Goal: Task Accomplishment & Management: Use online tool/utility

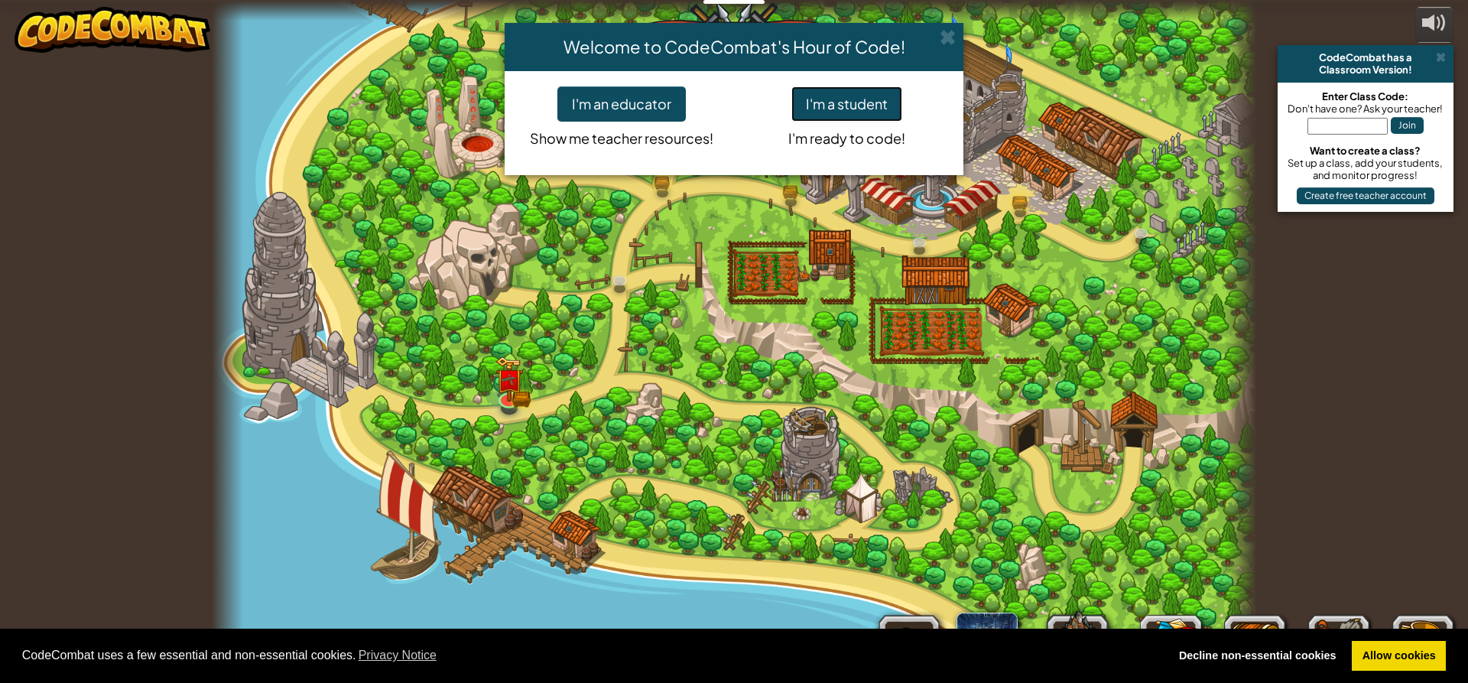
click at [844, 97] on button "I'm a student" at bounding box center [846, 103] width 111 height 35
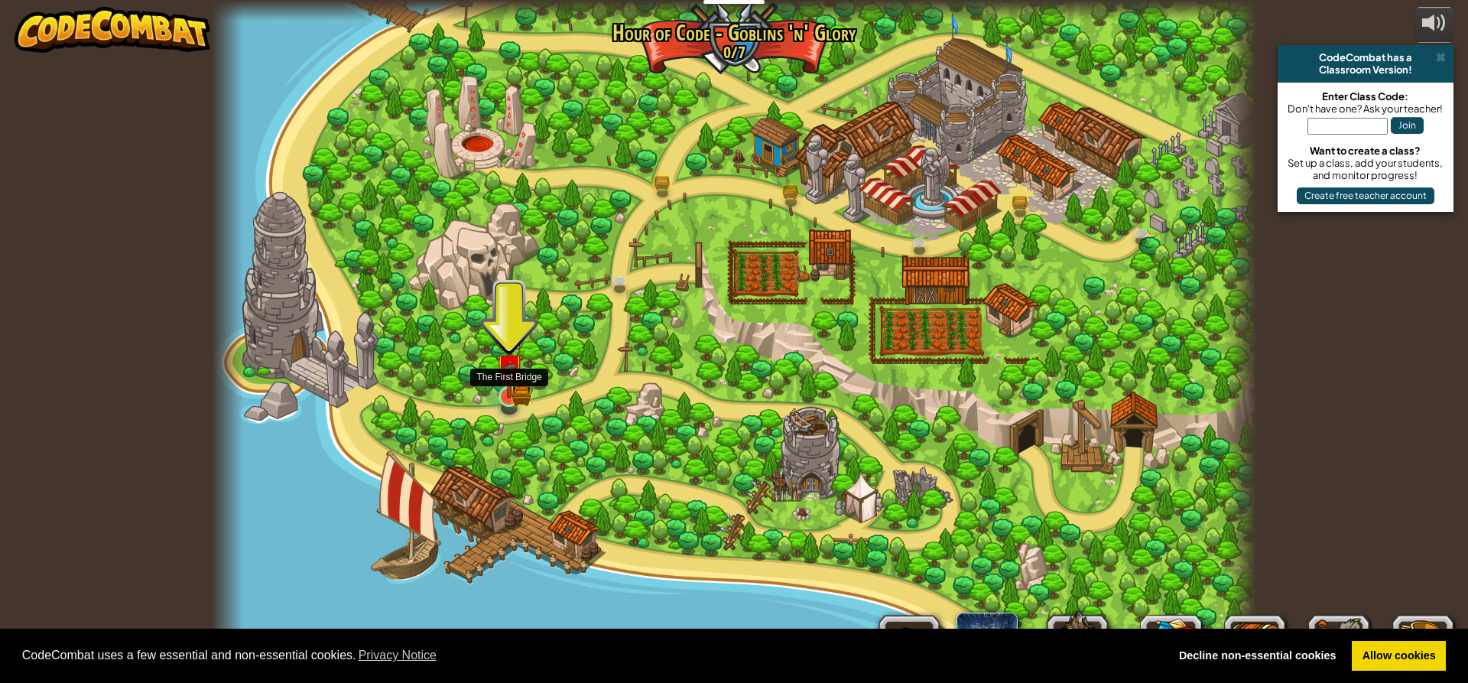
click at [496, 385] on img at bounding box center [509, 367] width 28 height 61
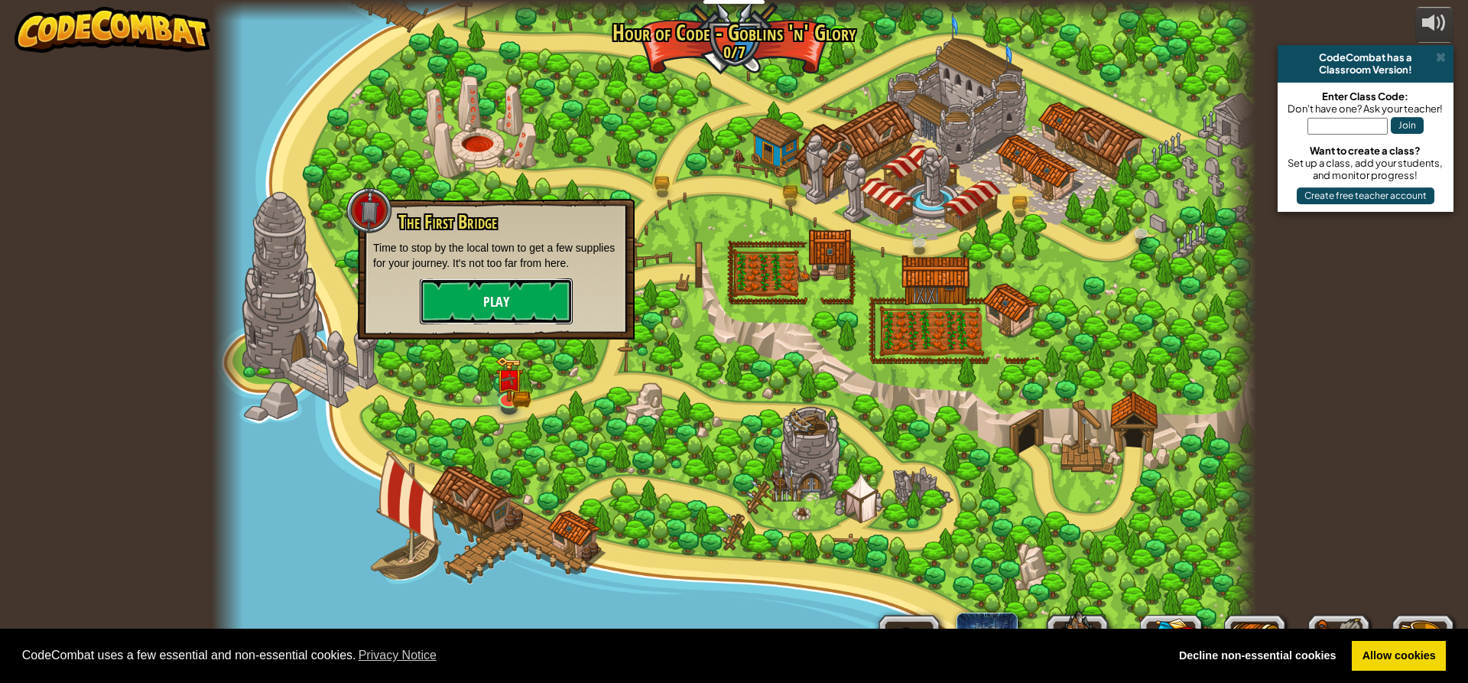
click at [521, 300] on button "Play" at bounding box center [496, 301] width 153 height 46
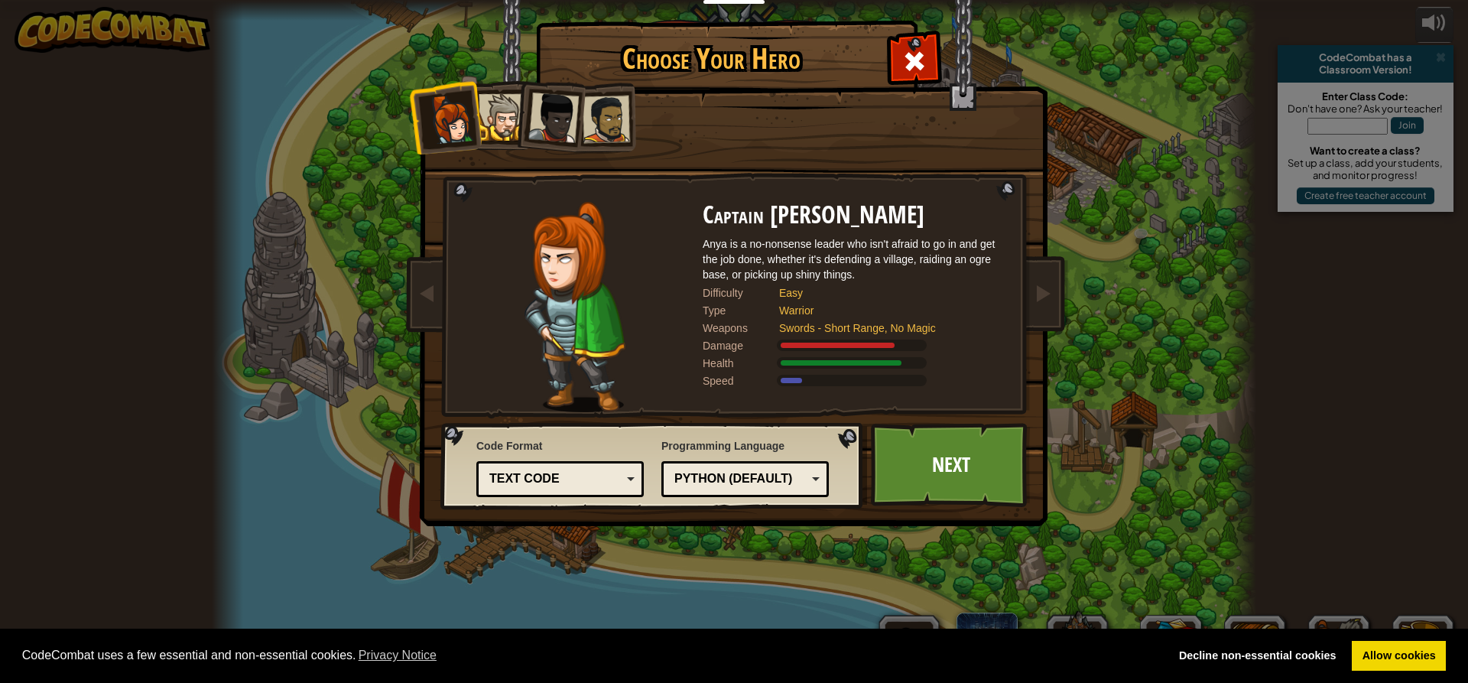
click at [508, 107] on div at bounding box center [501, 117] width 47 height 47
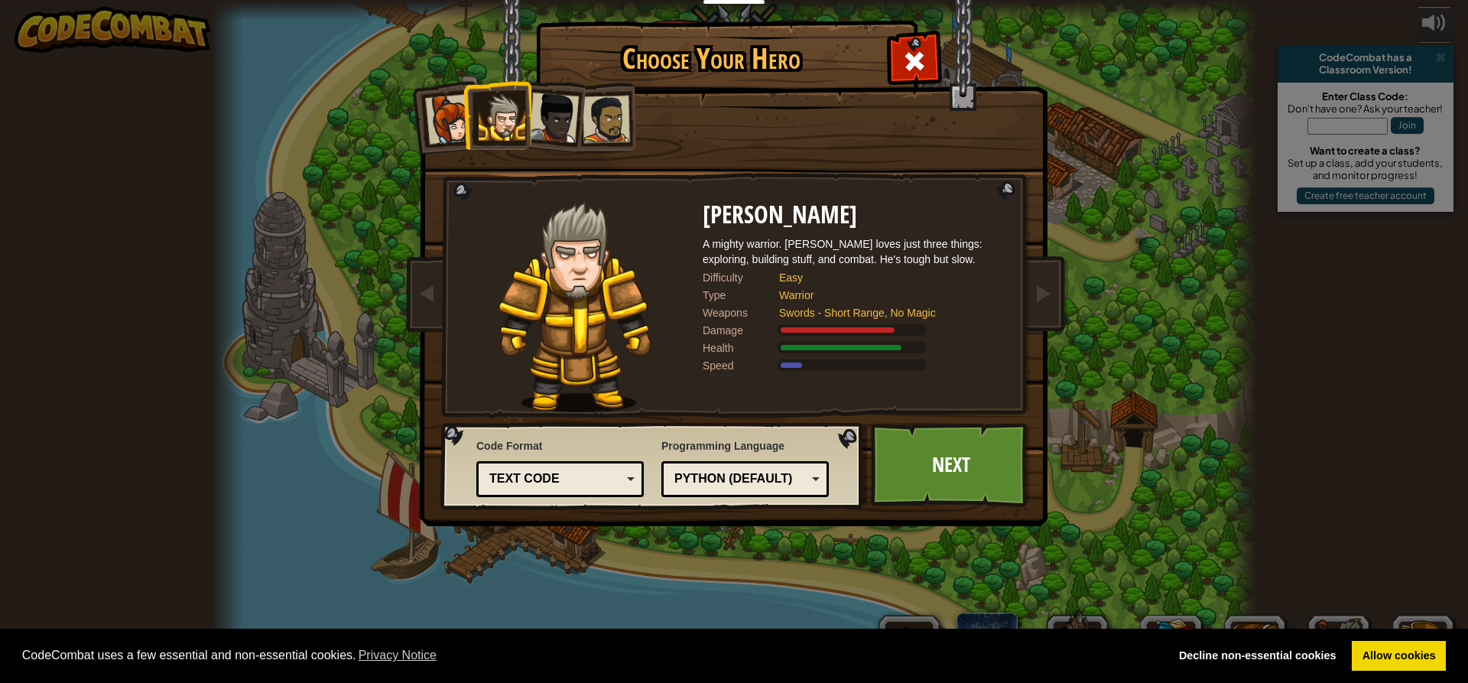
click at [557, 117] on div at bounding box center [553, 117] width 50 height 50
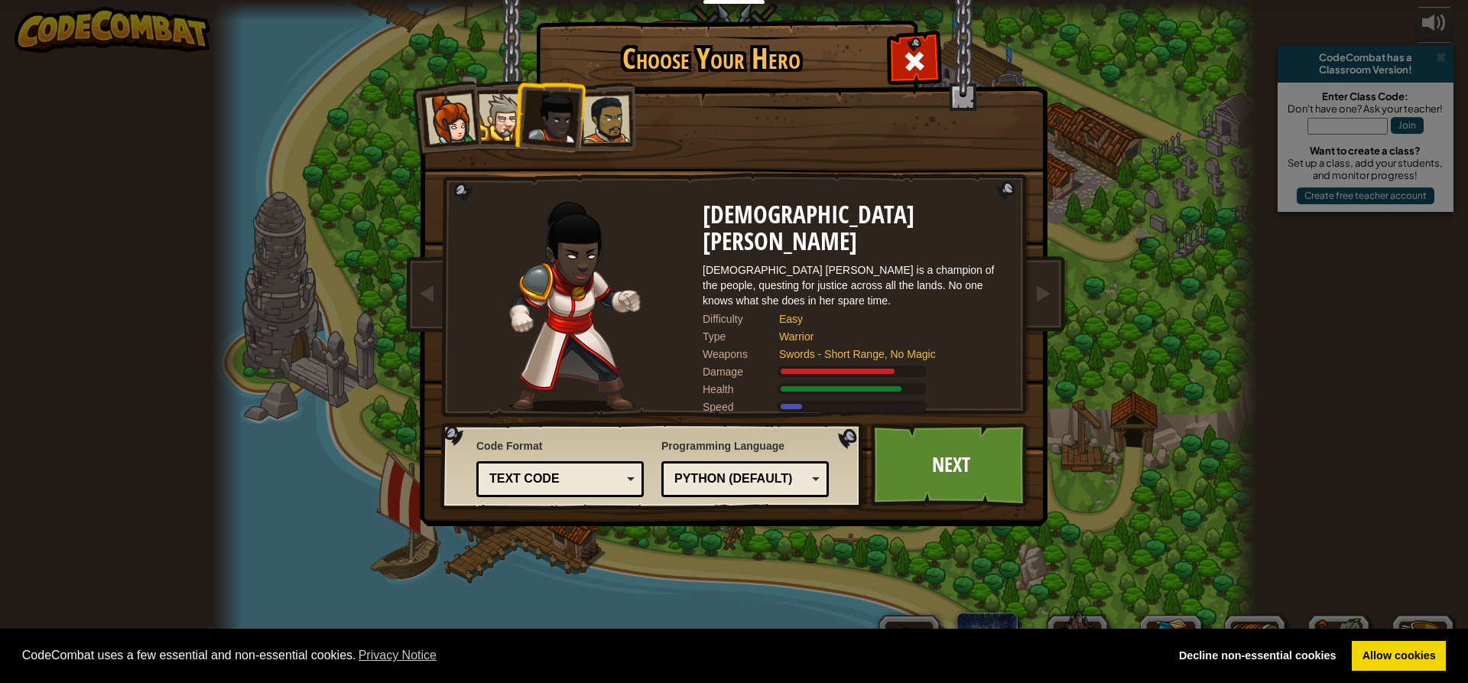
click at [622, 125] on div at bounding box center [605, 119] width 47 height 47
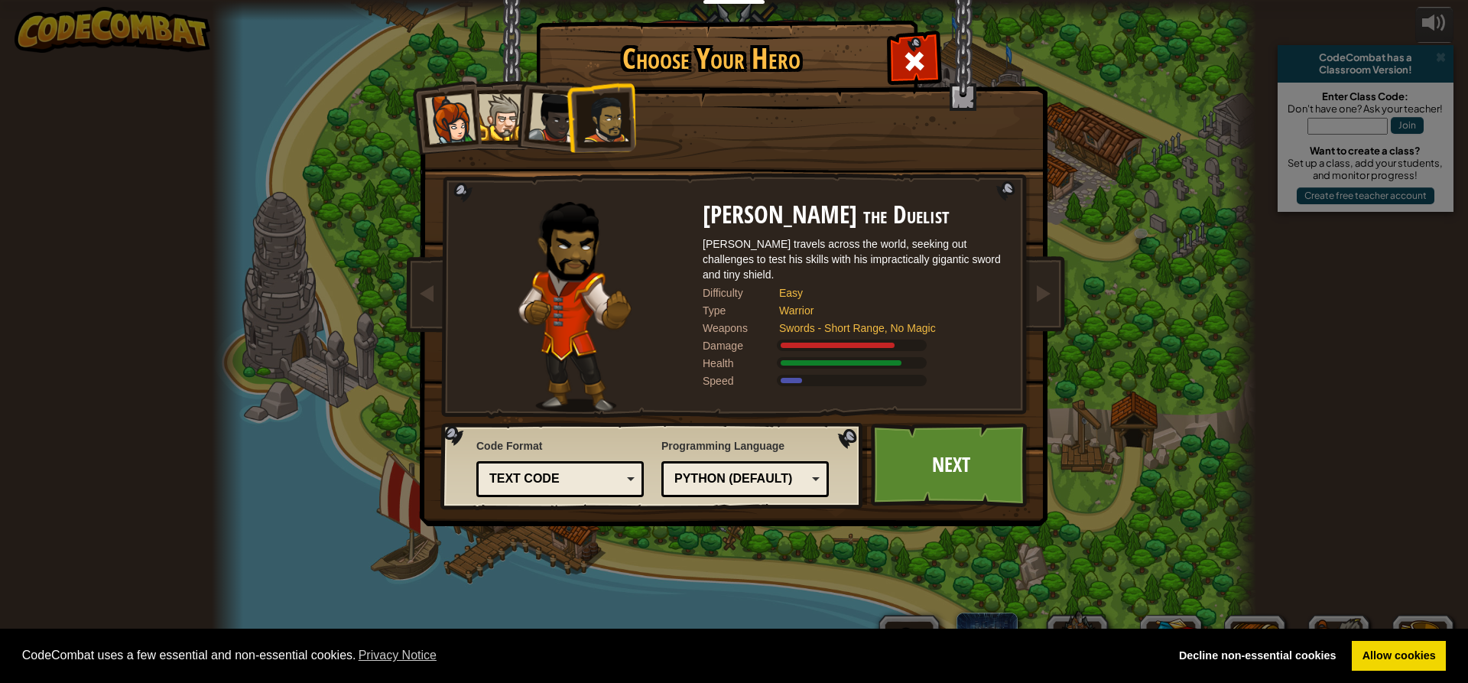
click at [495, 120] on div at bounding box center [501, 117] width 47 height 47
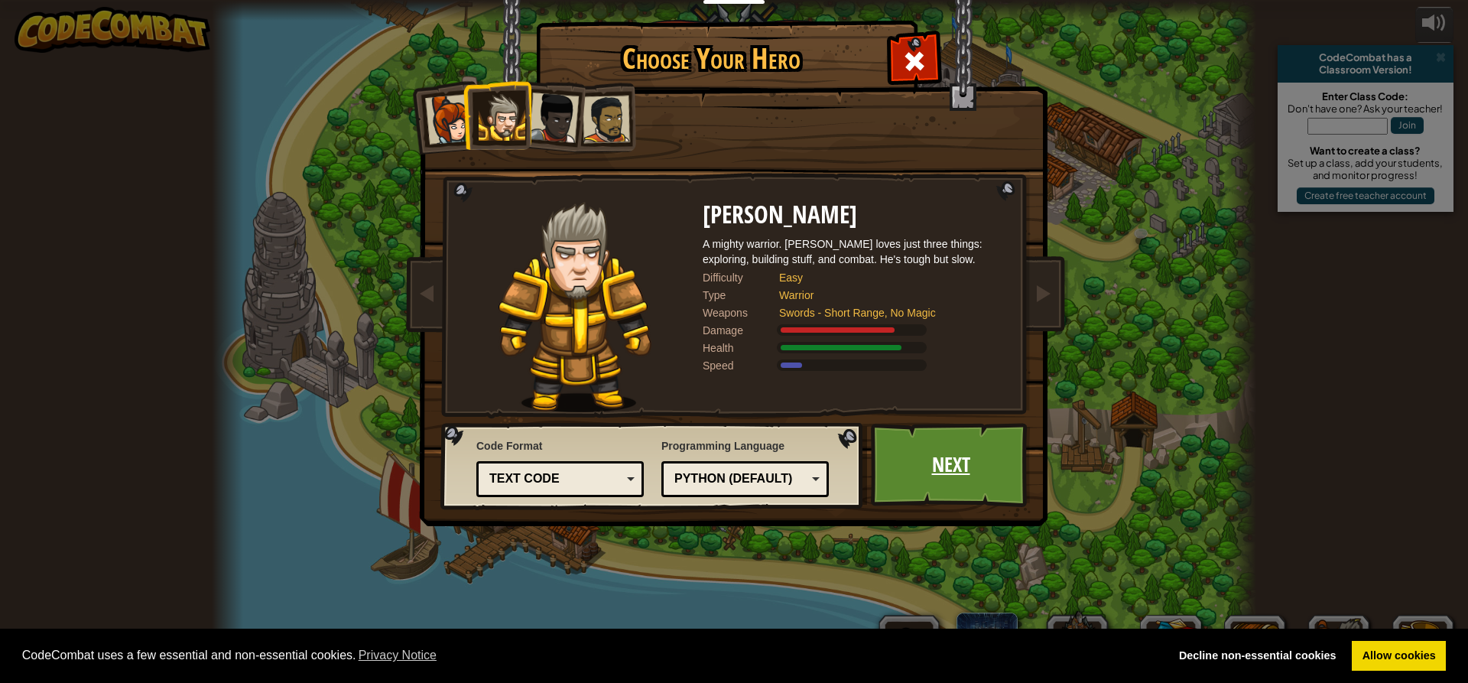
click at [925, 467] on link "Next" at bounding box center [951, 465] width 160 height 84
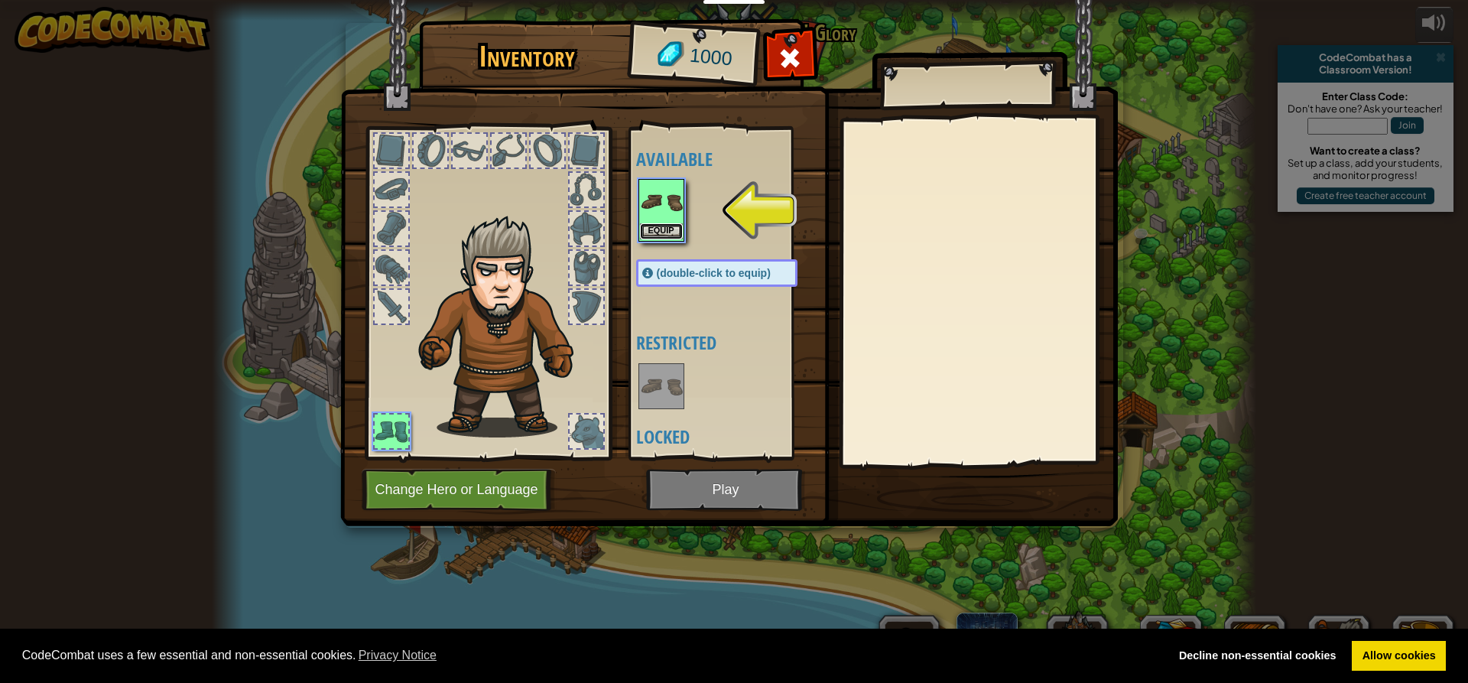
click at [669, 229] on button "Equip" at bounding box center [661, 231] width 43 height 16
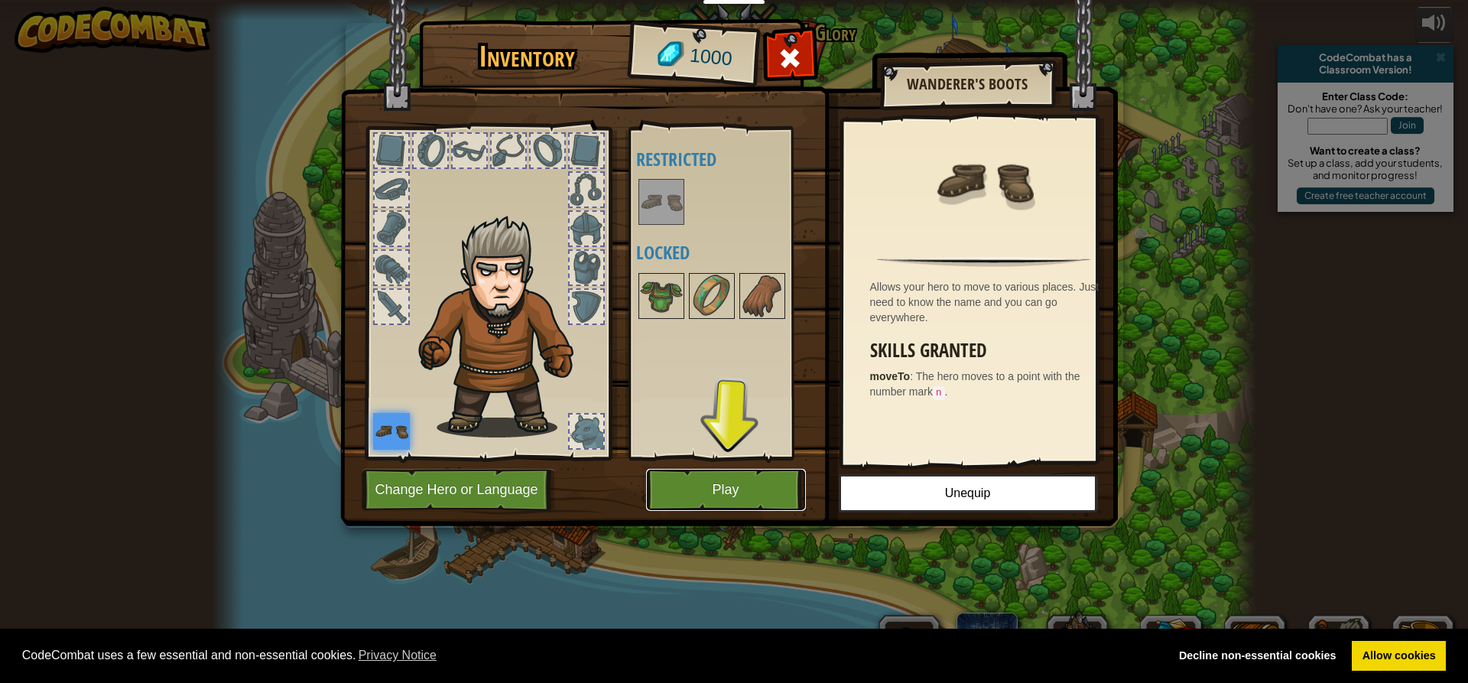
drag, startPoint x: 702, startPoint y: 442, endPoint x: 696, endPoint y: 449, distance: 9.2
click at [702, 438] on div "Inventory 1000 Available Equip (double-click to equip) Restricted Locked Wander…" at bounding box center [733, 275] width 777 height 504
drag, startPoint x: 661, startPoint y: 292, endPoint x: 683, endPoint y: 320, distance: 35.5
click at [632, 298] on div "Available Equip (double-click to equip) Restricted Locked" at bounding box center [722, 293] width 187 height 332
click at [667, 289] on img at bounding box center [661, 295] width 43 height 43
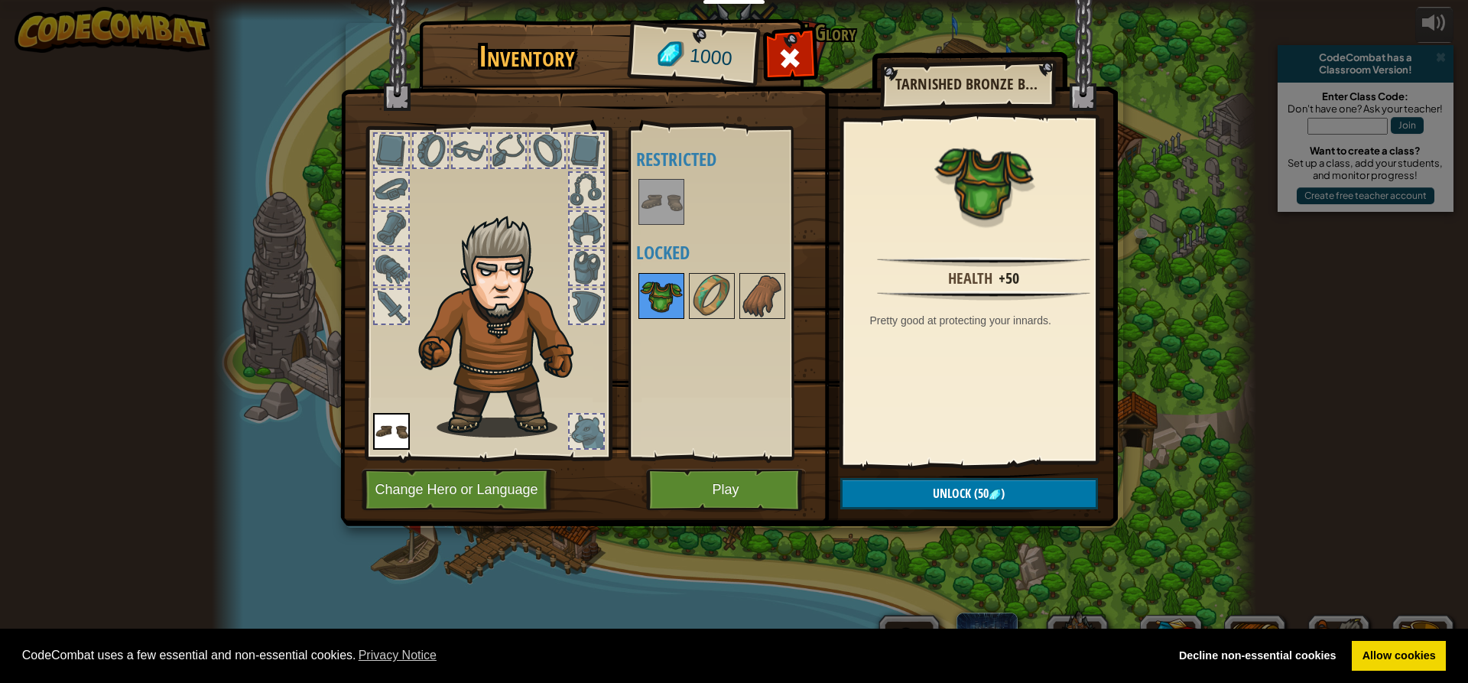
click at [667, 289] on img at bounding box center [661, 295] width 43 height 43
click at [1004, 497] on span ")" at bounding box center [1003, 493] width 4 height 17
click at [1001, 493] on button "Confirm" at bounding box center [969, 493] width 258 height 31
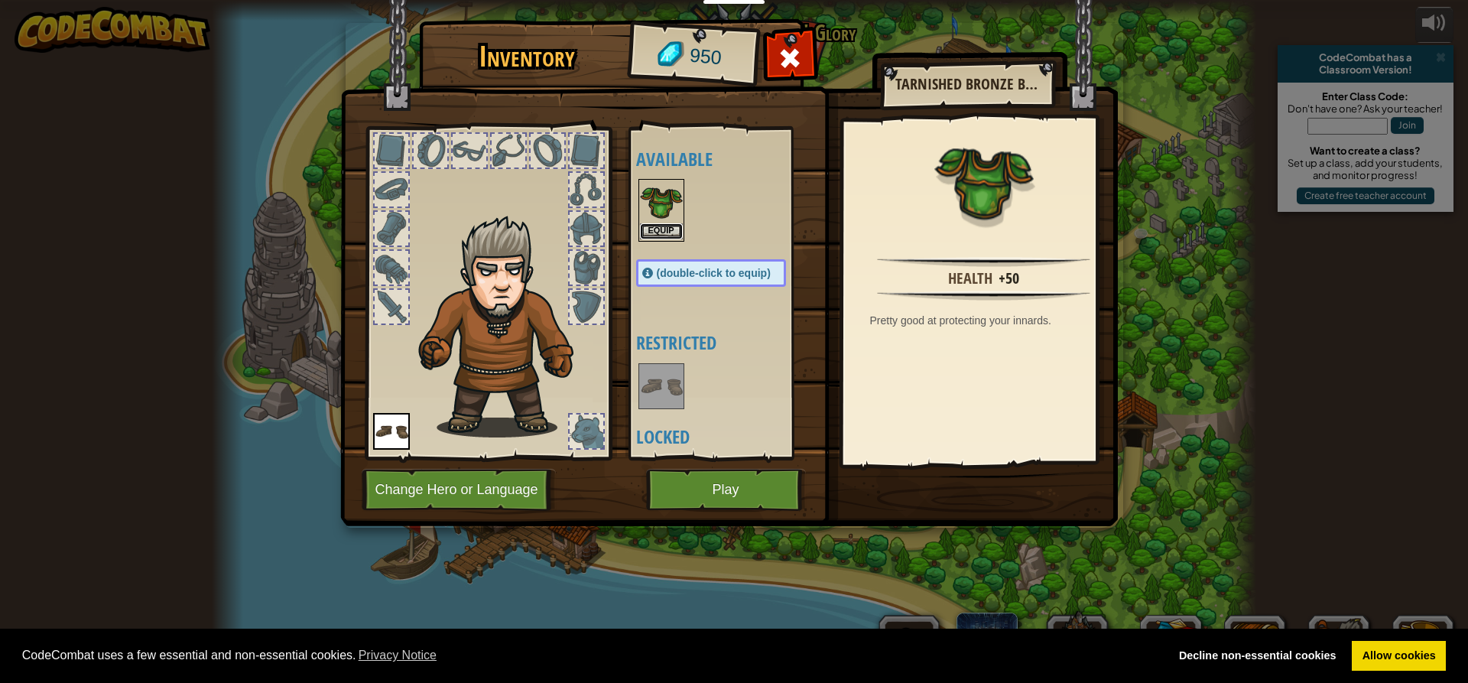
click at [672, 229] on button "Equip" at bounding box center [661, 231] width 43 height 16
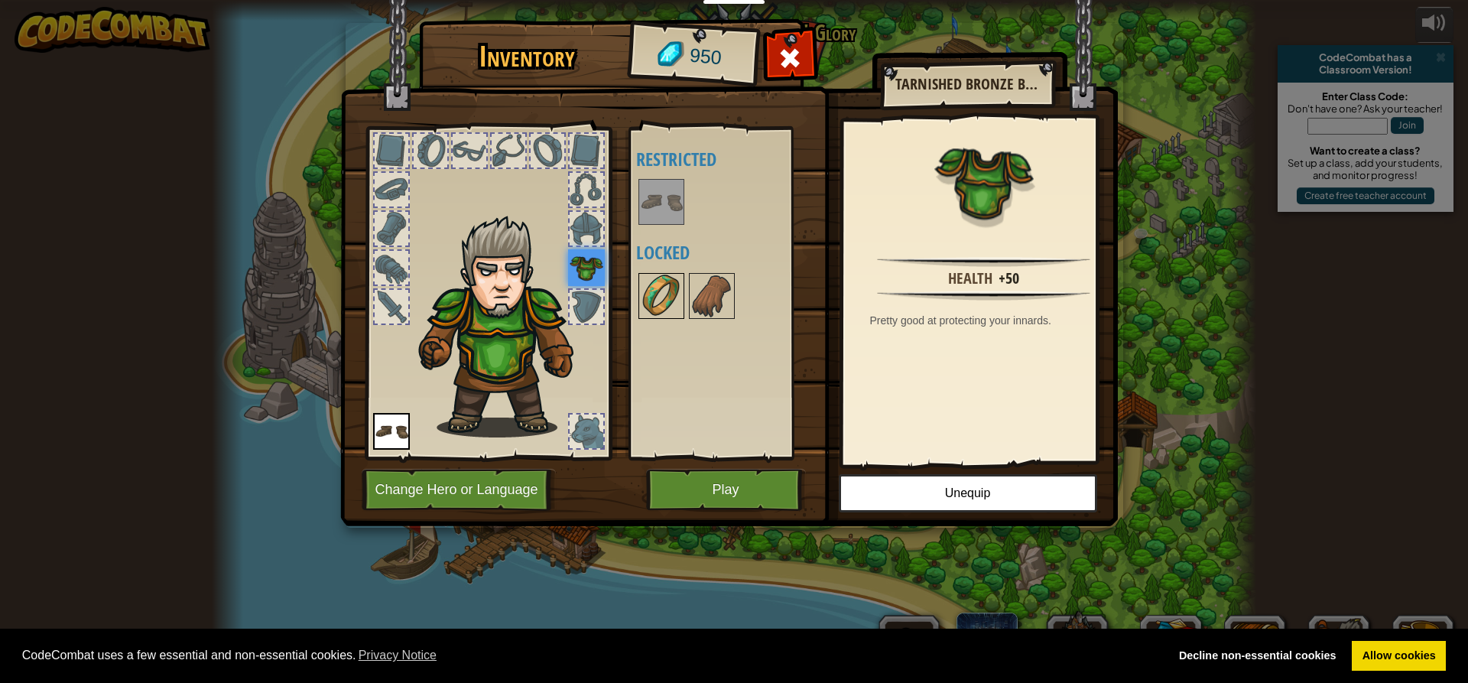
click at [668, 283] on img at bounding box center [661, 295] width 43 height 43
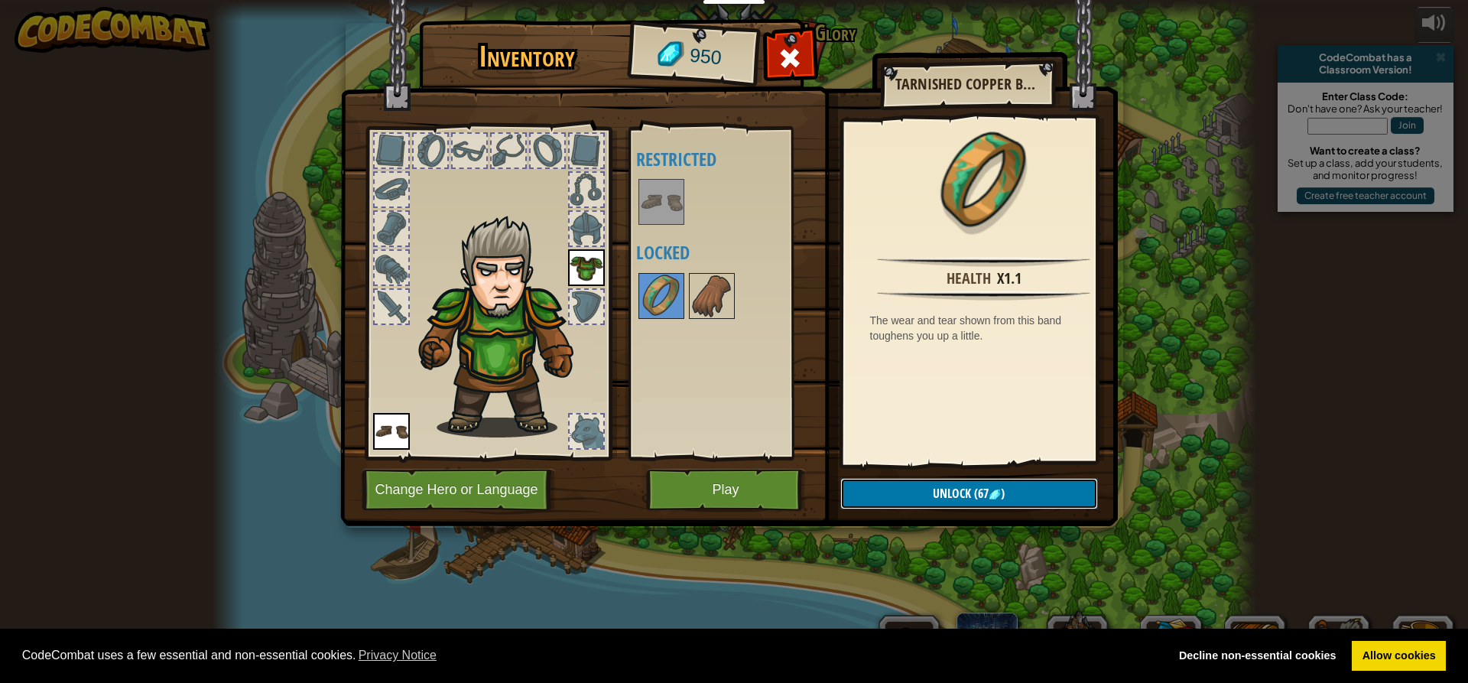
click at [986, 490] on span "(67" at bounding box center [980, 493] width 18 height 17
click at [986, 490] on button "Confirm" at bounding box center [969, 493] width 258 height 31
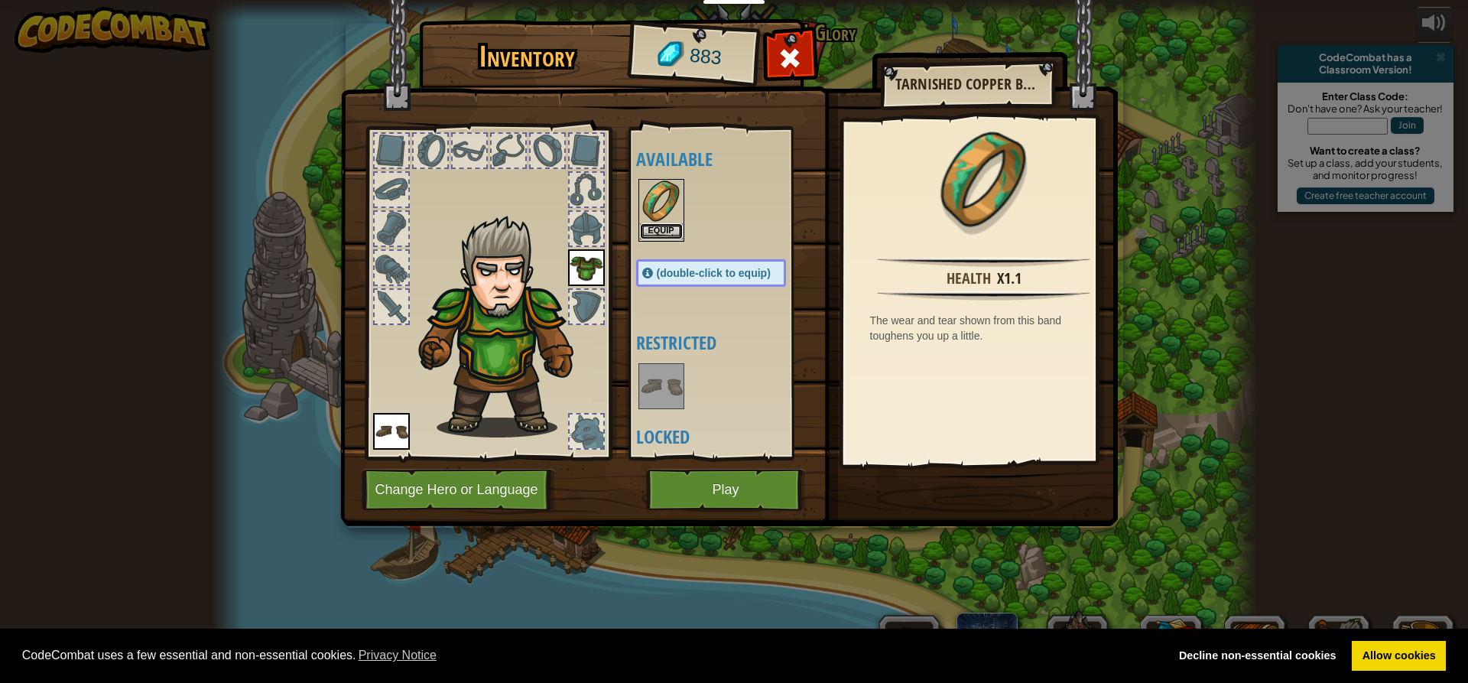
click at [676, 232] on button "Equip" at bounding box center [661, 231] width 43 height 16
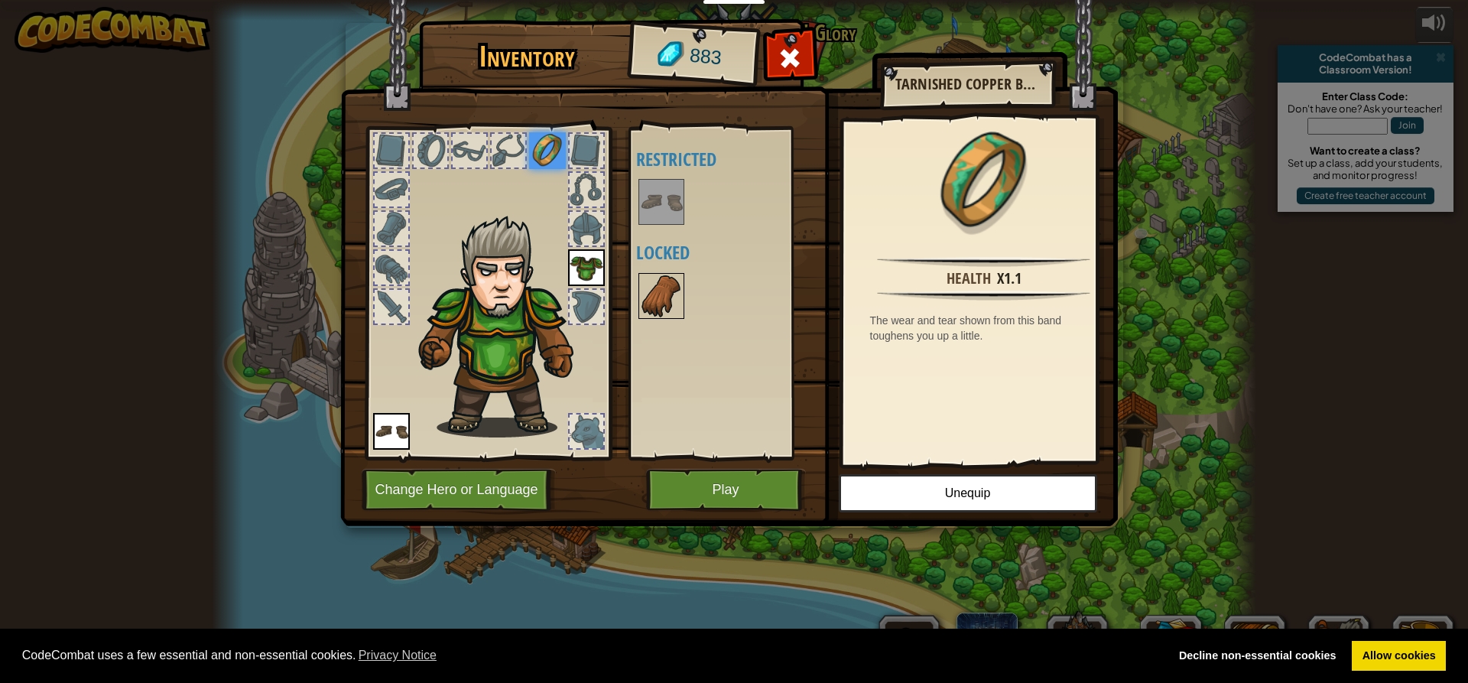
click at [663, 280] on img at bounding box center [661, 295] width 43 height 43
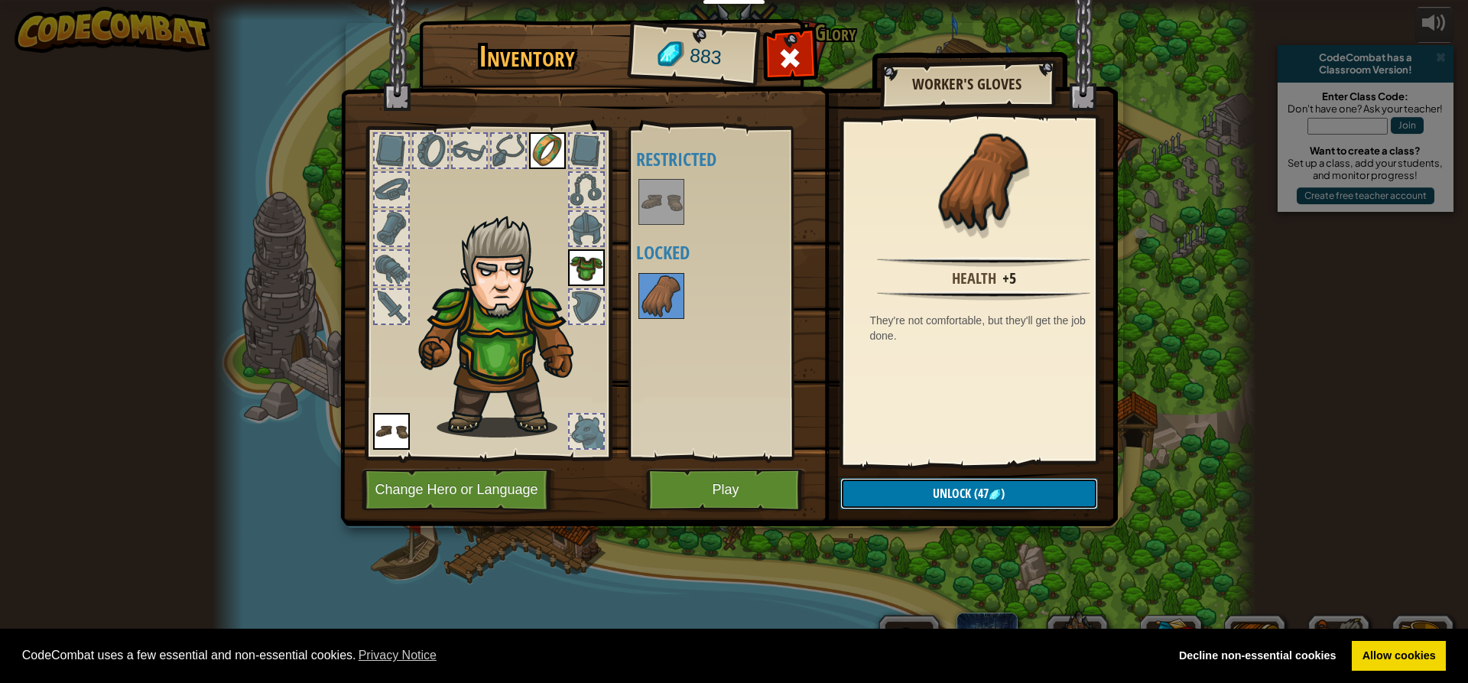
click at [940, 486] on span "Unlock" at bounding box center [951, 493] width 38 height 17
click at [971, 492] on button "Confirm" at bounding box center [969, 493] width 258 height 31
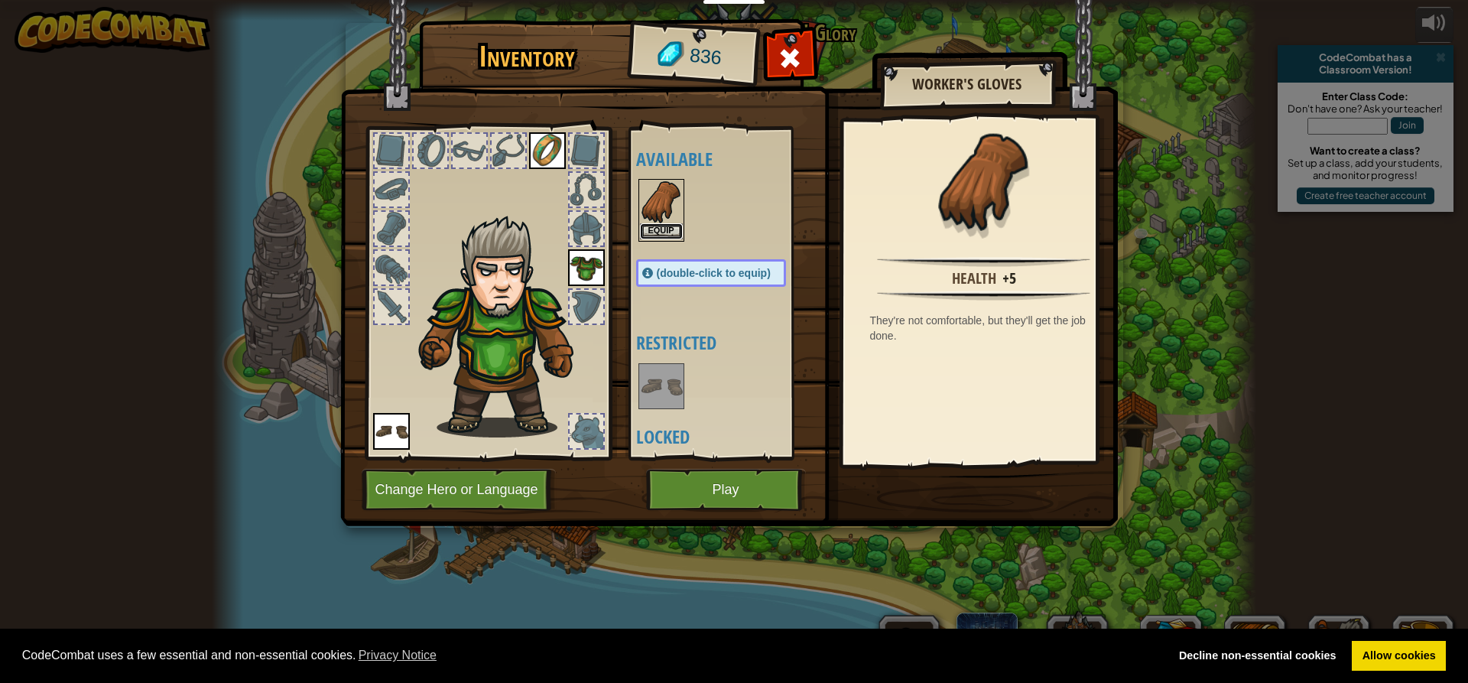
click at [663, 238] on button "Equip" at bounding box center [661, 231] width 43 height 16
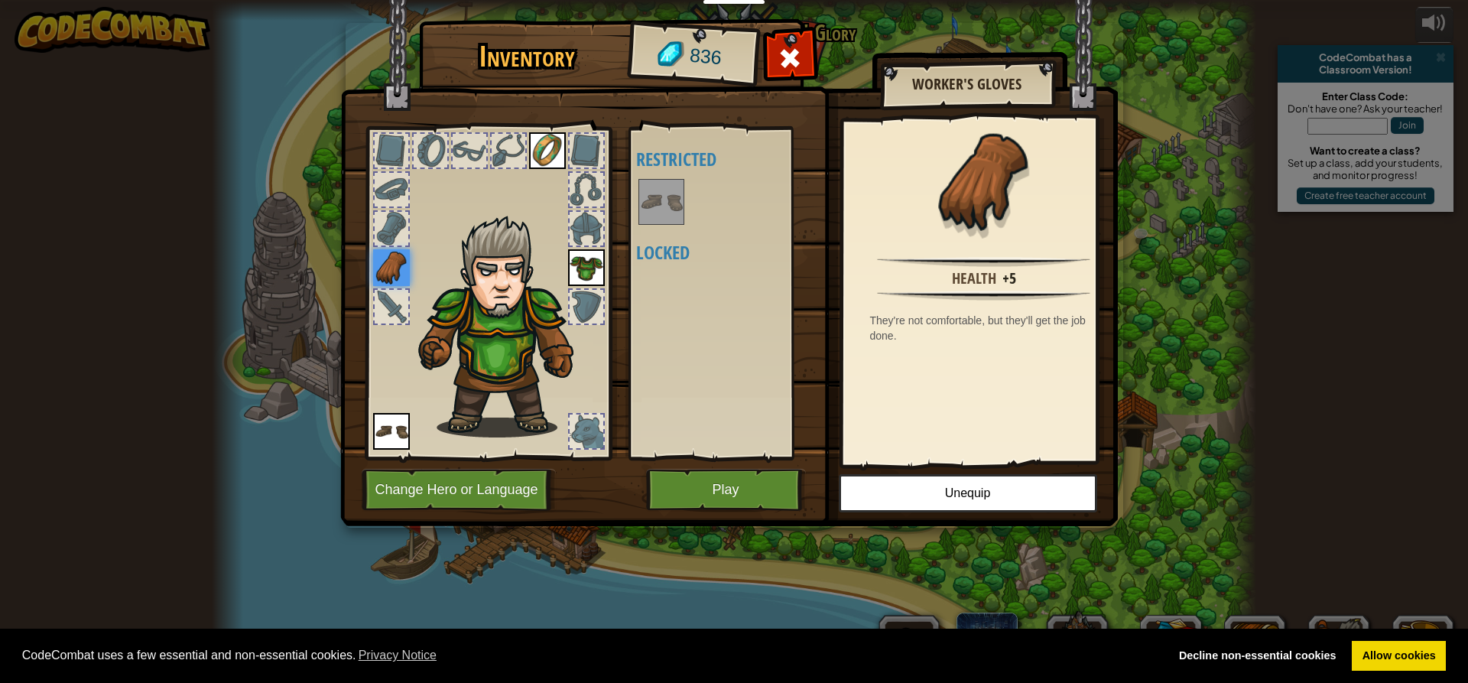
click at [579, 429] on div at bounding box center [586, 431] width 34 height 34
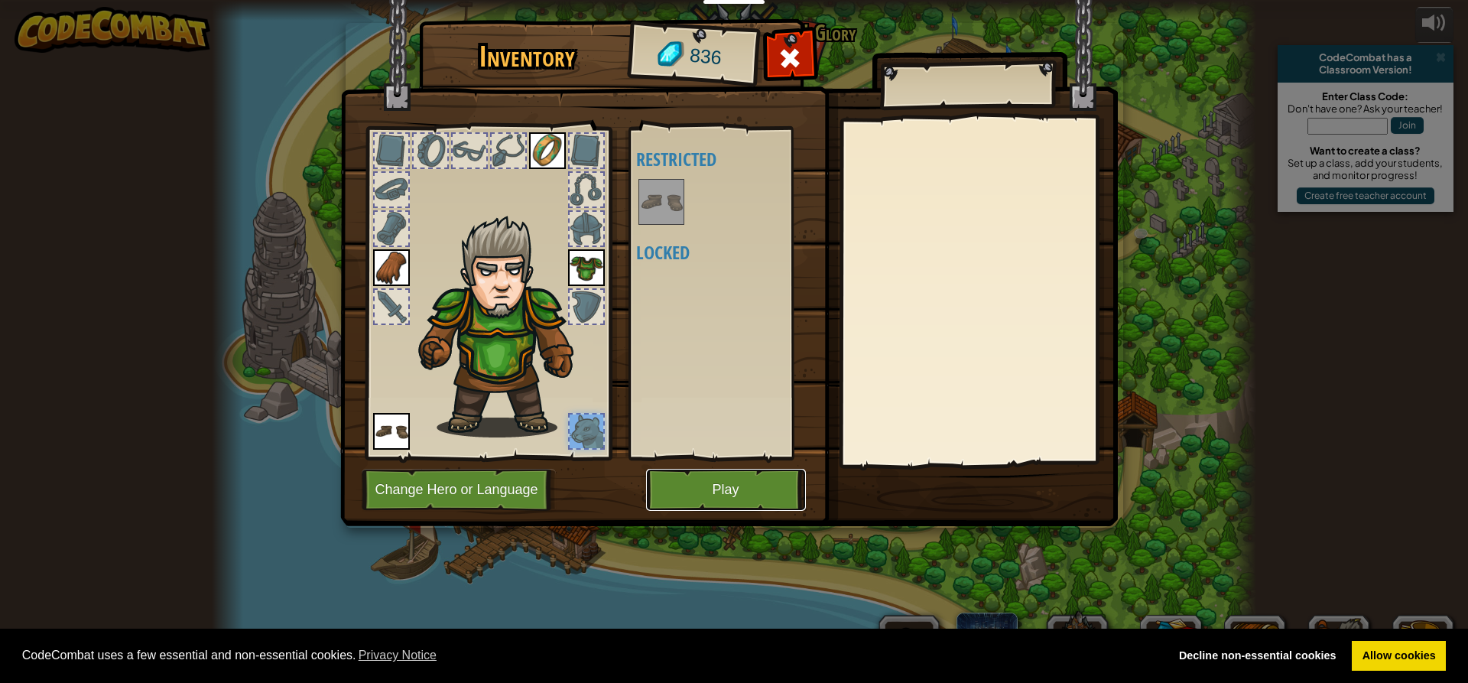
click at [694, 499] on button "Play" at bounding box center [726, 490] width 160 height 42
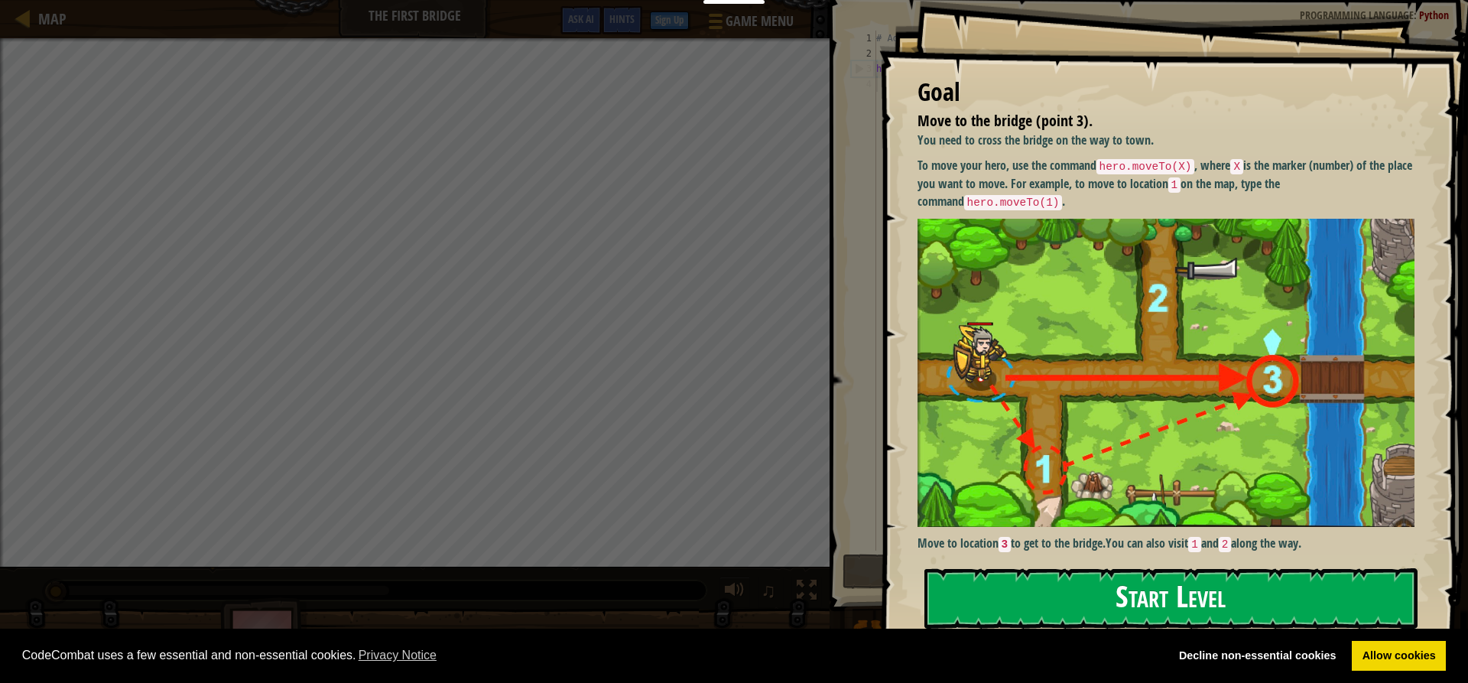
click at [1140, 616] on button "Start Level" at bounding box center [1170, 598] width 493 height 60
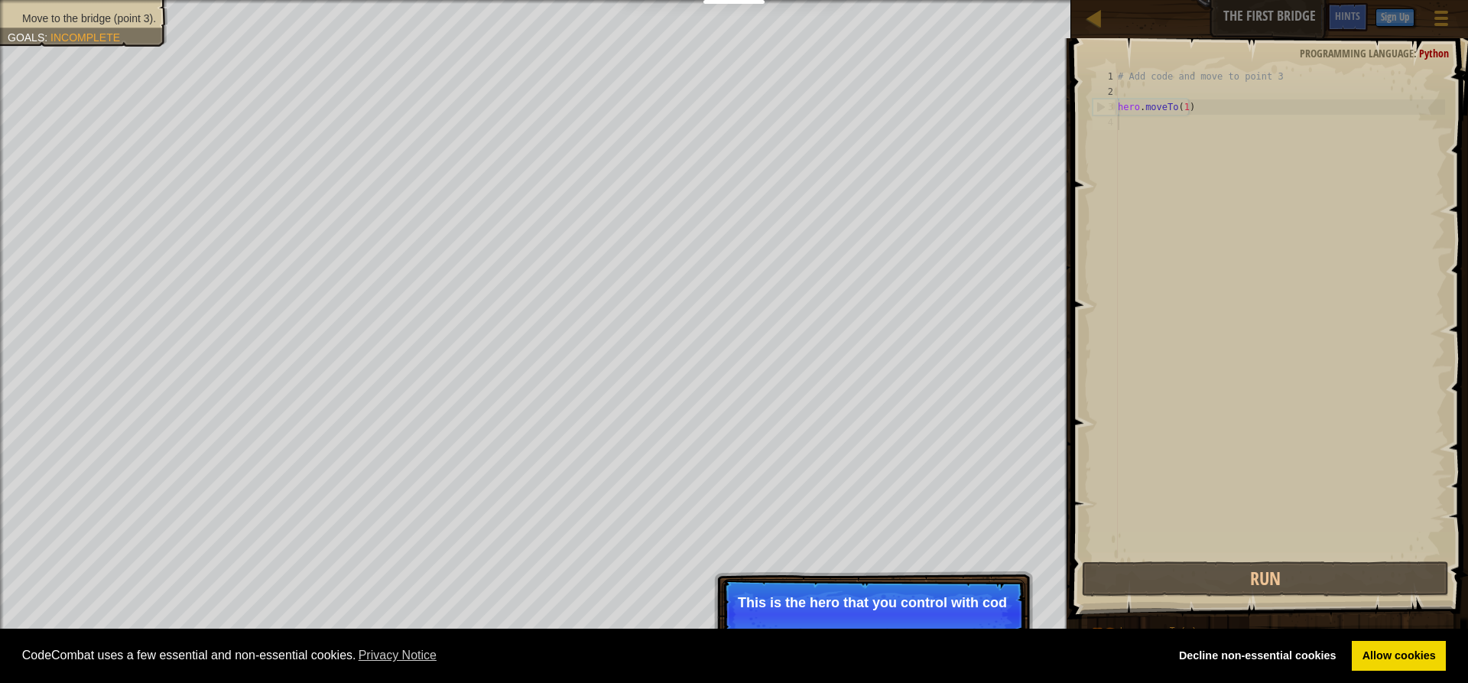
click at [771, 572] on div "Skip (esc) Continue This is the hero that you control with cod" at bounding box center [873, 684] width 319 height 226
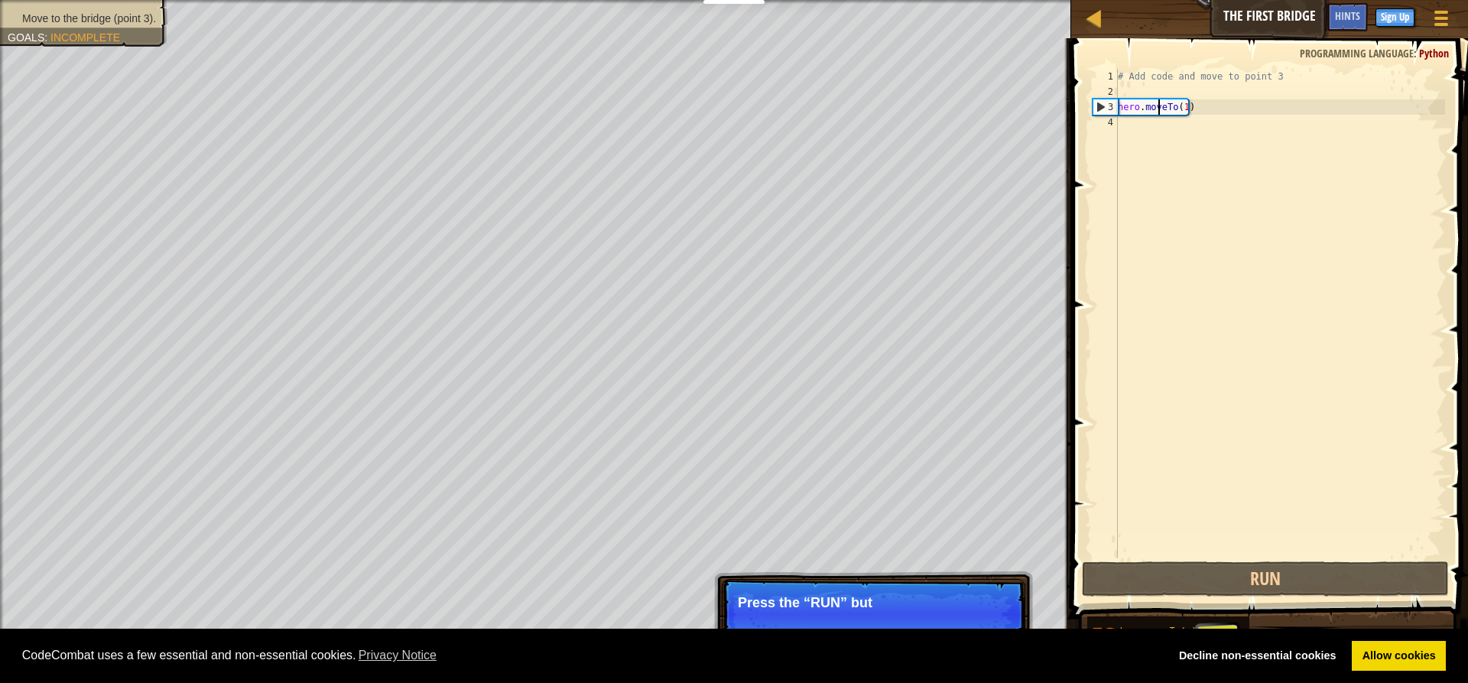
click at [1159, 111] on div "# Add code and move to point 3 hero . moveTo ( 1 )" at bounding box center [1279, 329] width 330 height 520
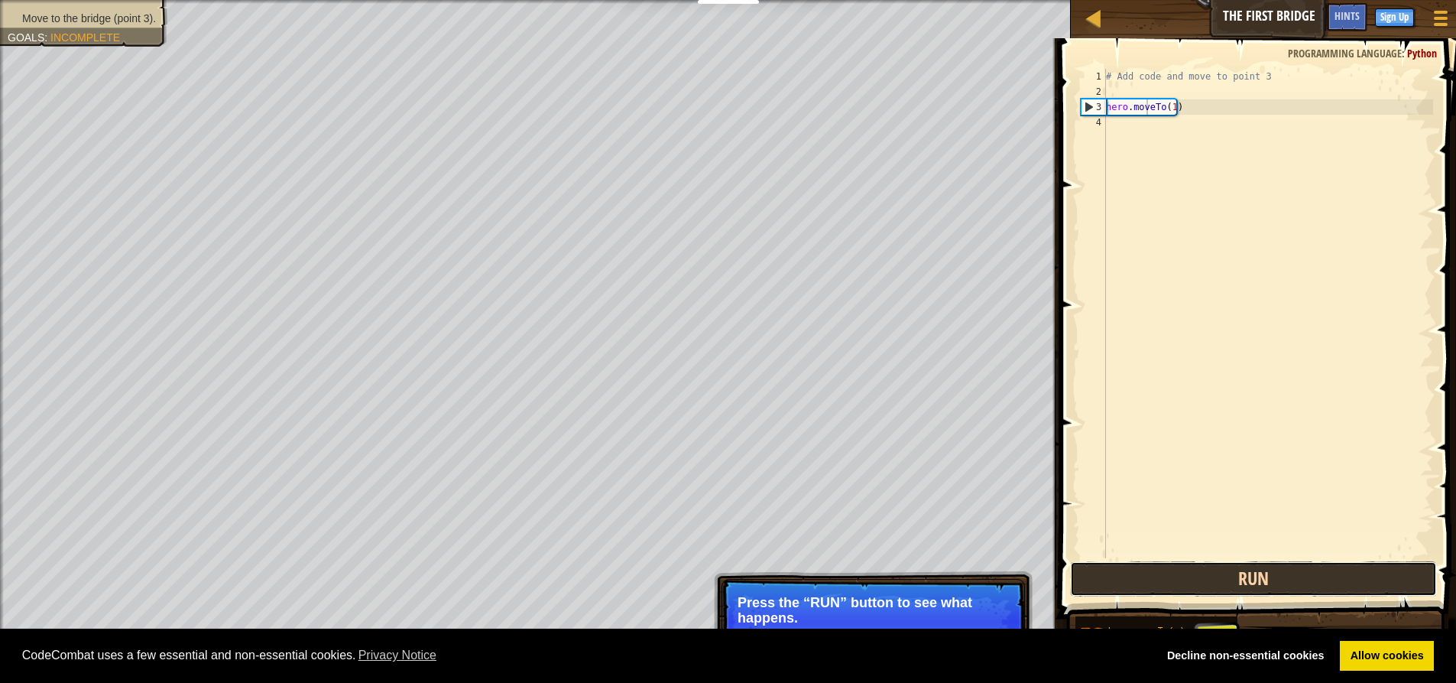
click at [1289, 565] on button "Run" at bounding box center [1253, 578] width 367 height 35
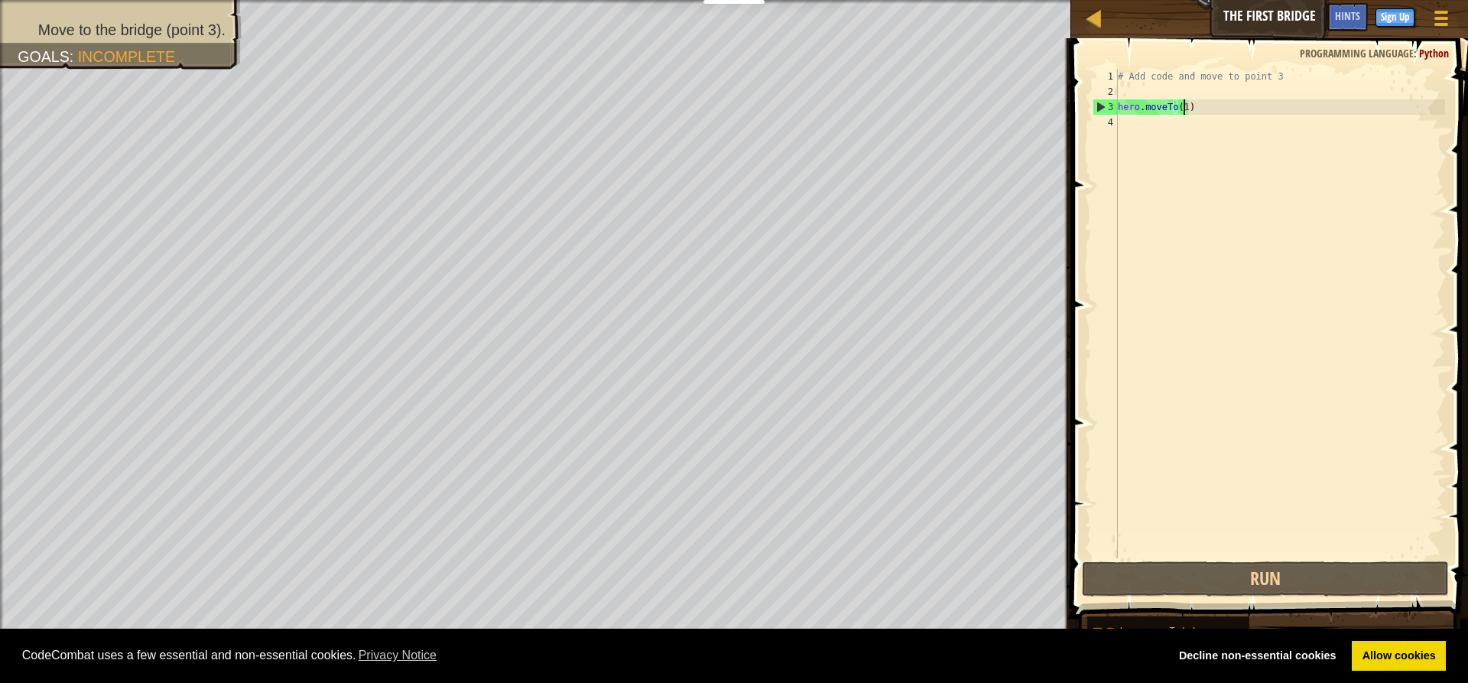
click at [1182, 108] on div "# Add code and move to point 3 hero . moveTo ( 1 )" at bounding box center [1279, 329] width 330 height 520
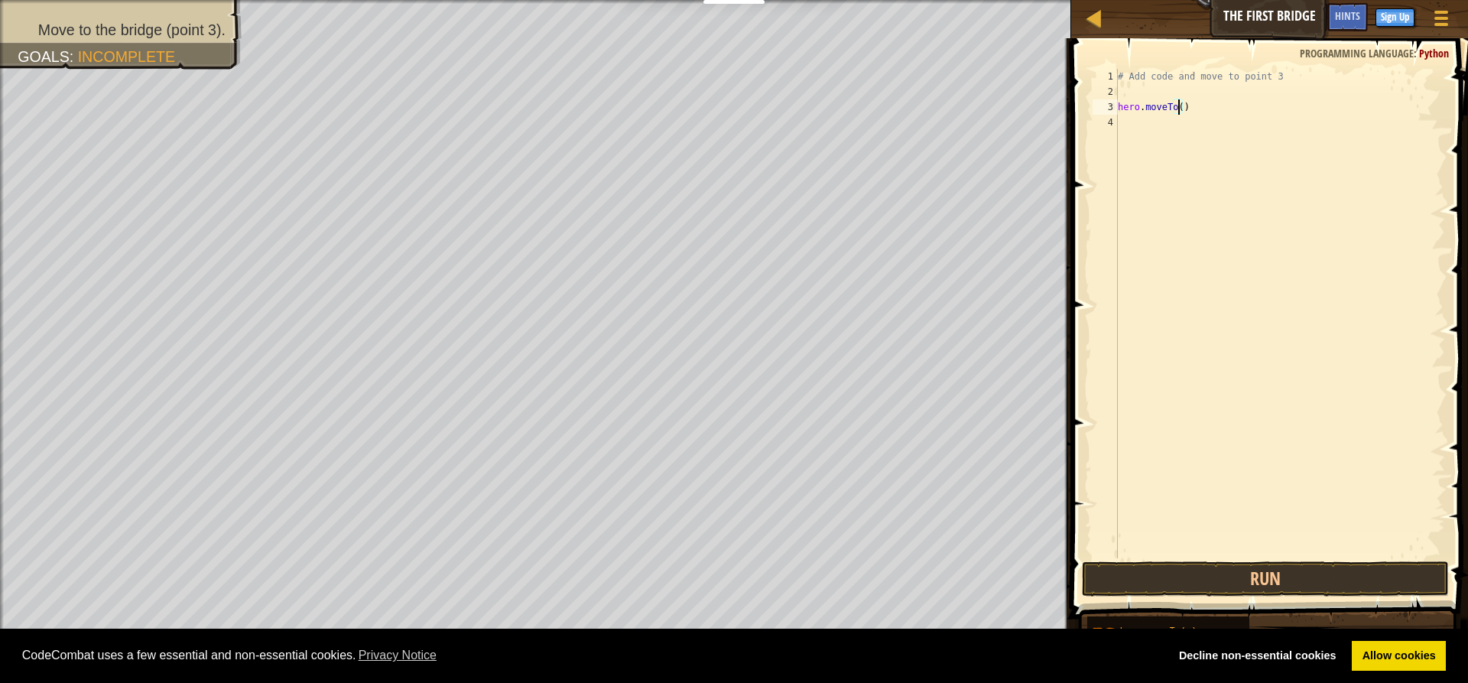
type textarea "hero.moveTo(3)"
click at [1276, 368] on div "# Add code and move to point 3 hero . moveTo ( 3 )" at bounding box center [1279, 329] width 330 height 520
click at [1237, 565] on button "Run" at bounding box center [1265, 578] width 367 height 35
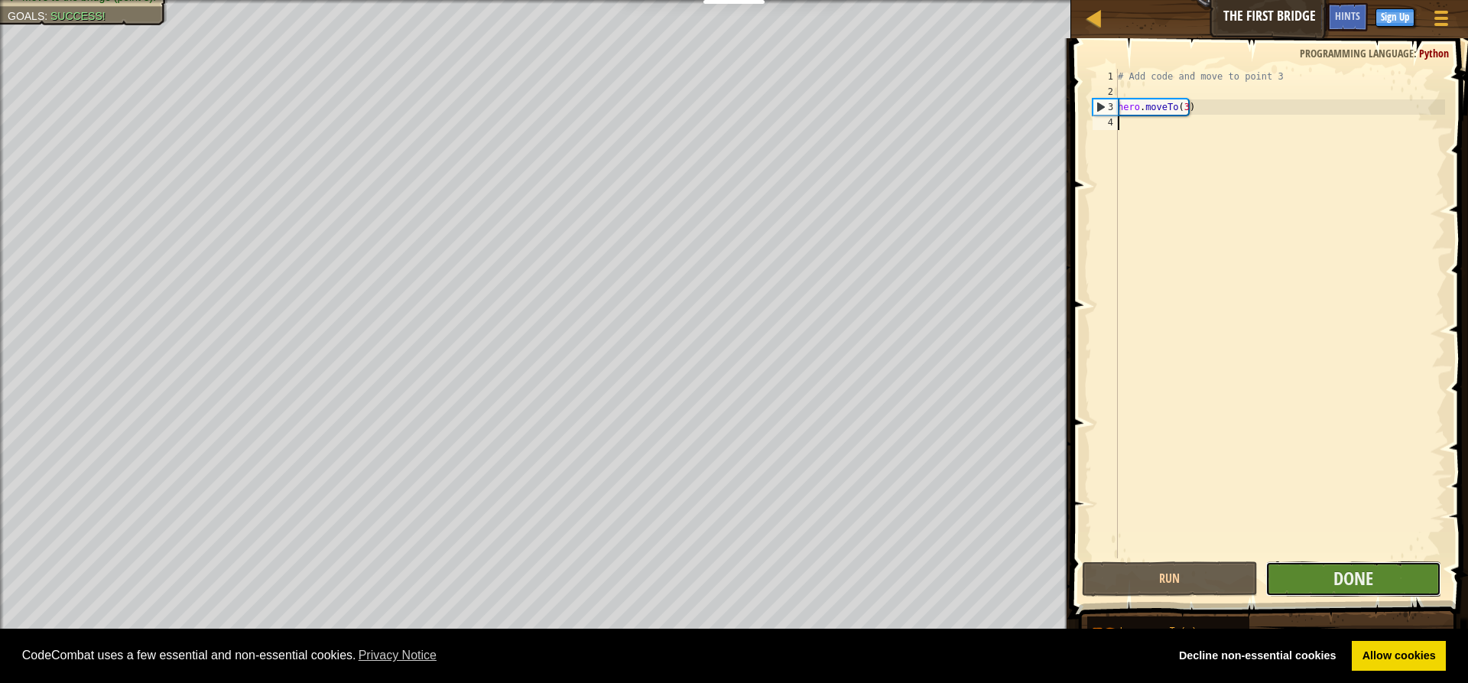
click at [1330, 582] on button "Done" at bounding box center [1353, 578] width 176 height 35
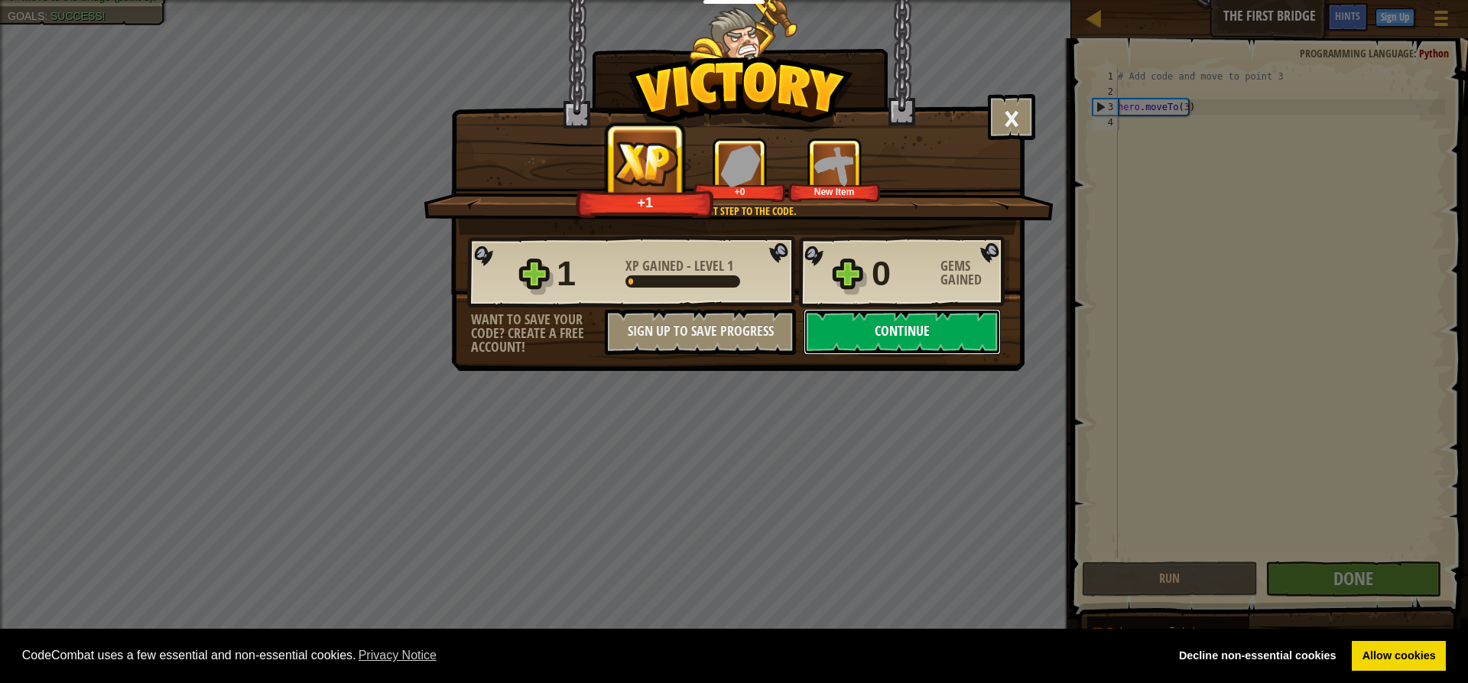
click at [871, 315] on button "Continue" at bounding box center [901, 332] width 197 height 46
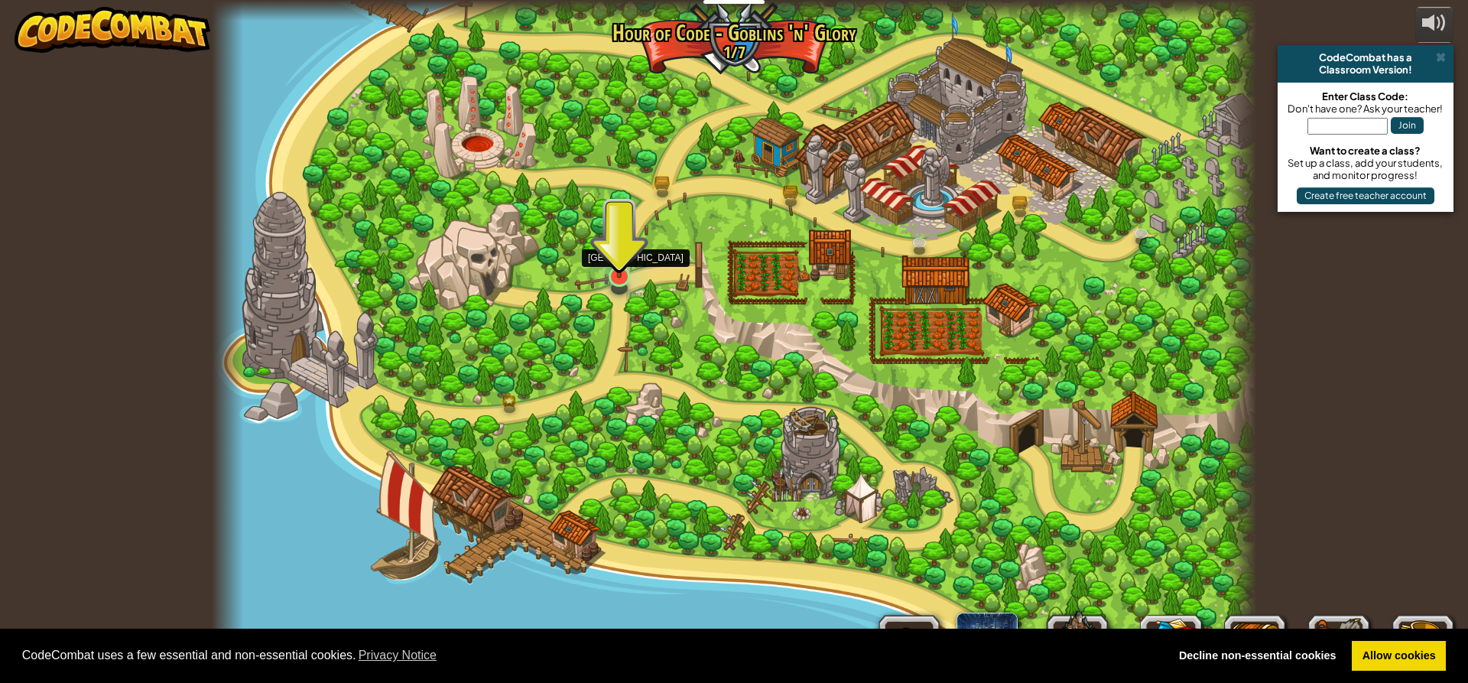
click at [618, 273] on img at bounding box center [619, 246] width 28 height 63
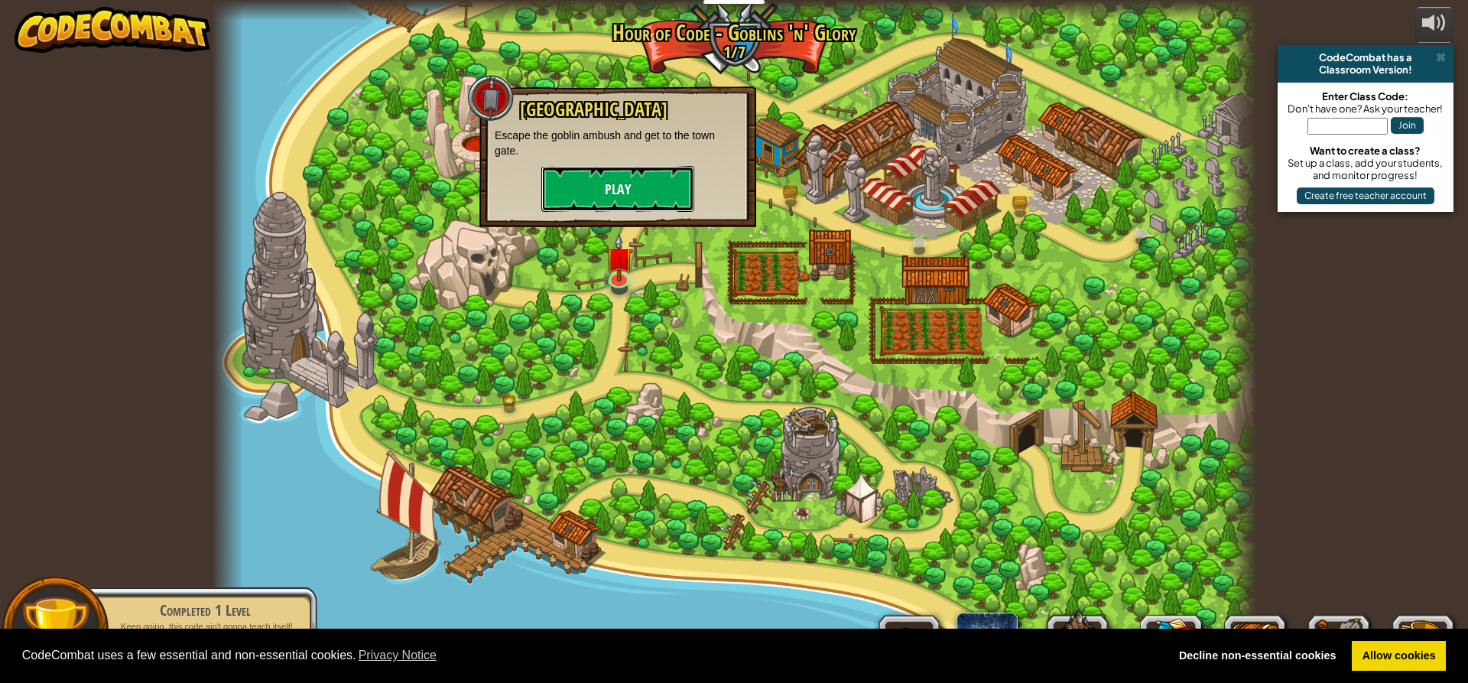
click at [592, 191] on button "Play" at bounding box center [617, 189] width 153 height 46
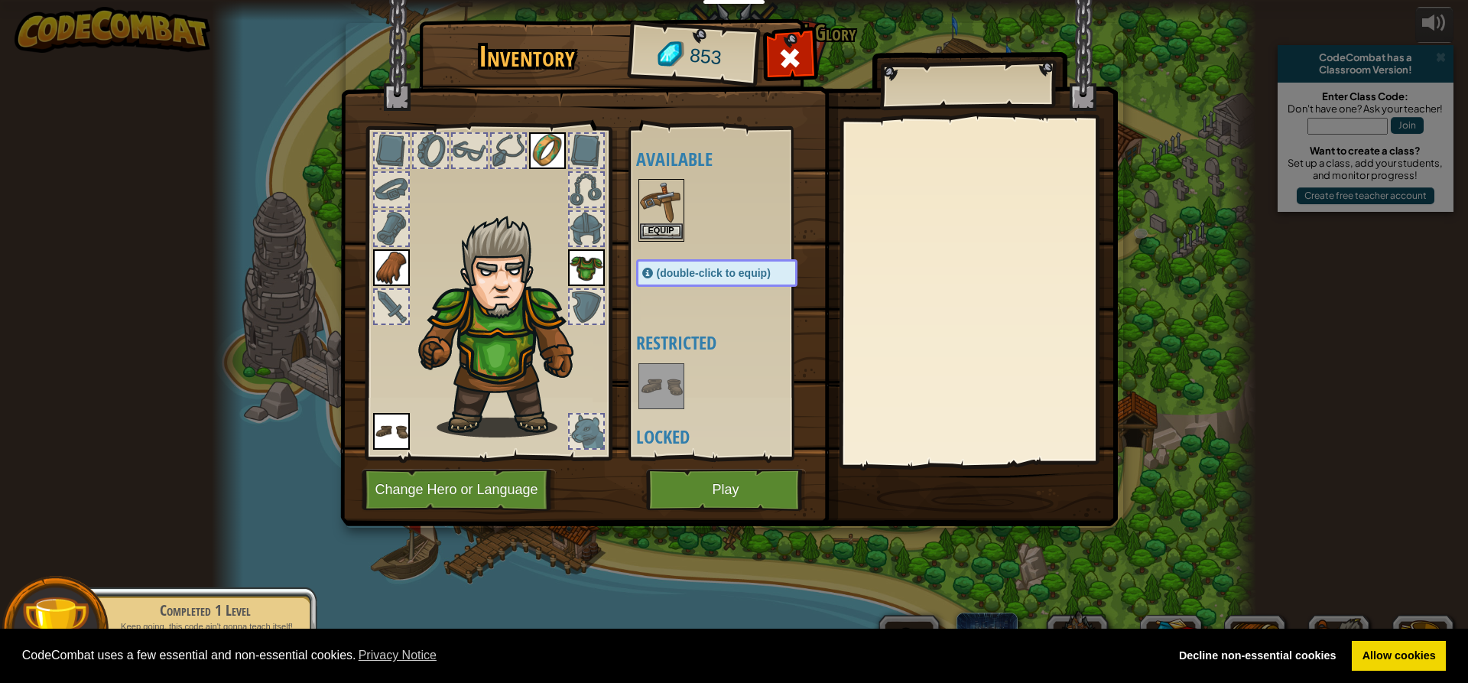
click at [677, 222] on img at bounding box center [661, 201] width 43 height 43
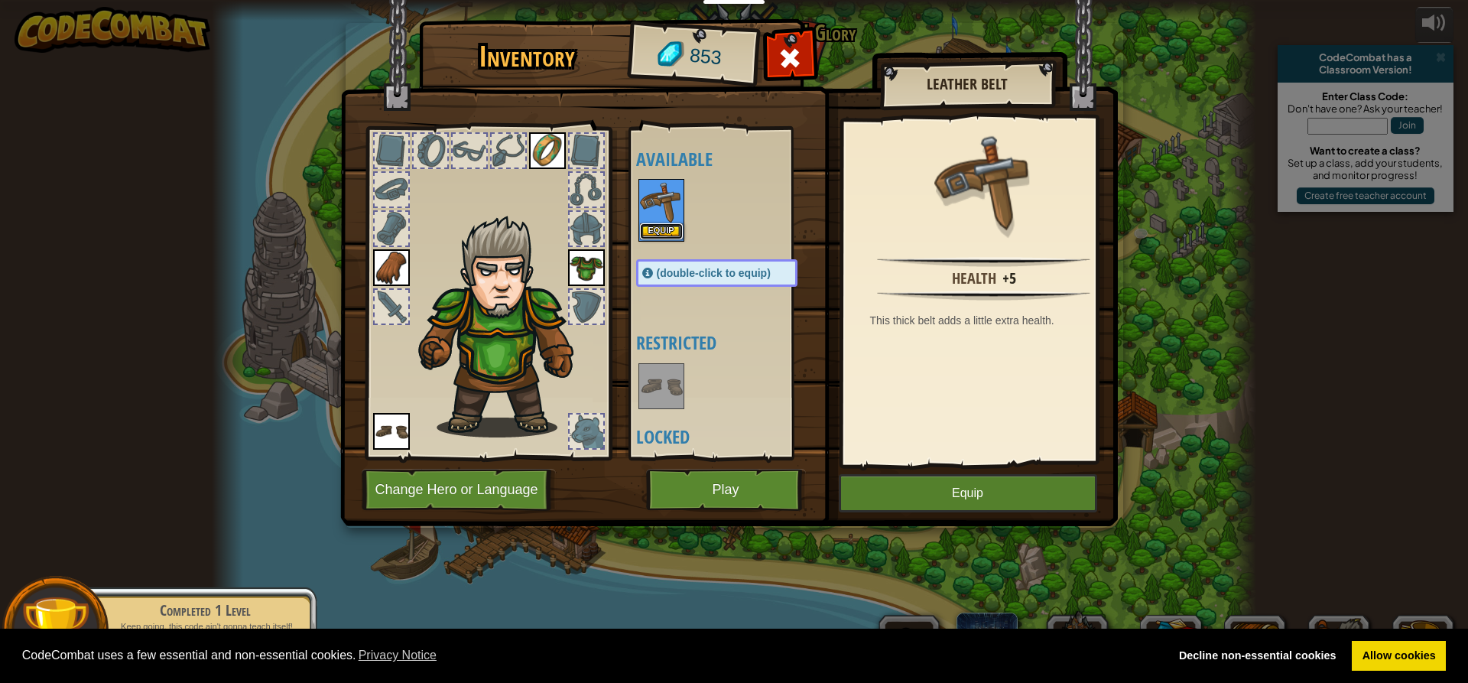
click at [667, 230] on button "Equip" at bounding box center [661, 231] width 43 height 16
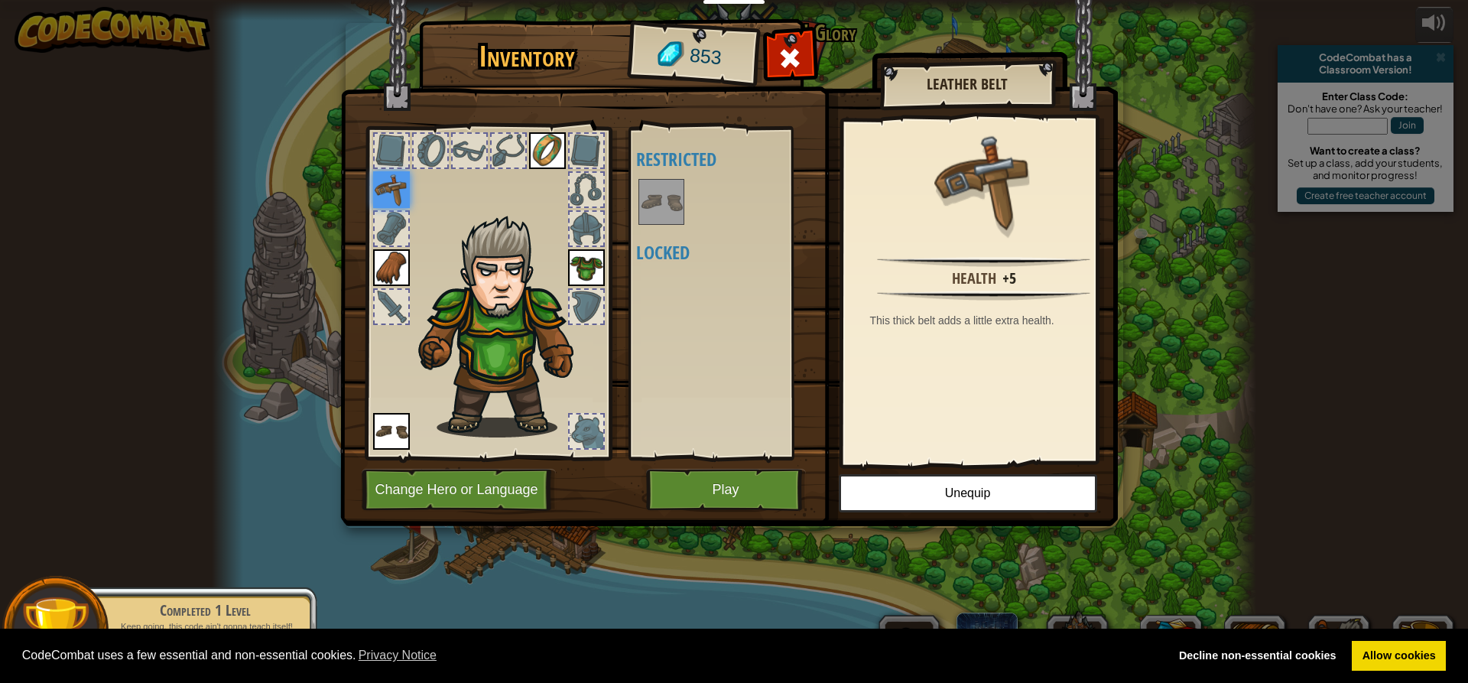
click at [639, 498] on img at bounding box center [728, 248] width 777 height 555
click at [648, 495] on button "Play" at bounding box center [726, 490] width 160 height 42
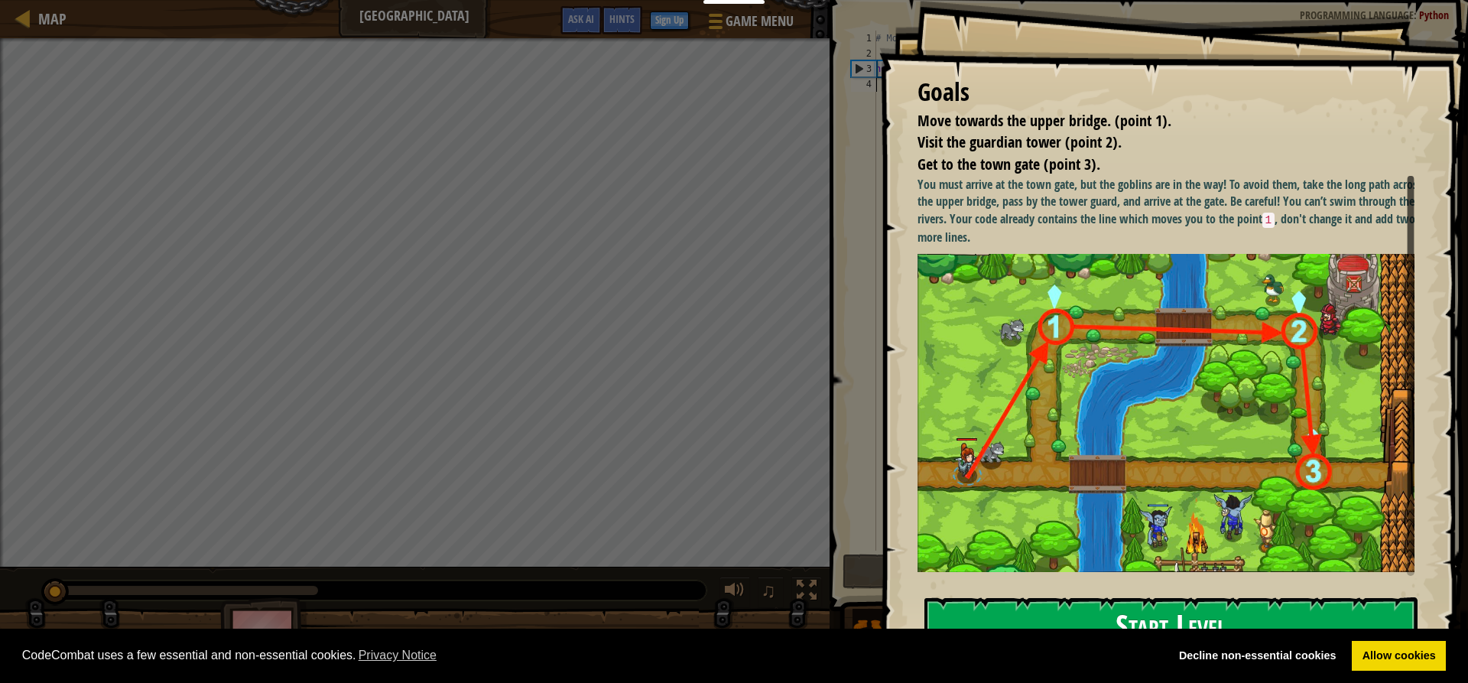
click at [927, 597] on button "Start Level" at bounding box center [1170, 627] width 493 height 60
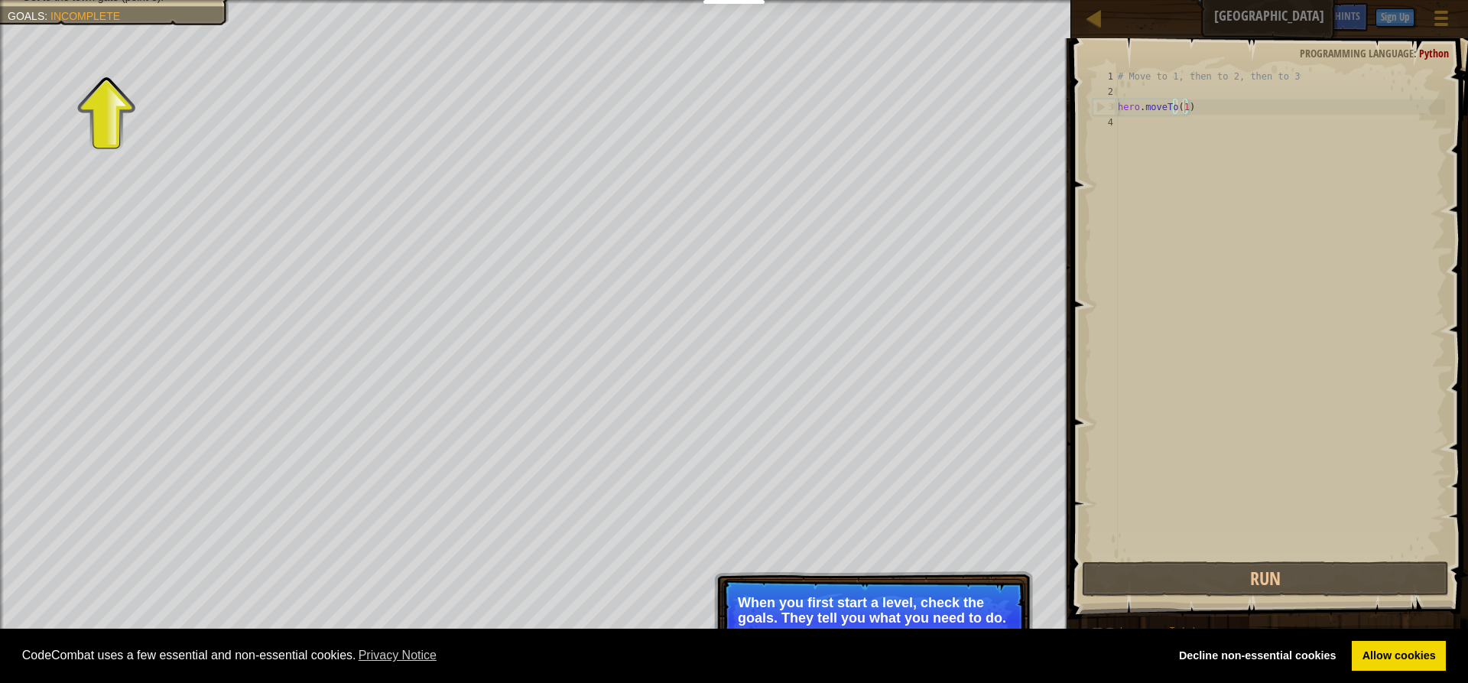
click at [1182, 109] on div "# Move to 1, then to 2, then to 3 hero . moveTo ( 1 )" at bounding box center [1279, 329] width 330 height 520
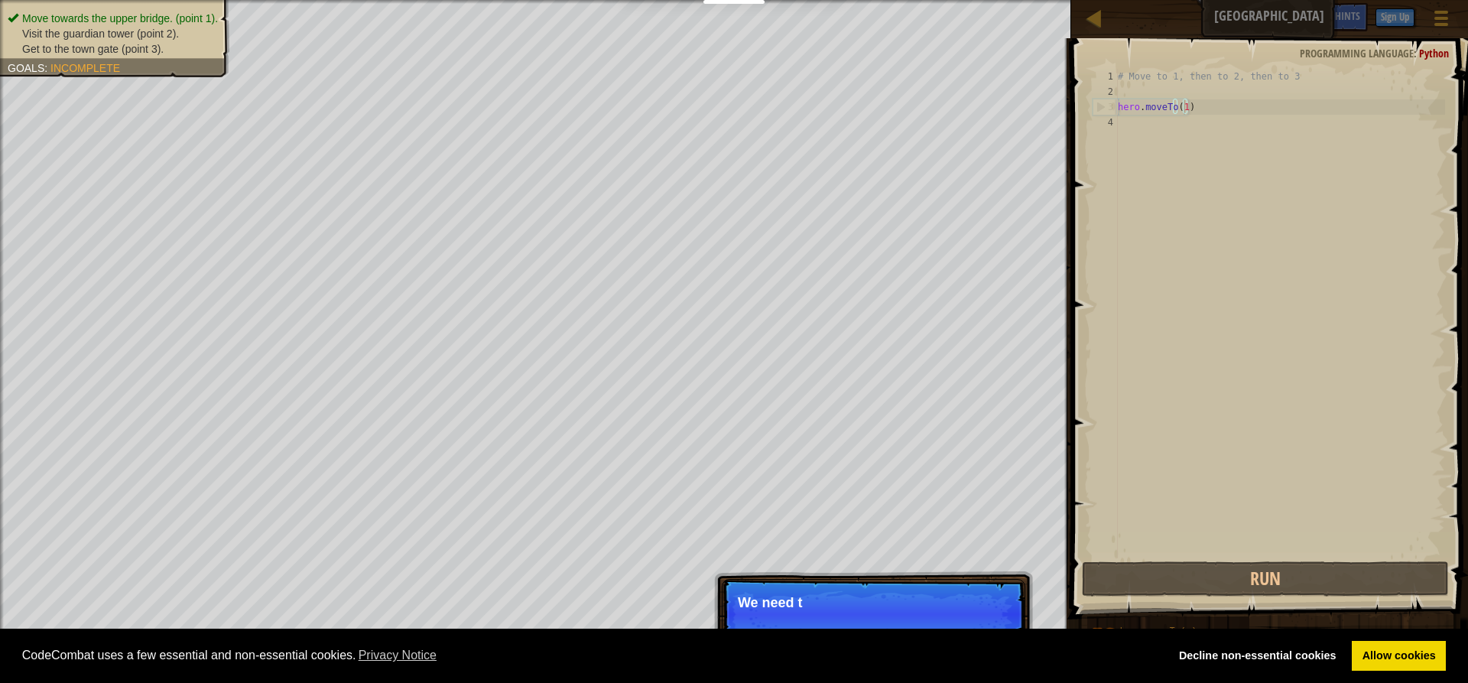
click at [91, 11] on ul "Move towards the upper bridge. (point 1). Visit the [GEOGRAPHIC_DATA] (point 2)…" at bounding box center [115, 34] width 214 height 46
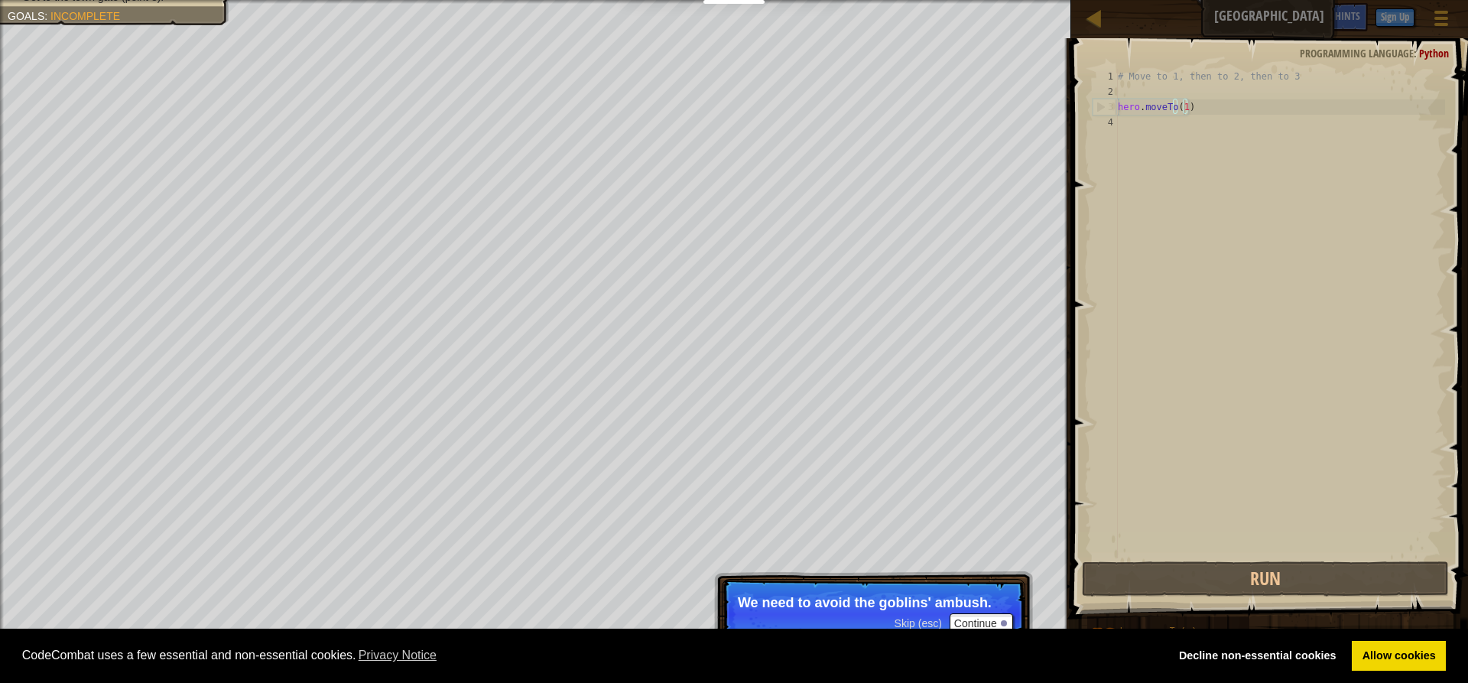
click at [1181, 112] on div "# Move to 1, then to 2, then to 3 hero . moveTo ( 1 )" at bounding box center [1279, 329] width 330 height 520
click at [1182, 103] on div "# Move to 1, then to 2, then to 3 hero . moveTo ( 1 )" at bounding box center [1279, 329] width 330 height 520
click at [1186, 109] on div "# Move to 1, then to 2, then to 3 hero . moveTo ( 1 )" at bounding box center [1279, 329] width 330 height 520
click at [1184, 109] on div "# Move to 1, then to 2, then to 3 hero . moveTo ( 1 )" at bounding box center [1279, 329] width 330 height 520
click at [1181, 106] on div "# Move to 1, then to 2, then to 3 hero . moveTo ( 1 )" at bounding box center [1279, 329] width 330 height 520
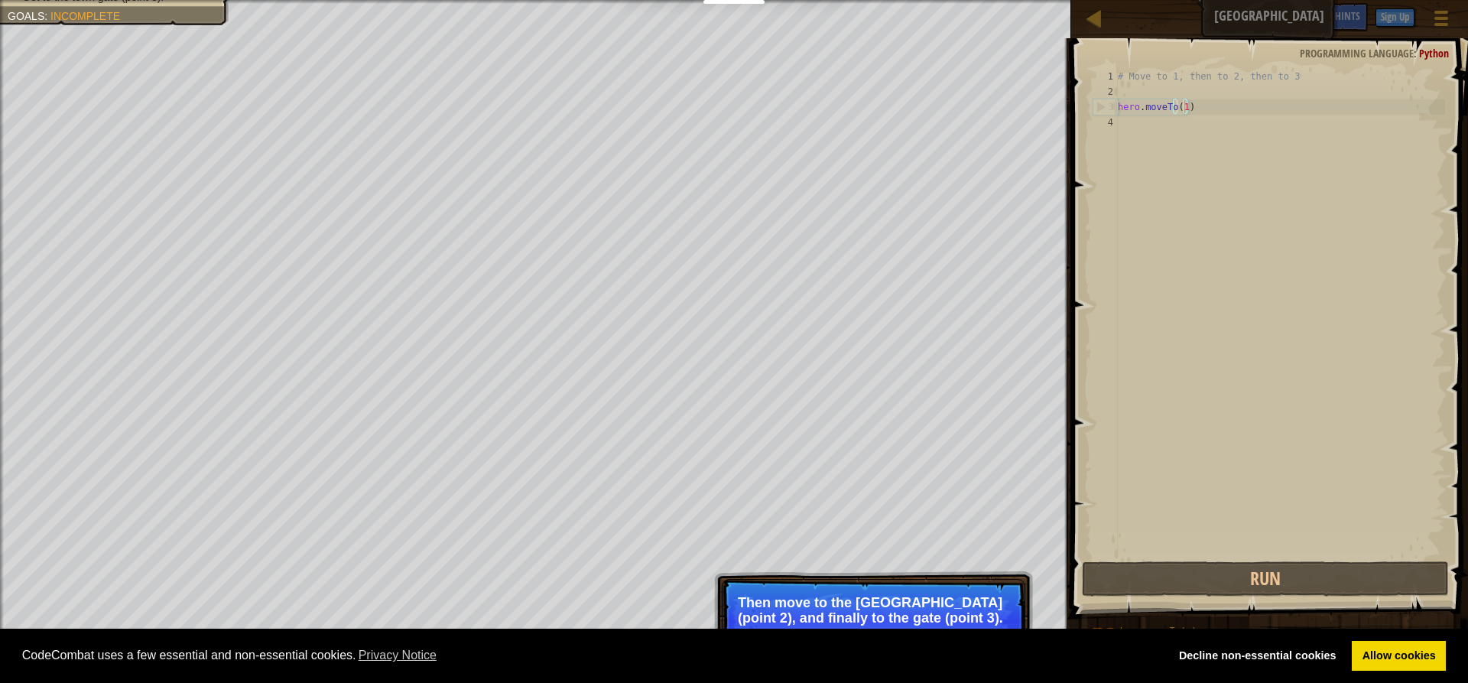
click at [873, 613] on p "Then move to the [GEOGRAPHIC_DATA] (point 2), and finally to the gate (point 3)." at bounding box center [873, 610] width 271 height 31
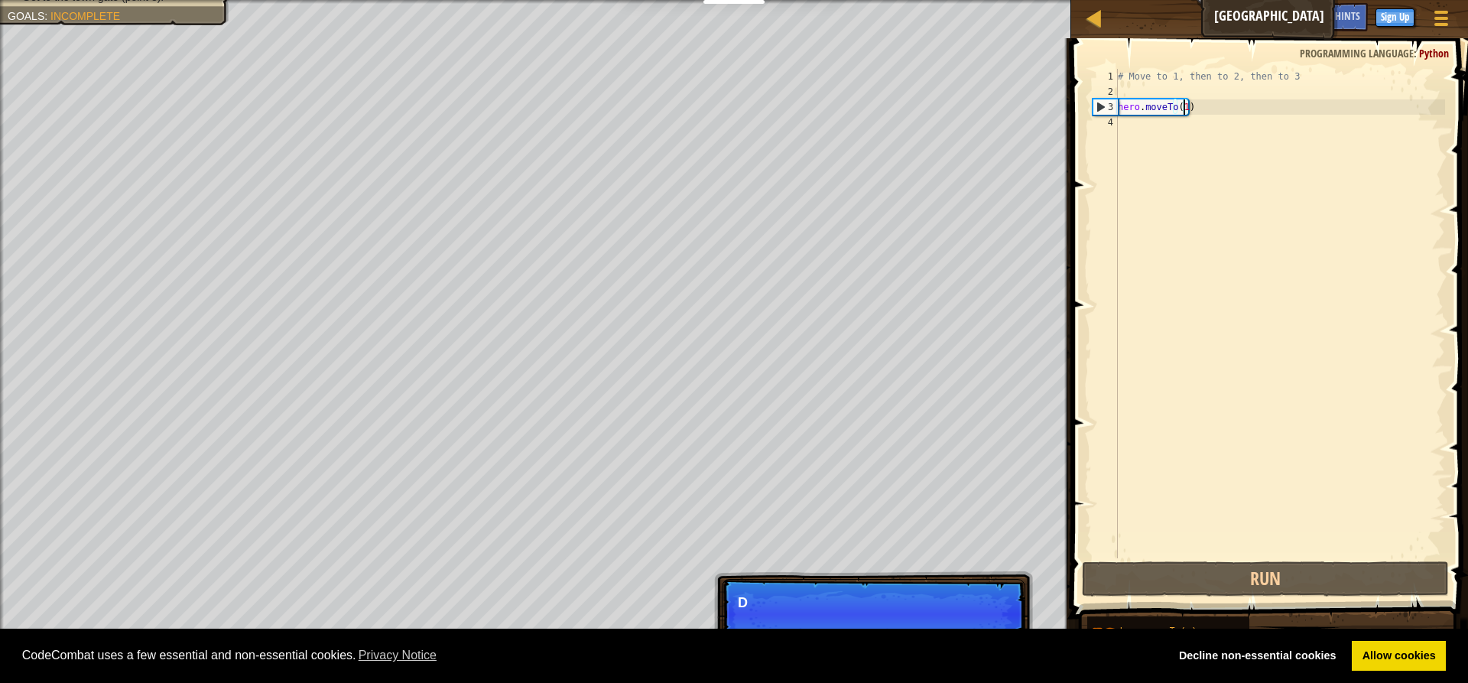
scroll to position [7, 5]
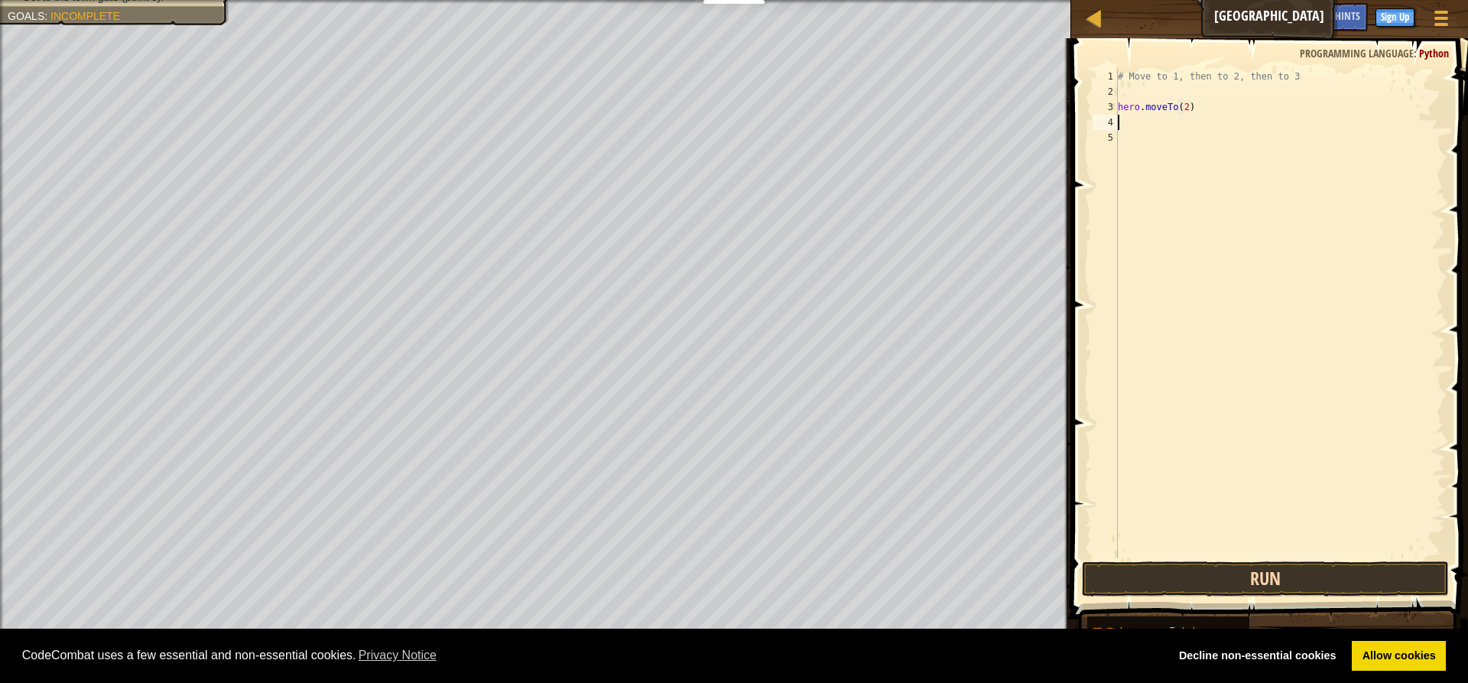
type textarea "hero.moveTo(2)"
click at [1189, 577] on button "Run" at bounding box center [1265, 578] width 367 height 35
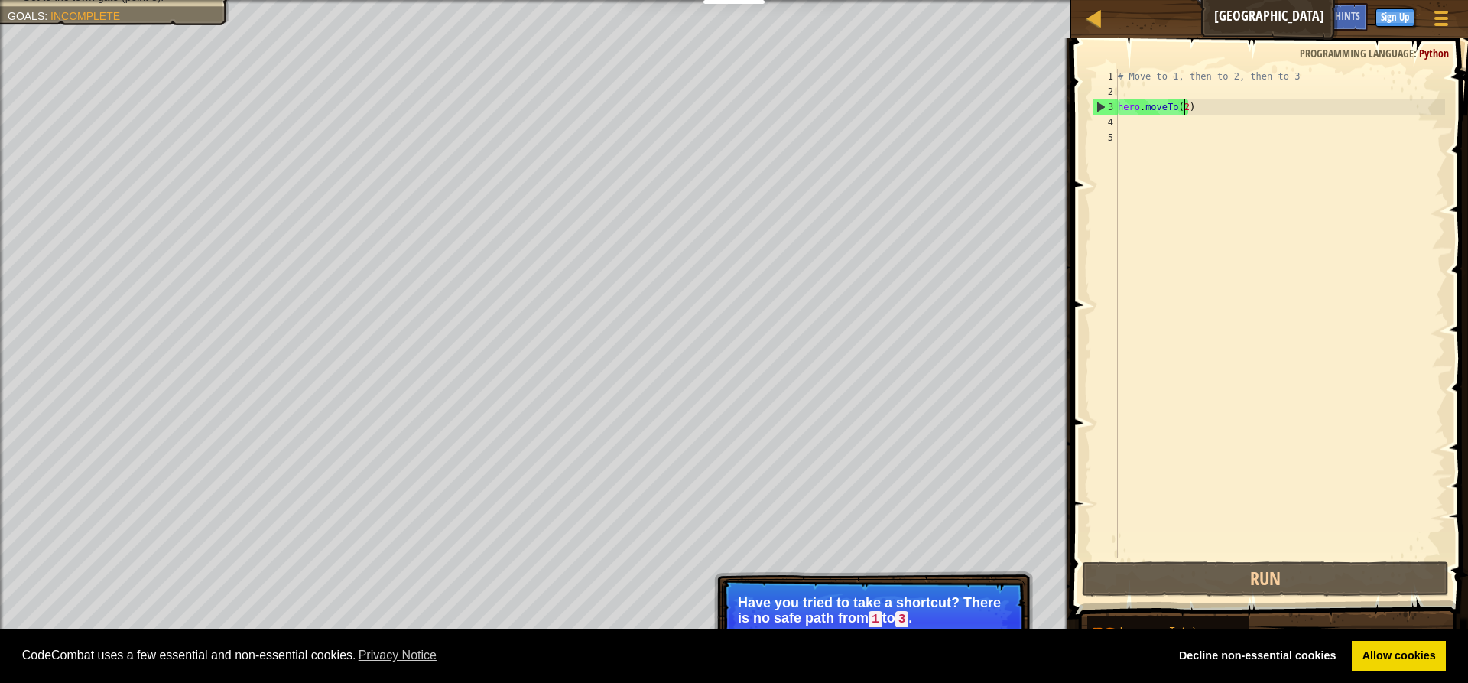
click at [1185, 108] on div "# Move to 1, then to 2, then to 3 hero . moveTo ( 2 )" at bounding box center [1279, 329] width 330 height 520
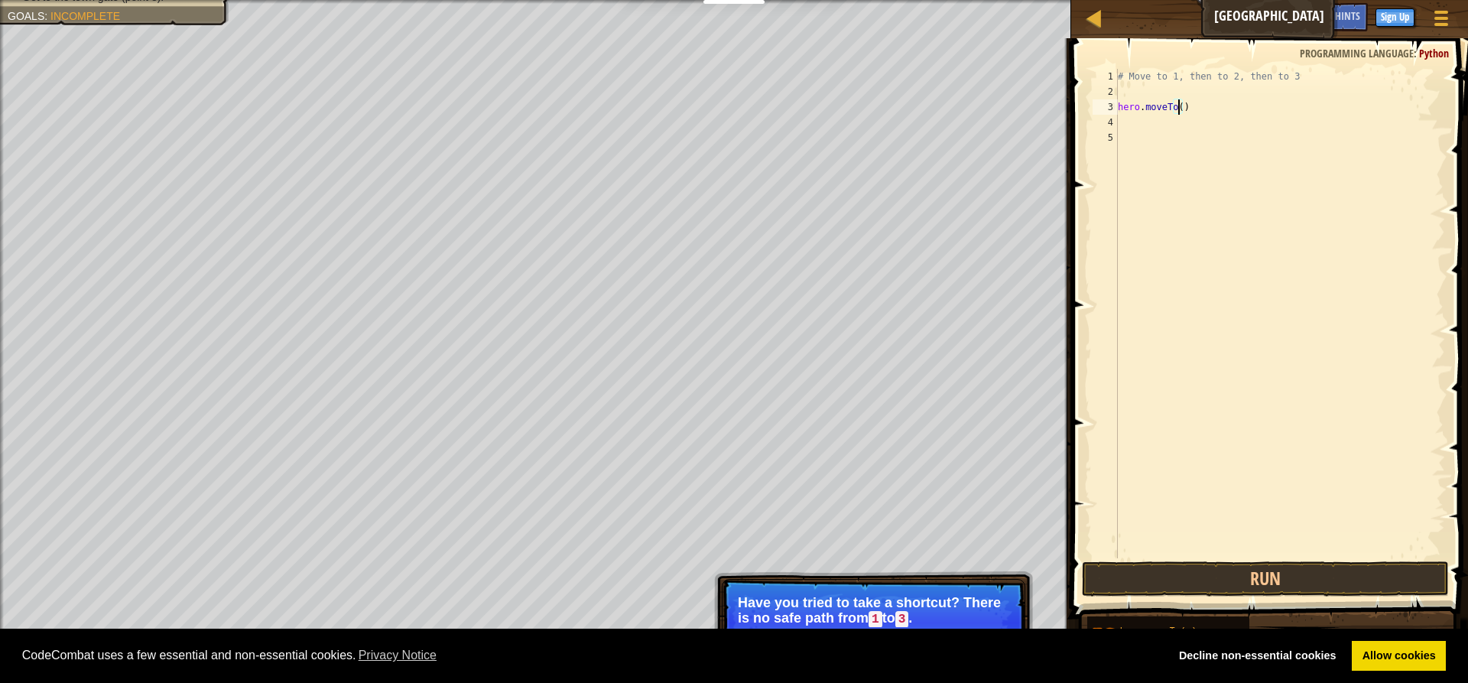
type textarea "hero.moveTo(1)"
click at [1124, 125] on div "# Move to 1, then to 2, then to 3 hero . moveTo ( 1 )" at bounding box center [1279, 329] width 330 height 520
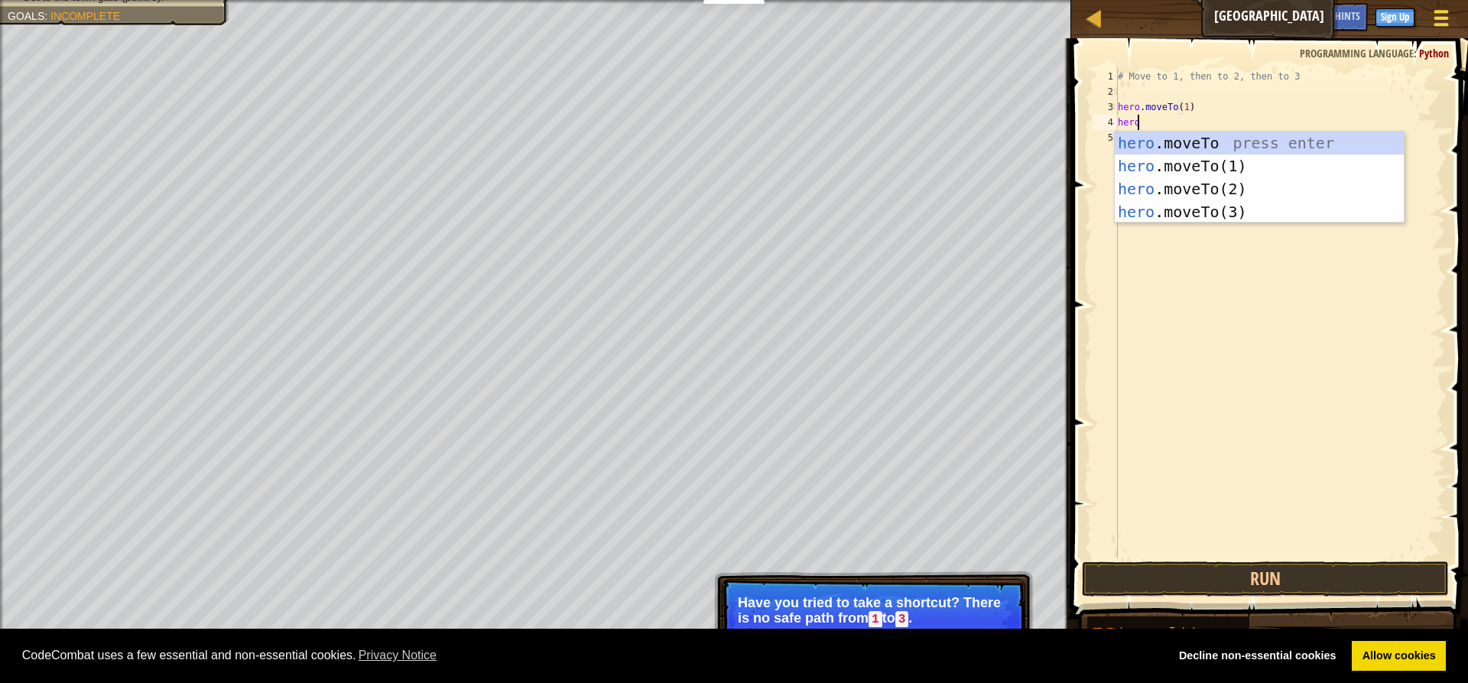
scroll to position [7, 1]
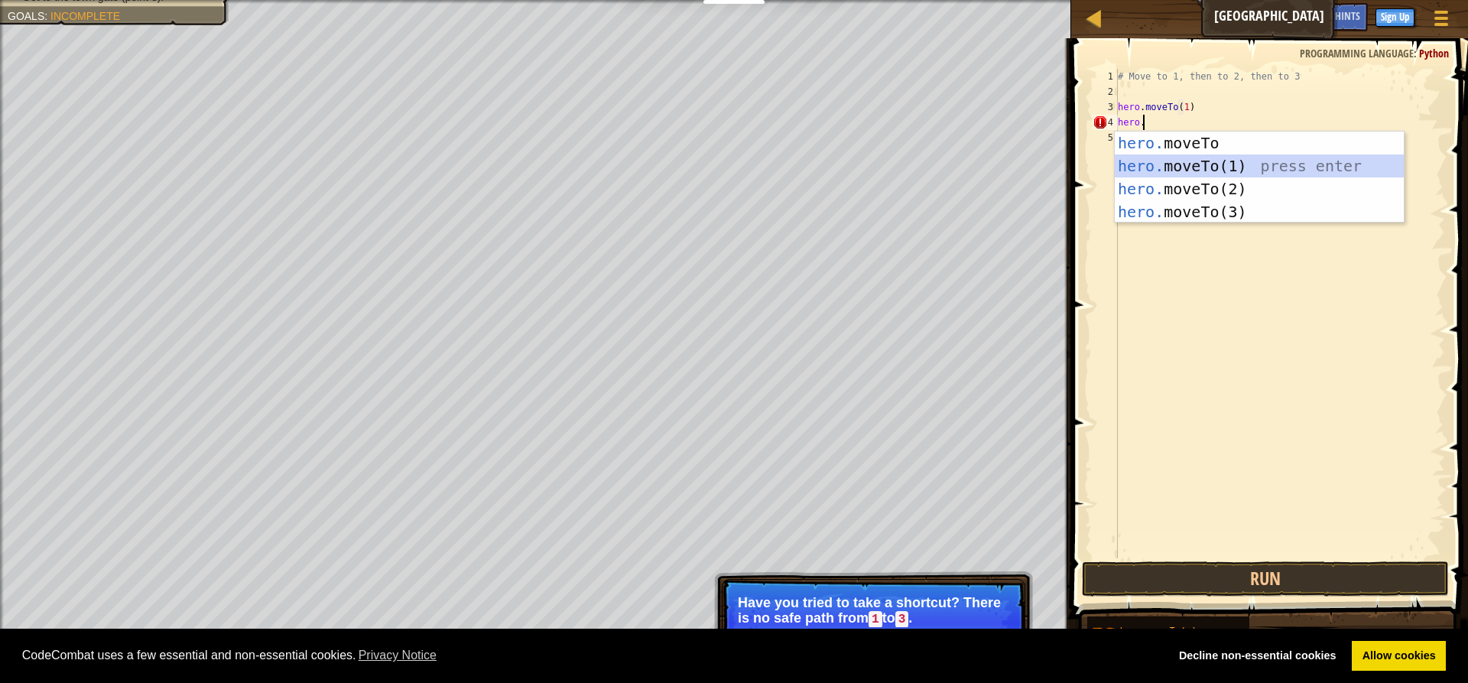
click at [1215, 176] on div "hero. moveTo press enter hero. moveTo(1) press enter hero. moveTo(2) press ente…" at bounding box center [1258, 200] width 289 height 138
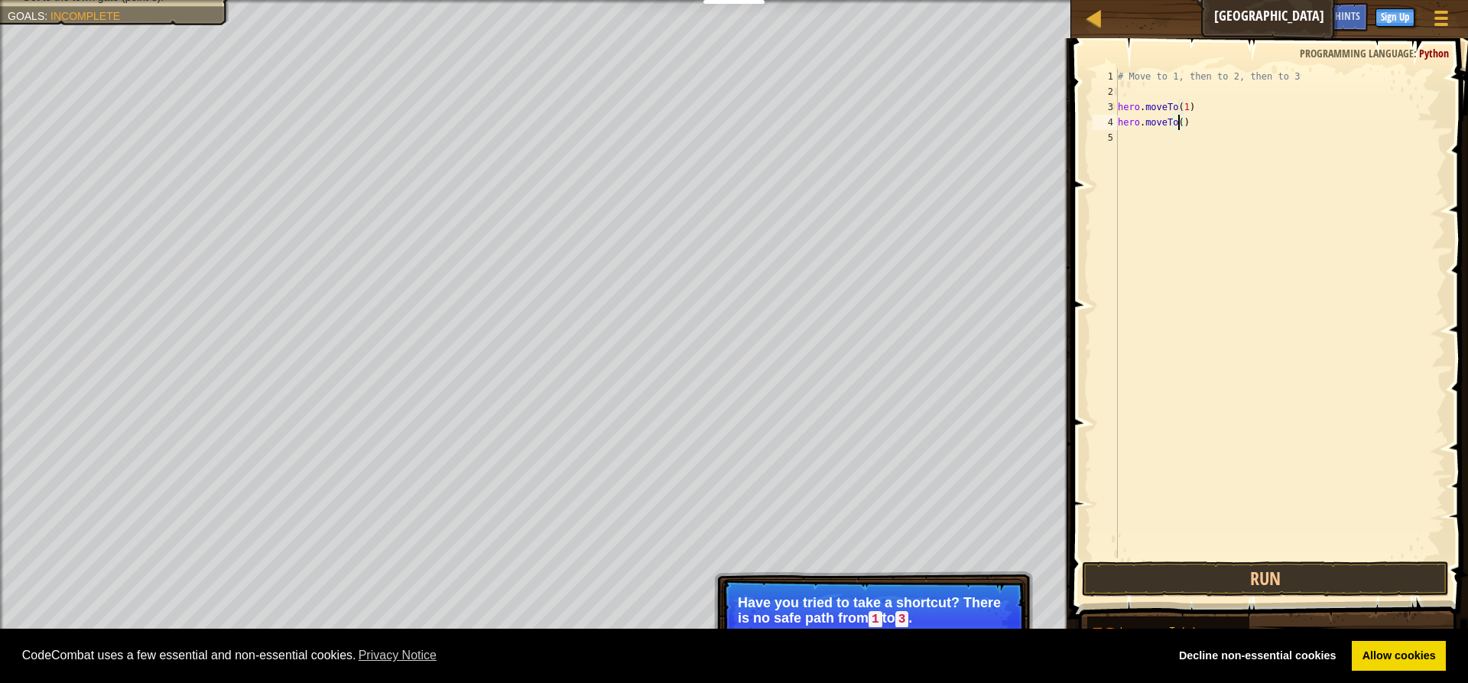
scroll to position [7, 5]
type textarea "hero.moveTo(2)"
click at [1182, 589] on button "Run" at bounding box center [1265, 578] width 367 height 35
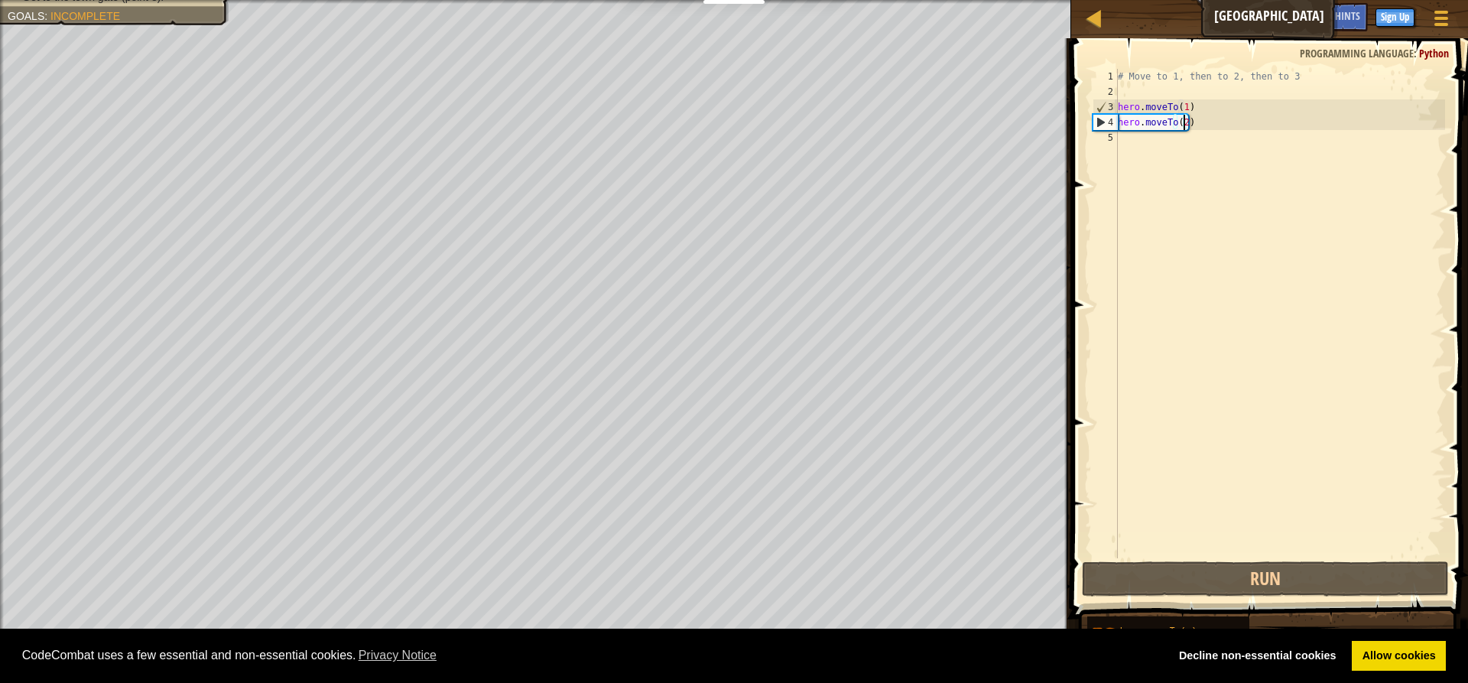
click at [1123, 136] on div "# Move to 1, then to 2, then to 3 hero . moveTo ( 1 ) hero . moveTo ( 2 )" at bounding box center [1279, 329] width 330 height 520
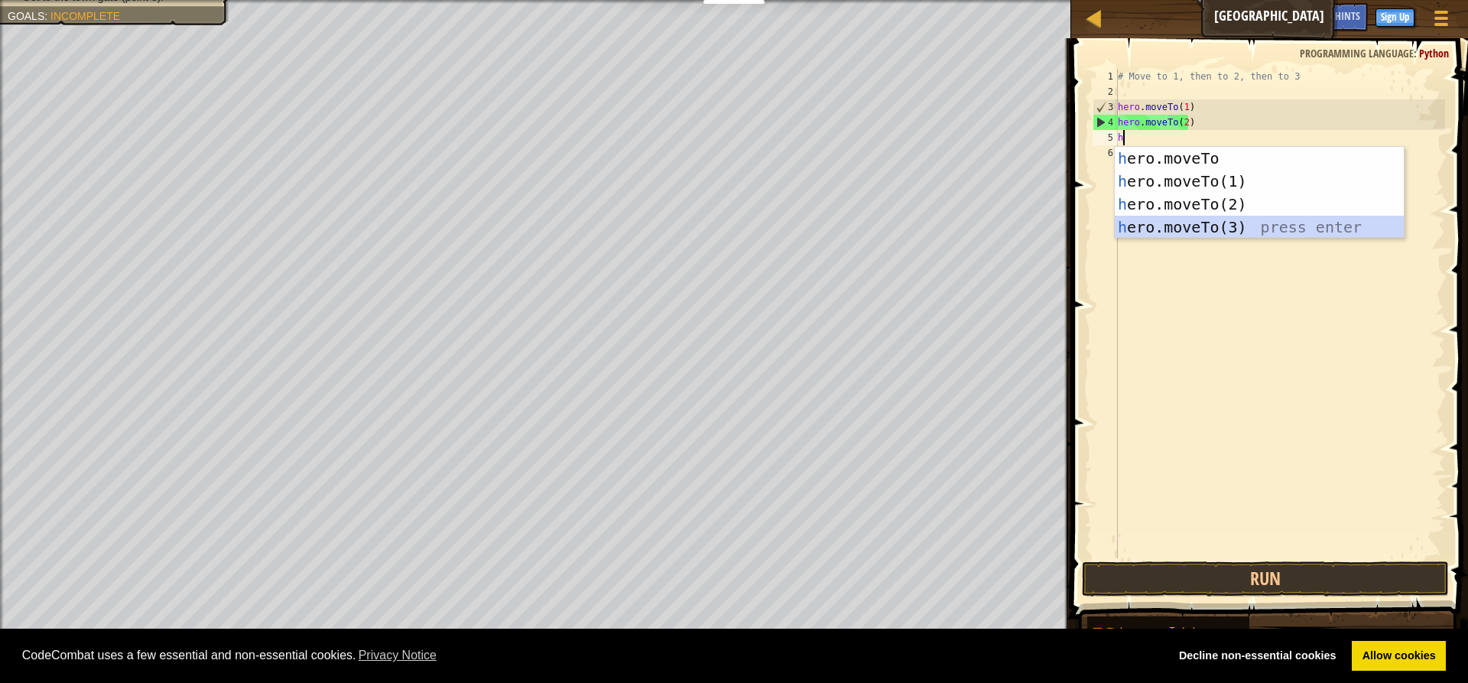
click at [1211, 225] on div "h ero.moveTo press enter h ero.moveTo(1) press enter h ero.moveTo(2) press ente…" at bounding box center [1258, 216] width 289 height 138
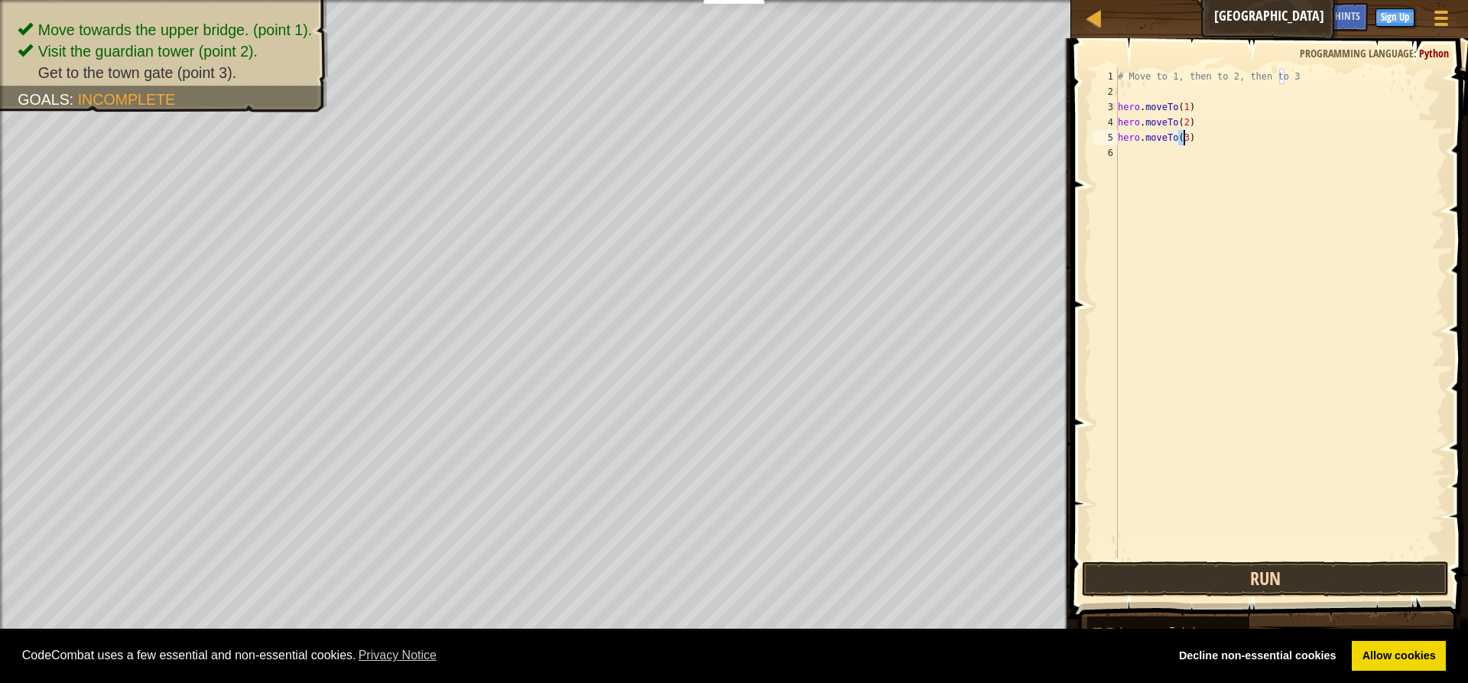
type textarea "hero.moveTo(3)"
click at [1299, 582] on button "Run" at bounding box center [1265, 578] width 367 height 35
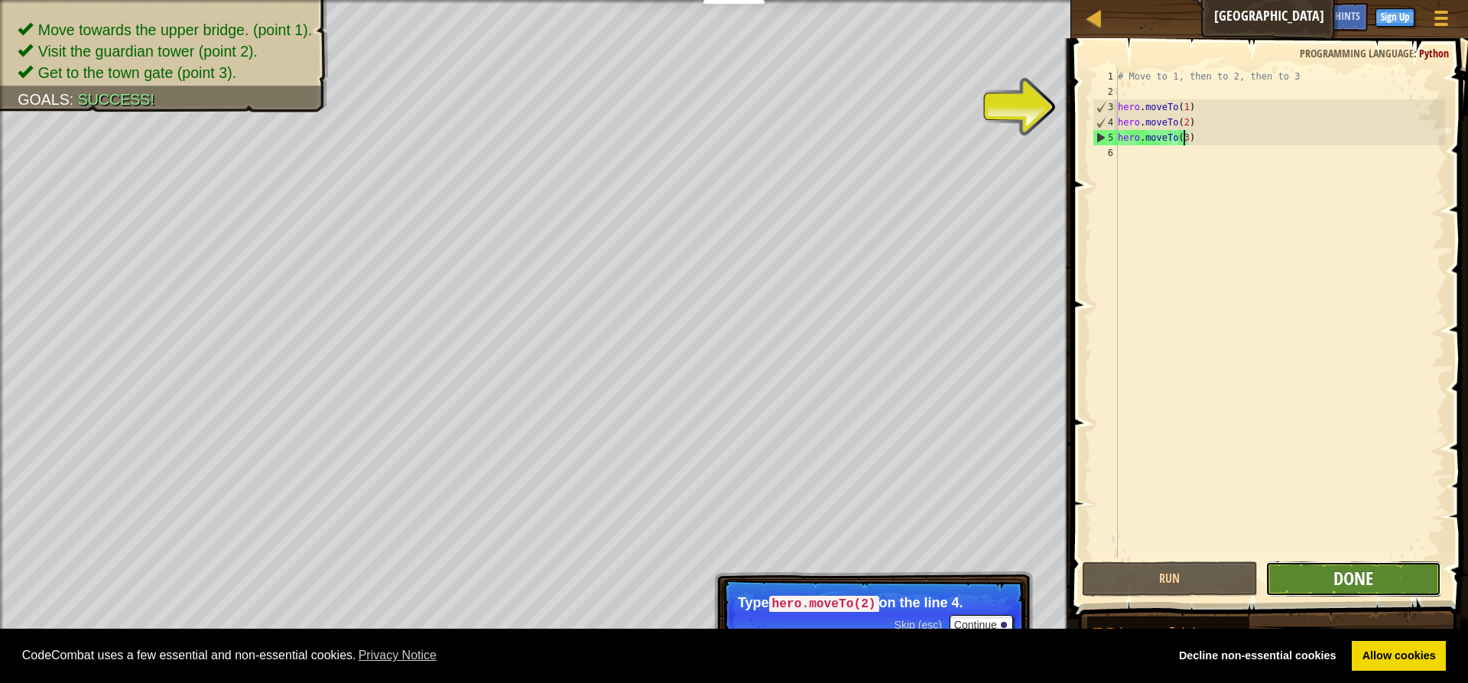
click at [1370, 586] on span "Done" at bounding box center [1353, 578] width 40 height 24
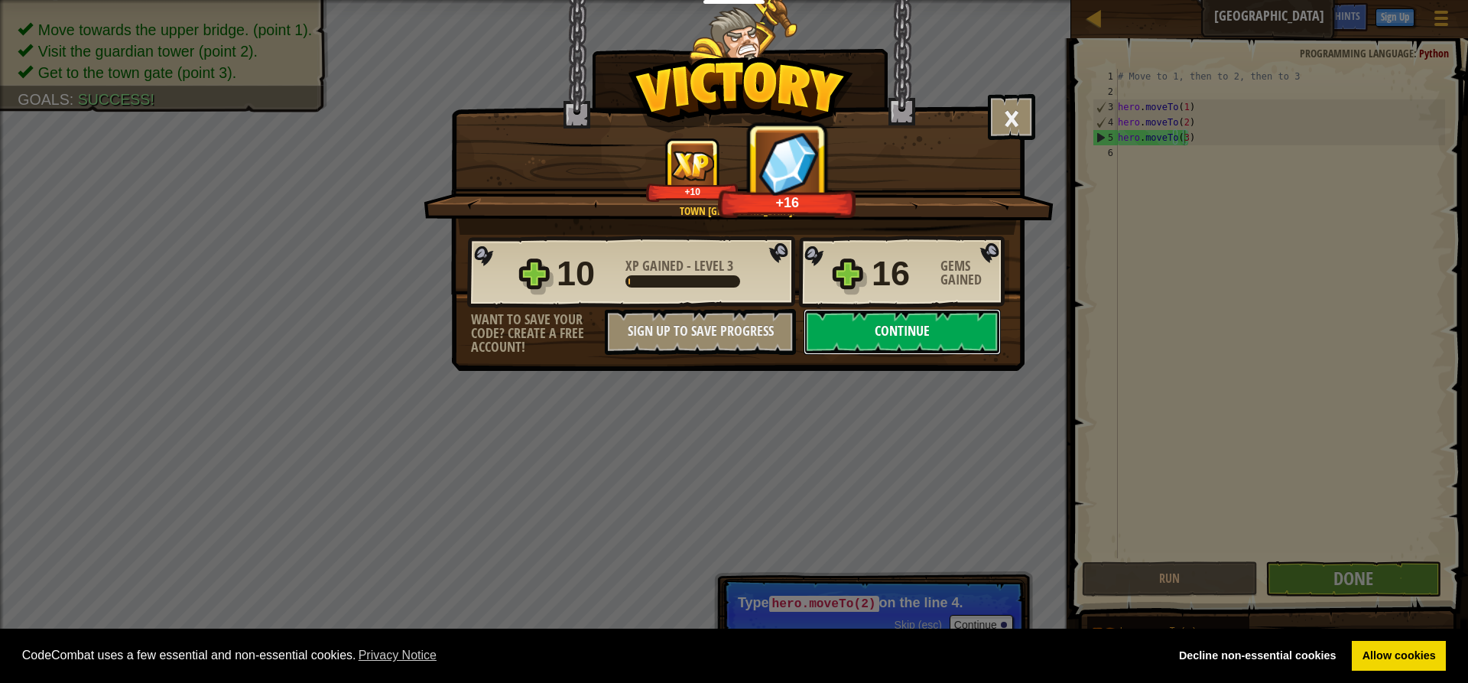
click at [835, 323] on button "Continue" at bounding box center [901, 332] width 197 height 46
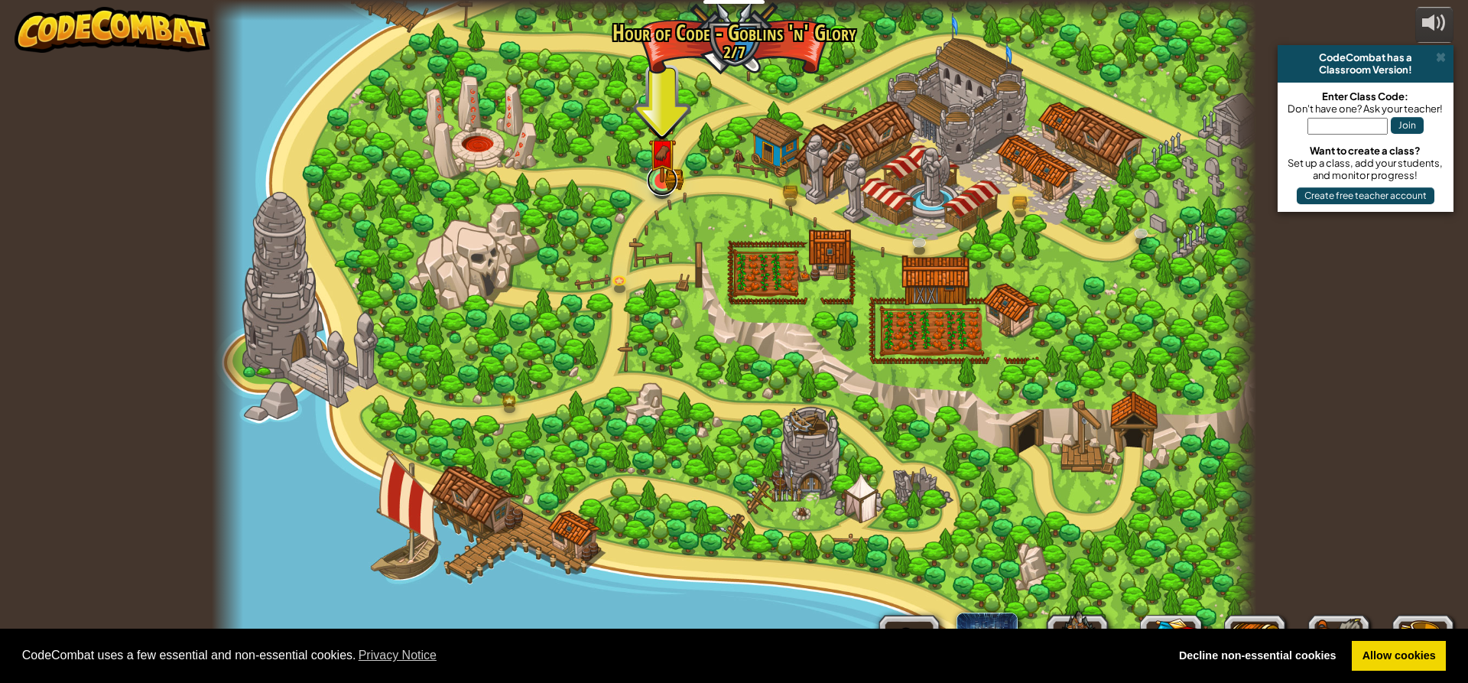
click at [665, 184] on link at bounding box center [662, 180] width 31 height 31
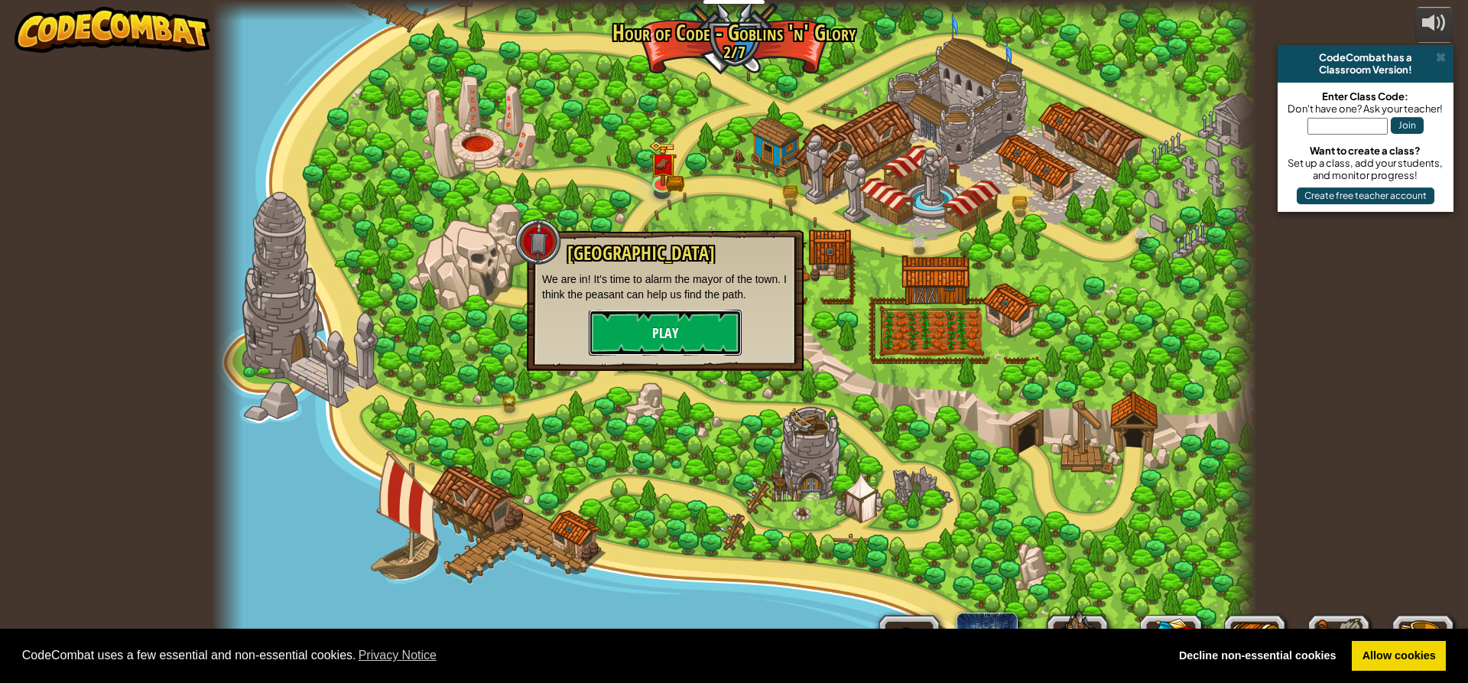
click at [649, 310] on button "Play" at bounding box center [665, 333] width 153 height 46
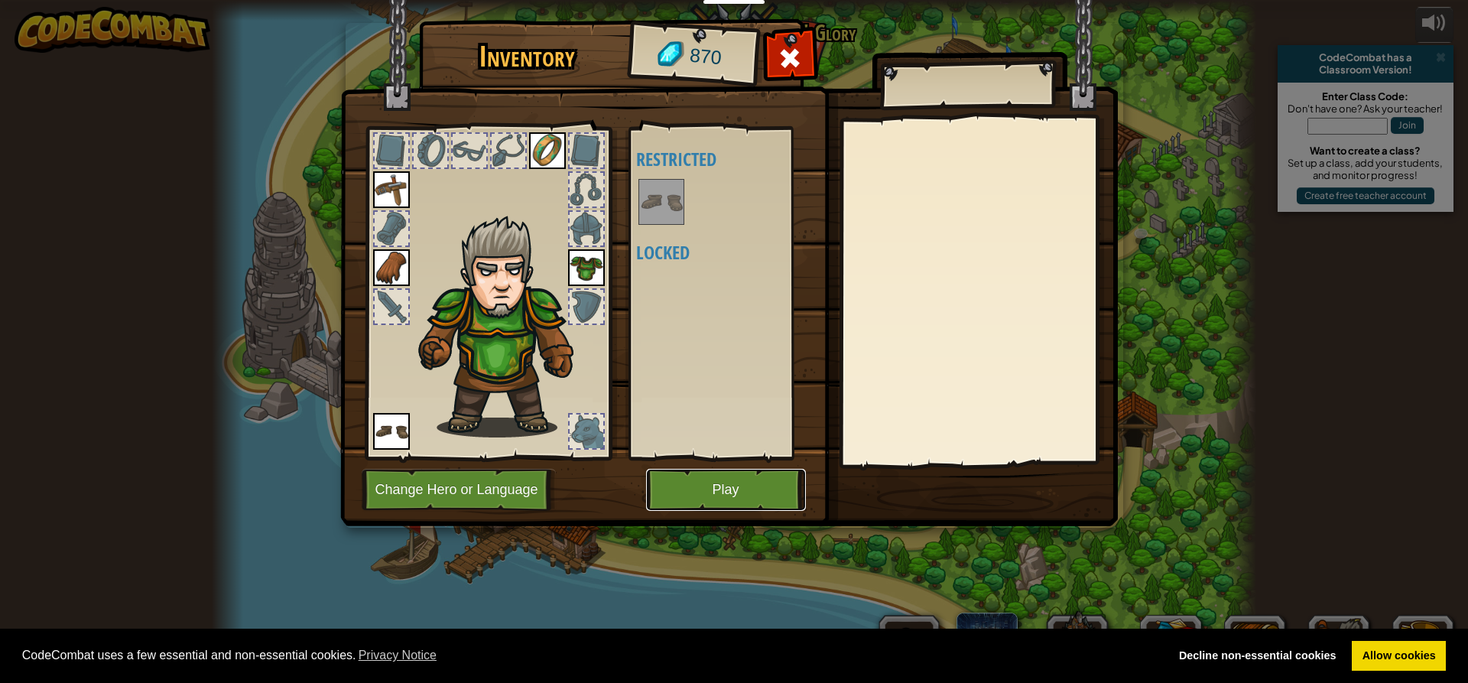
click at [761, 499] on button "Play" at bounding box center [726, 490] width 160 height 42
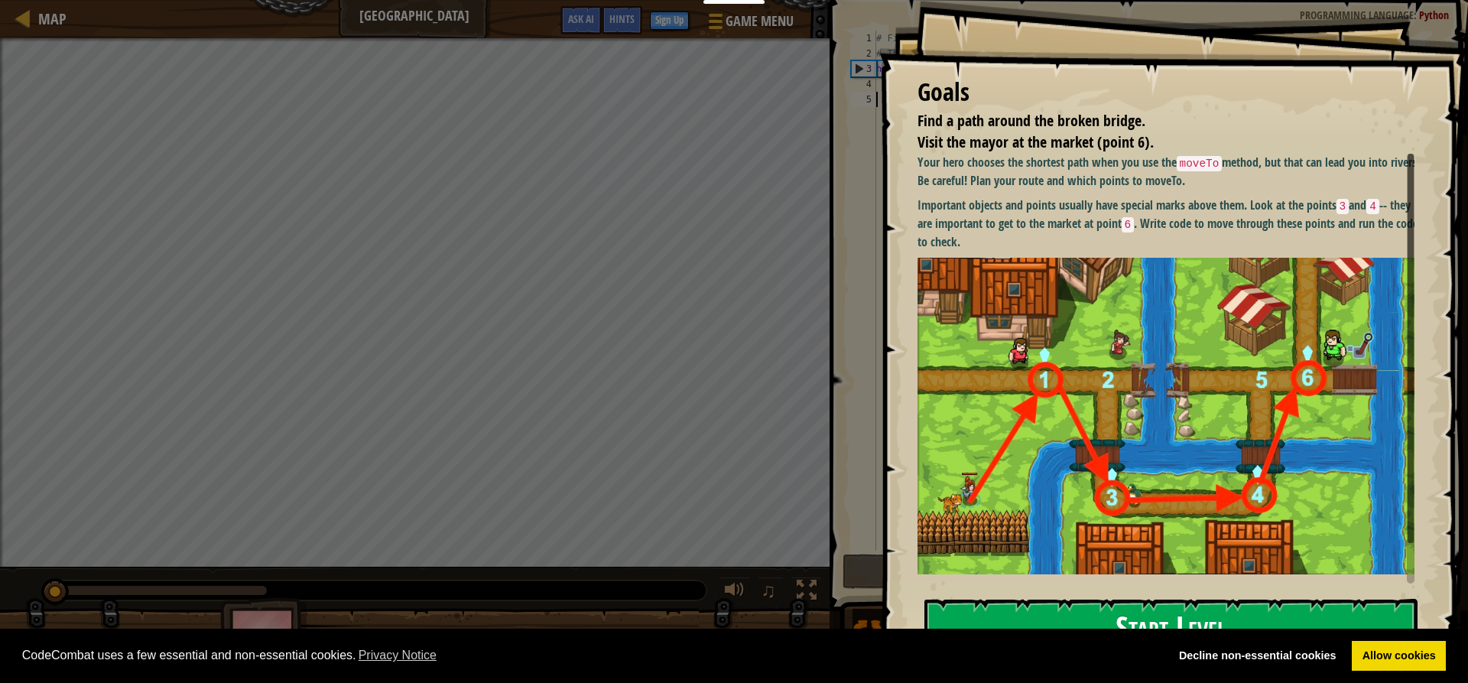
click at [1211, 620] on button "Start Level" at bounding box center [1170, 628] width 493 height 60
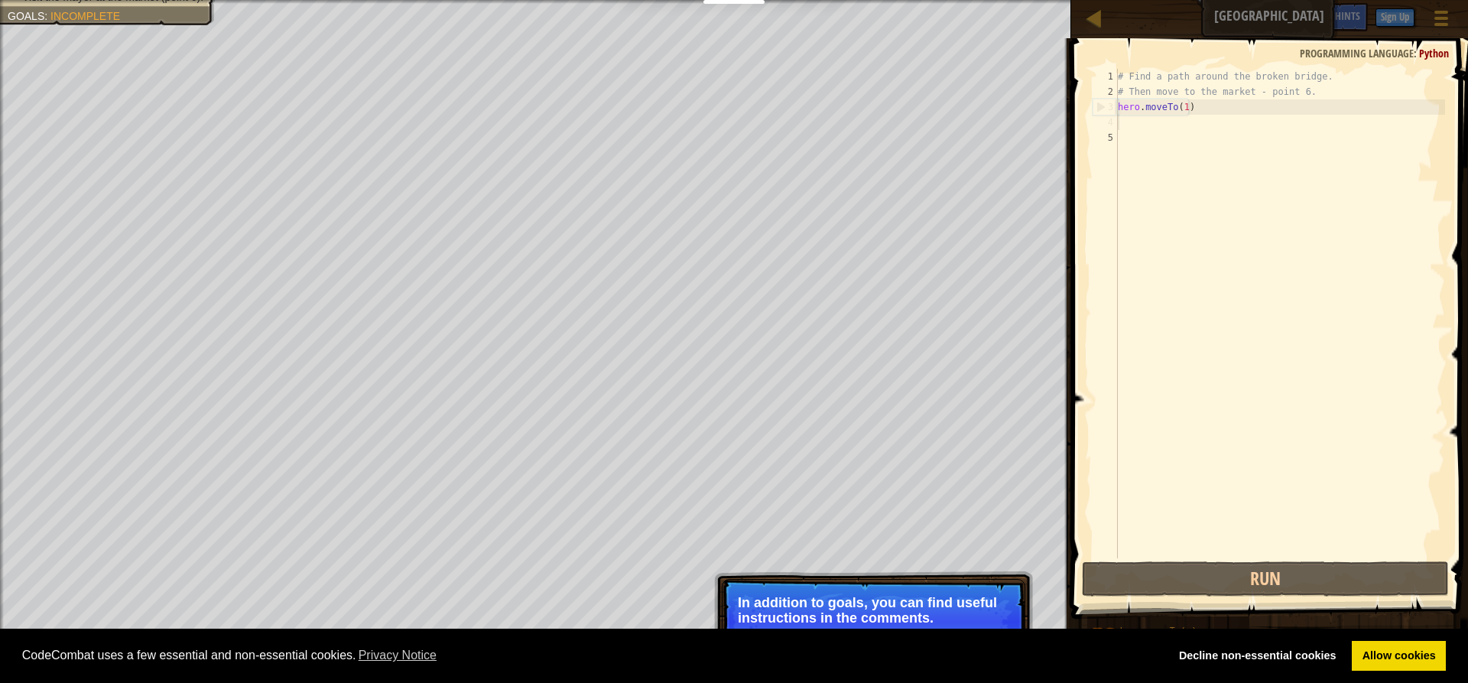
click at [1122, 122] on div "# Find a path around the broken bridge. # Then move to the market - point 6. he…" at bounding box center [1279, 329] width 330 height 520
click at [1122, 125] on div "# Find a path around the broken bridge. # Then move to the market - point 6. he…" at bounding box center [1279, 329] width 330 height 520
click at [1136, 145] on div "# Find a path around the broken bridge. # Then move to the market - point 6. he…" at bounding box center [1279, 329] width 330 height 520
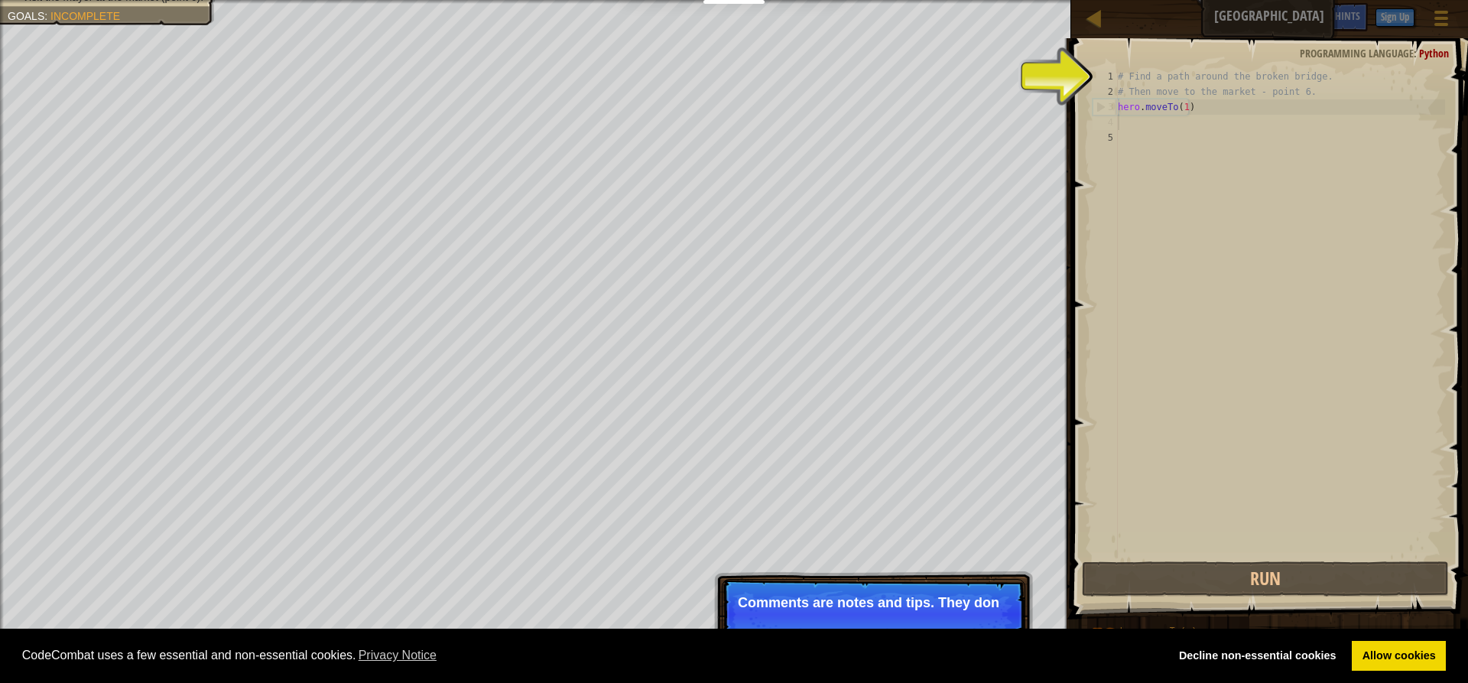
click at [1119, 119] on div "# Find a path around the broken bridge. # Then move to the market - point 6. he…" at bounding box center [1279, 329] width 330 height 520
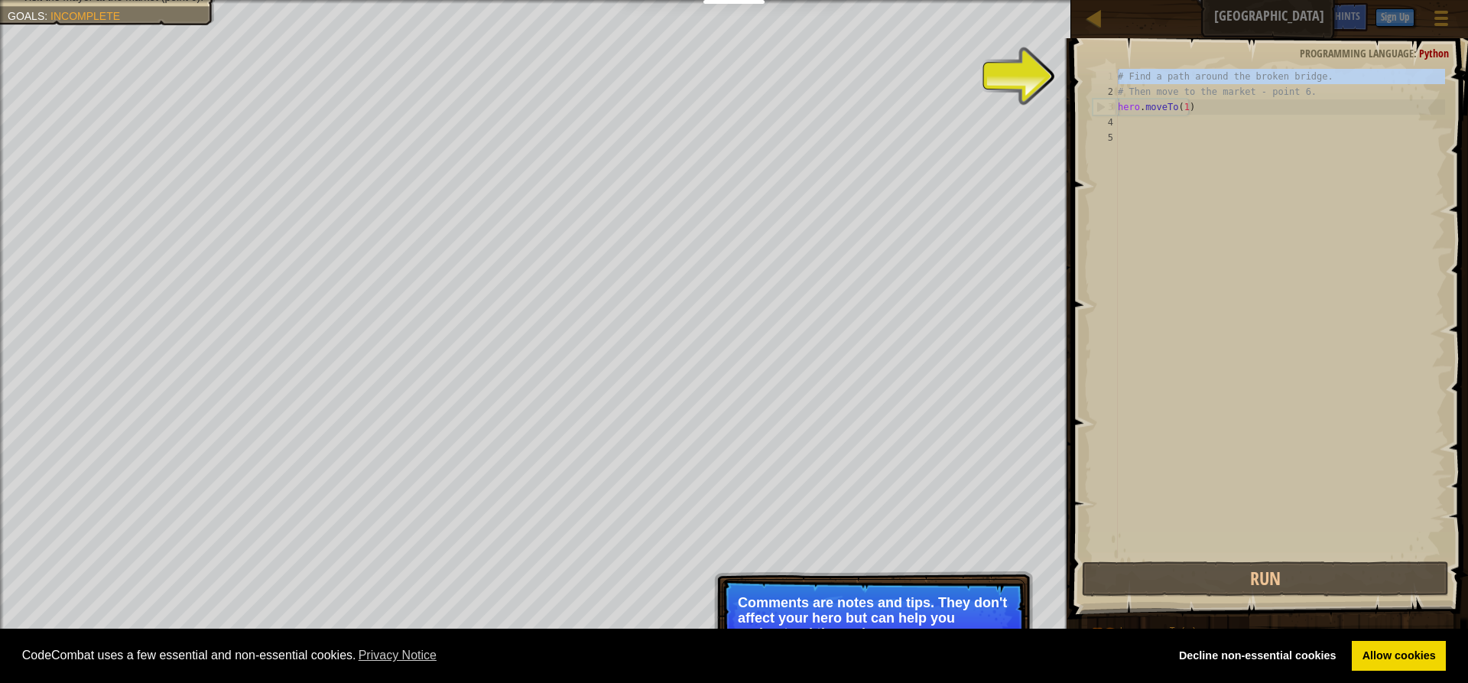
click at [1118, 70] on div "1 2 3 4 5 # Find a path around the broken bridge. # Then move to the market - p…" at bounding box center [1266, 313] width 355 height 489
click at [1124, 70] on div "# Find a path around the broken bridge. # Then move to the market - point 6. he…" at bounding box center [1279, 313] width 330 height 489
type textarea "# Find a path around the broken bridge."
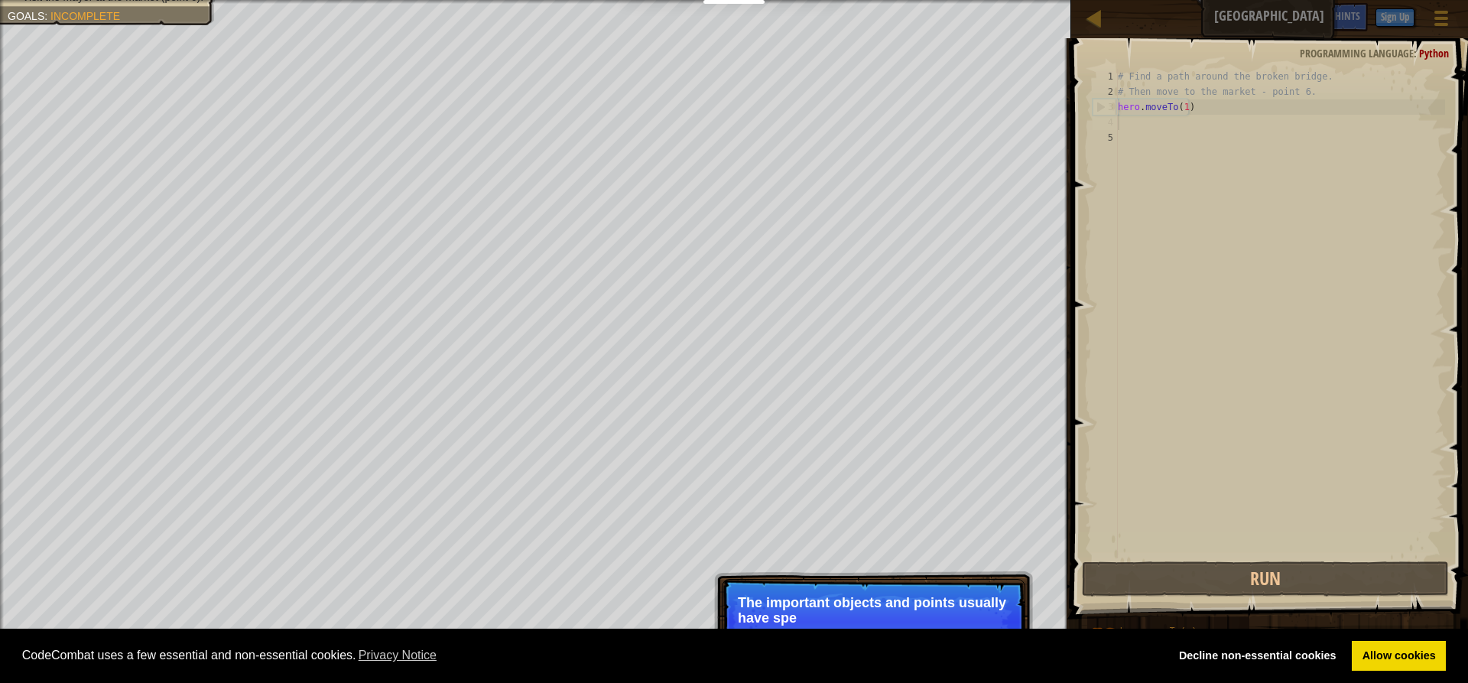
click at [1119, 118] on div "# Find a path around the broken bridge. # Then move to the market - point 6. he…" at bounding box center [1279, 329] width 330 height 520
click at [1337, 28] on div "Hints" at bounding box center [1347, 17] width 41 height 28
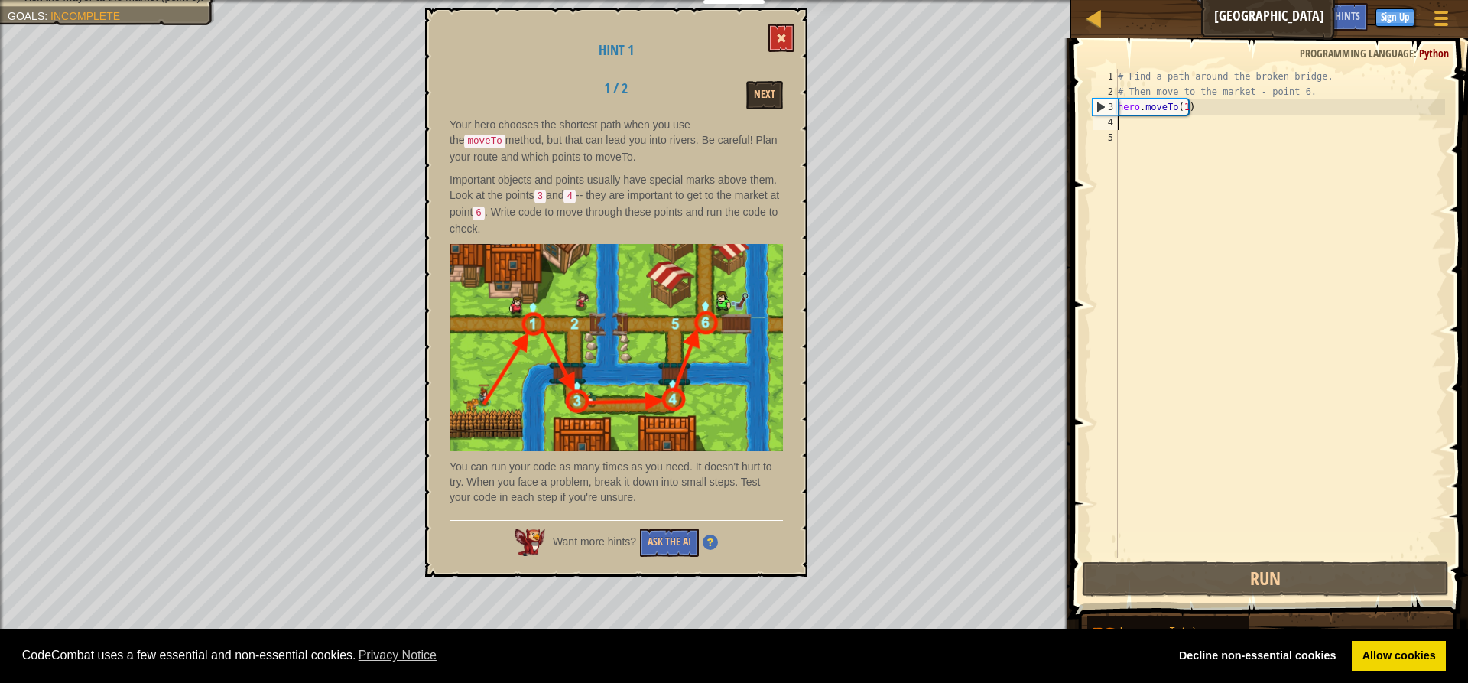
scroll to position [7, 0]
click at [787, 46] on button at bounding box center [781, 38] width 26 height 28
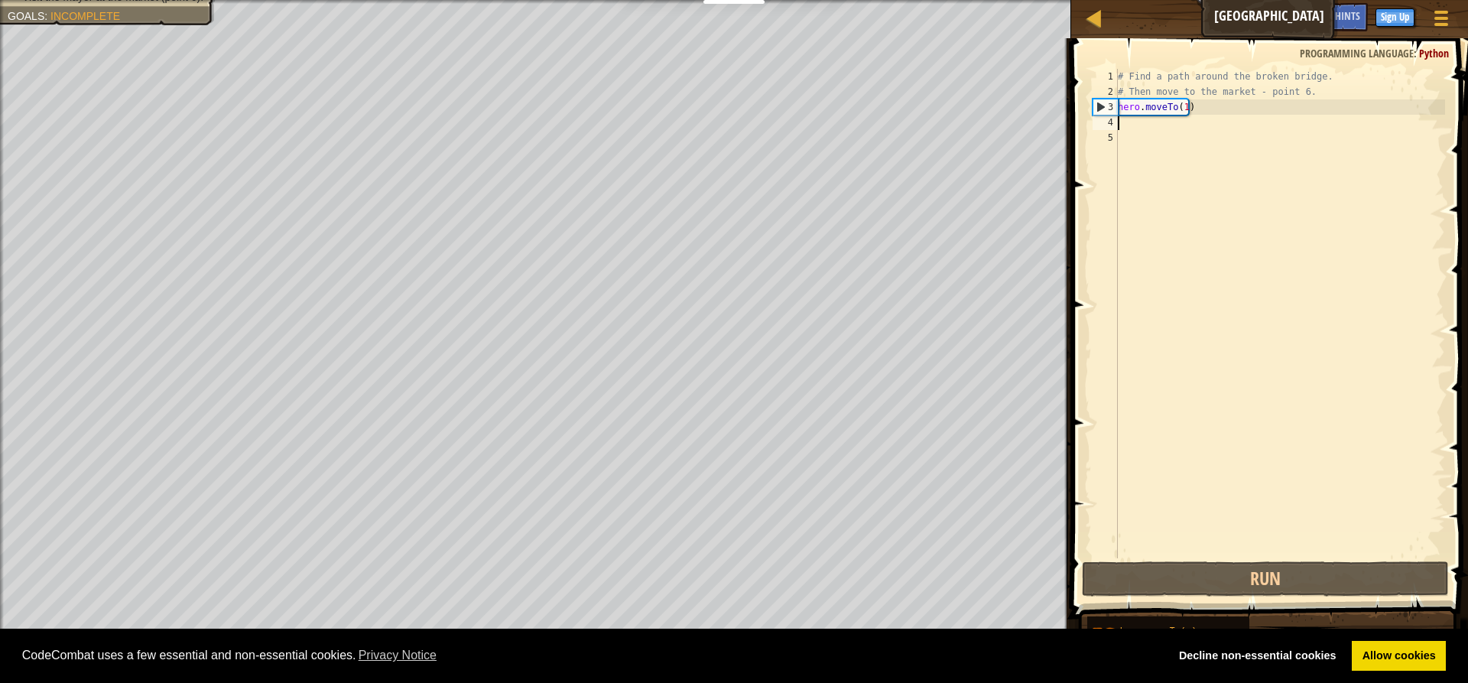
click at [1127, 122] on div "# Find a path around the broken bridge. # Then move to the market - point 6. he…" at bounding box center [1279, 329] width 330 height 520
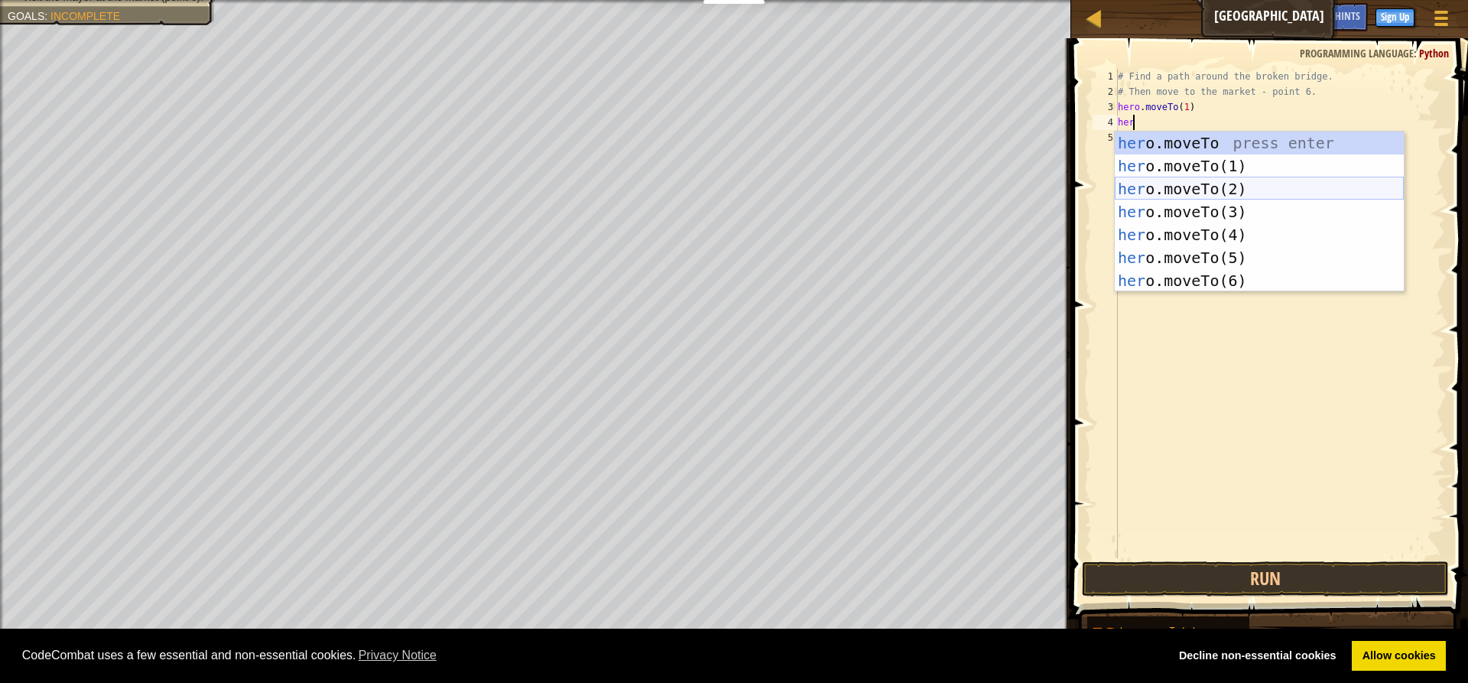
click at [1194, 191] on div "her o.moveTo press enter her o.moveTo(1) press enter her o.moveTo(2) press ente…" at bounding box center [1258, 234] width 289 height 206
type textarea "hero.moveTo(2)"
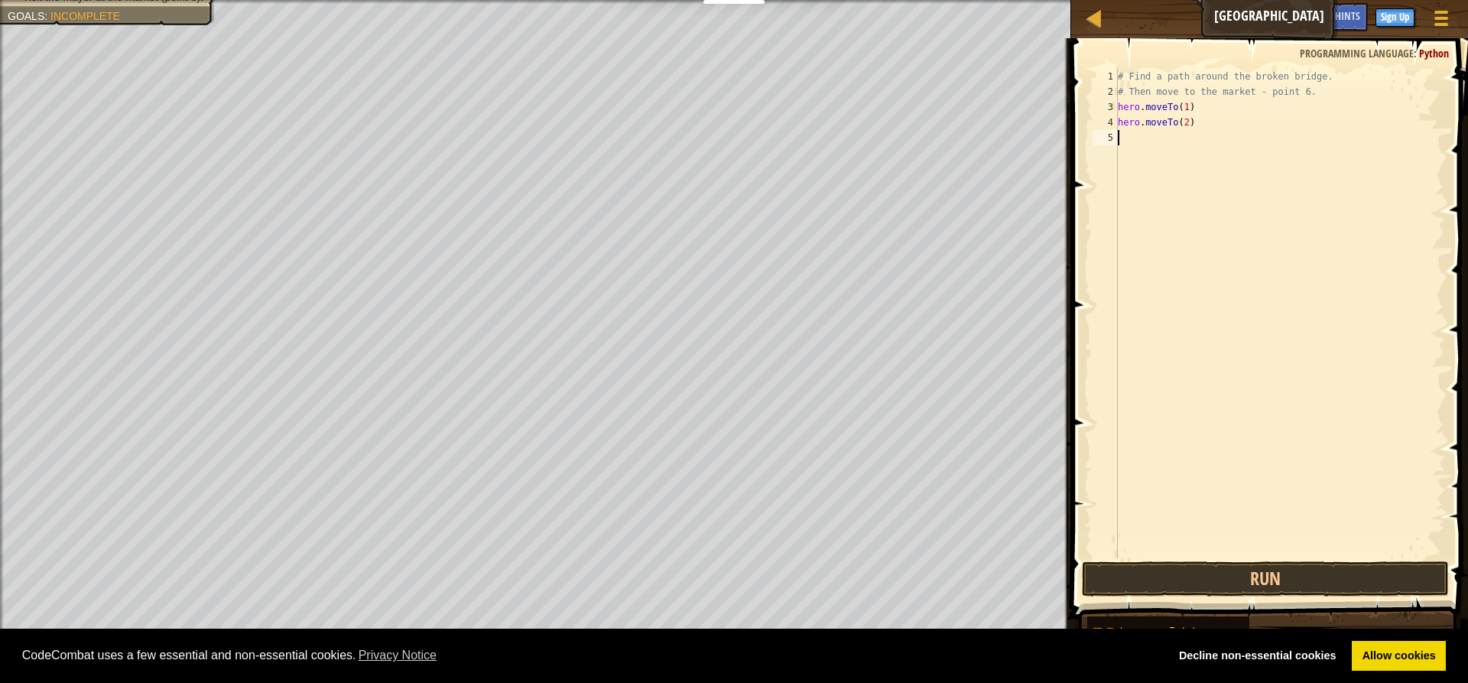
click at [1120, 130] on div "# Find a path around the broken bridge. # Then move to the market - point 6. he…" at bounding box center [1279, 329] width 330 height 520
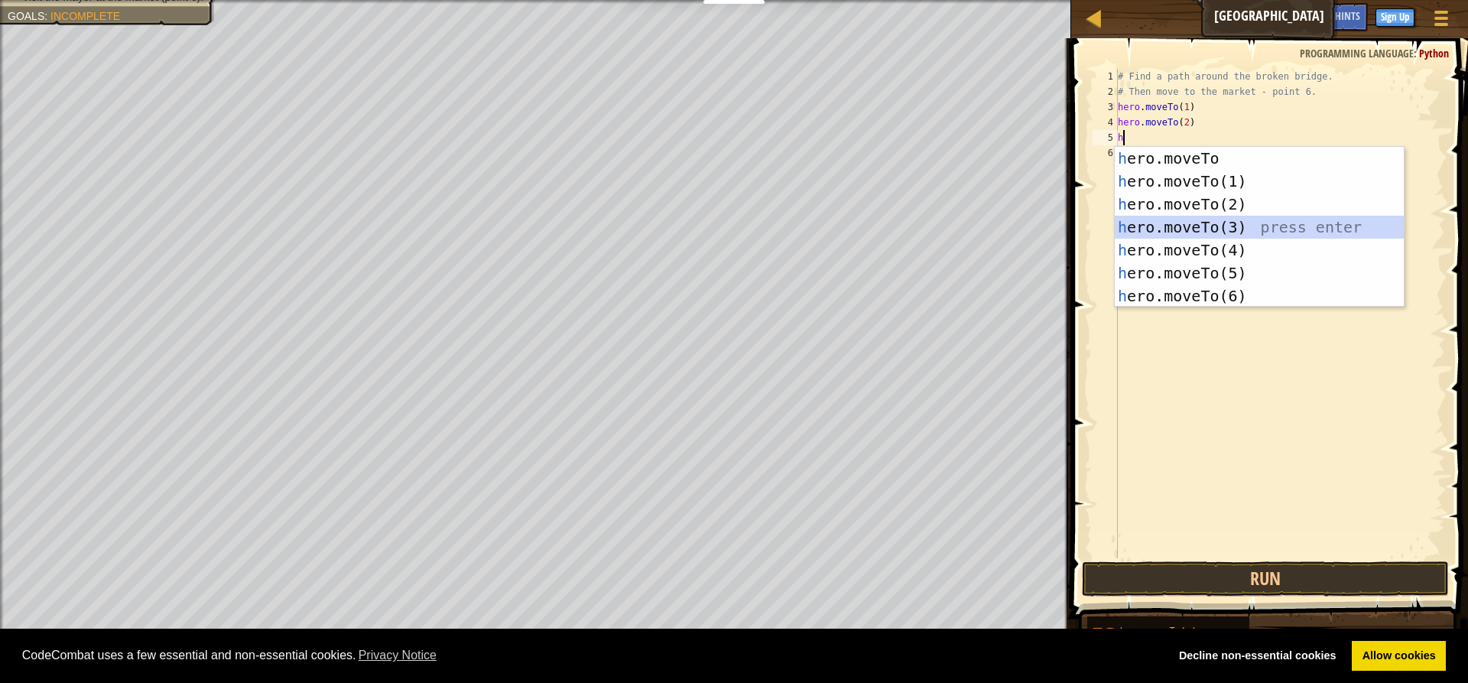
click at [1187, 221] on div "h ero.moveTo press enter h ero.moveTo(1) press enter h ero.moveTo(2) press ente…" at bounding box center [1258, 250] width 289 height 206
type textarea "hero.moveTo(3)"
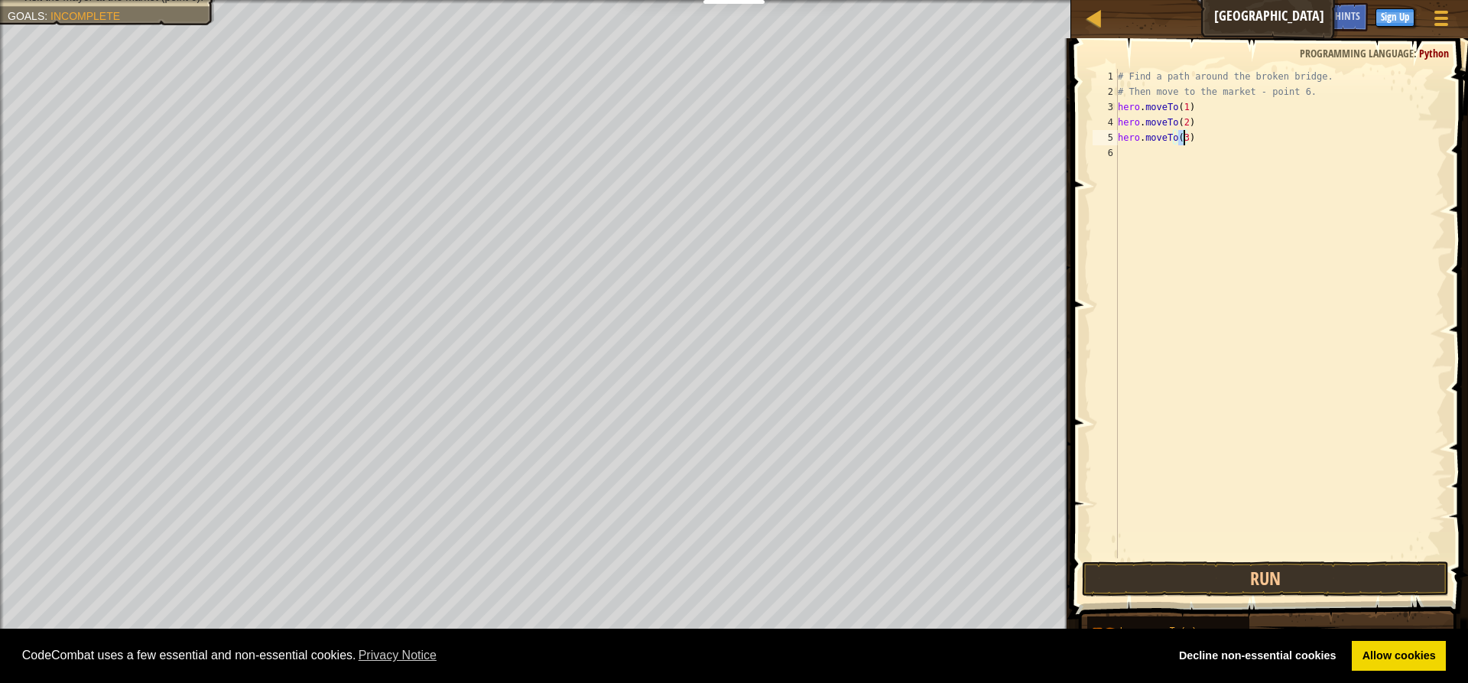
click at [1121, 164] on div "# Find a path around the broken bridge. # Then move to the market - point 6. he…" at bounding box center [1279, 329] width 330 height 520
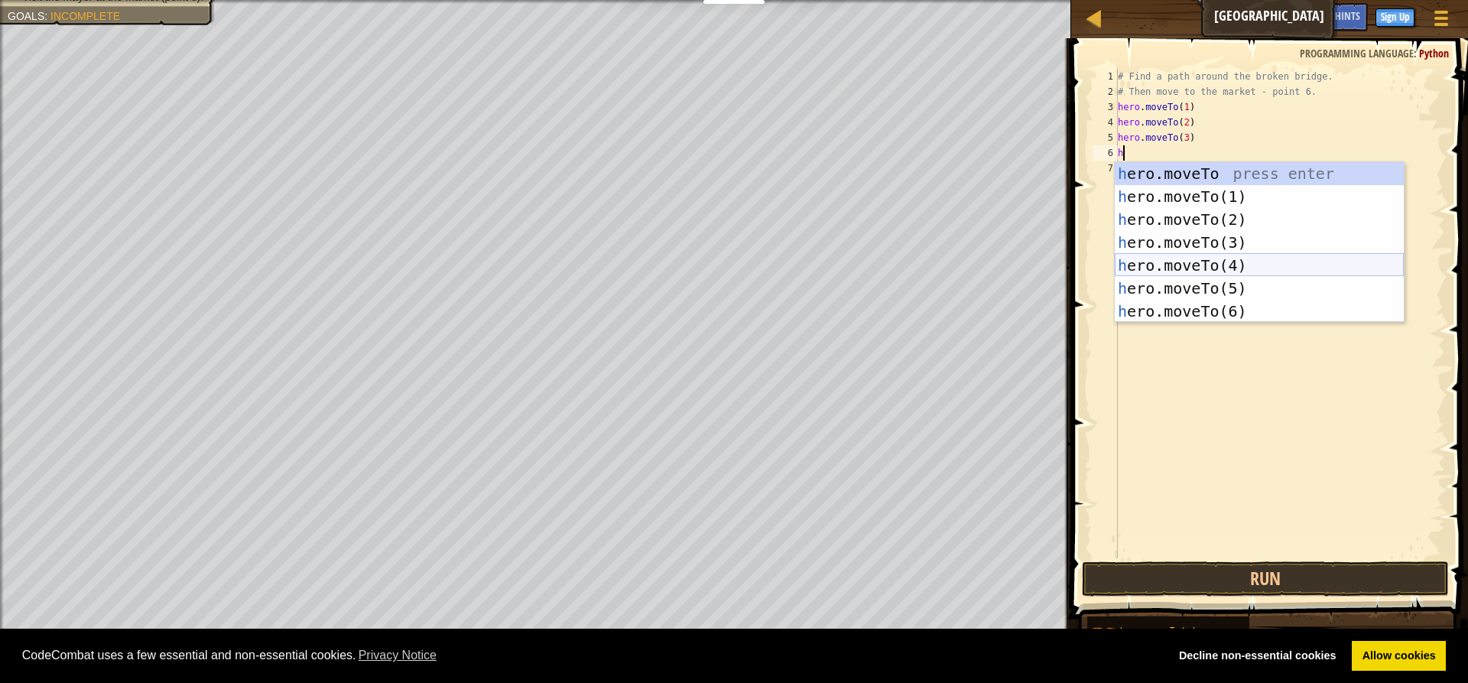
click at [1166, 268] on div "h ero.moveTo press enter h ero.moveTo(1) press enter h ero.moveTo(2) press ente…" at bounding box center [1258, 265] width 289 height 206
type textarea "hero.moveTo(4)"
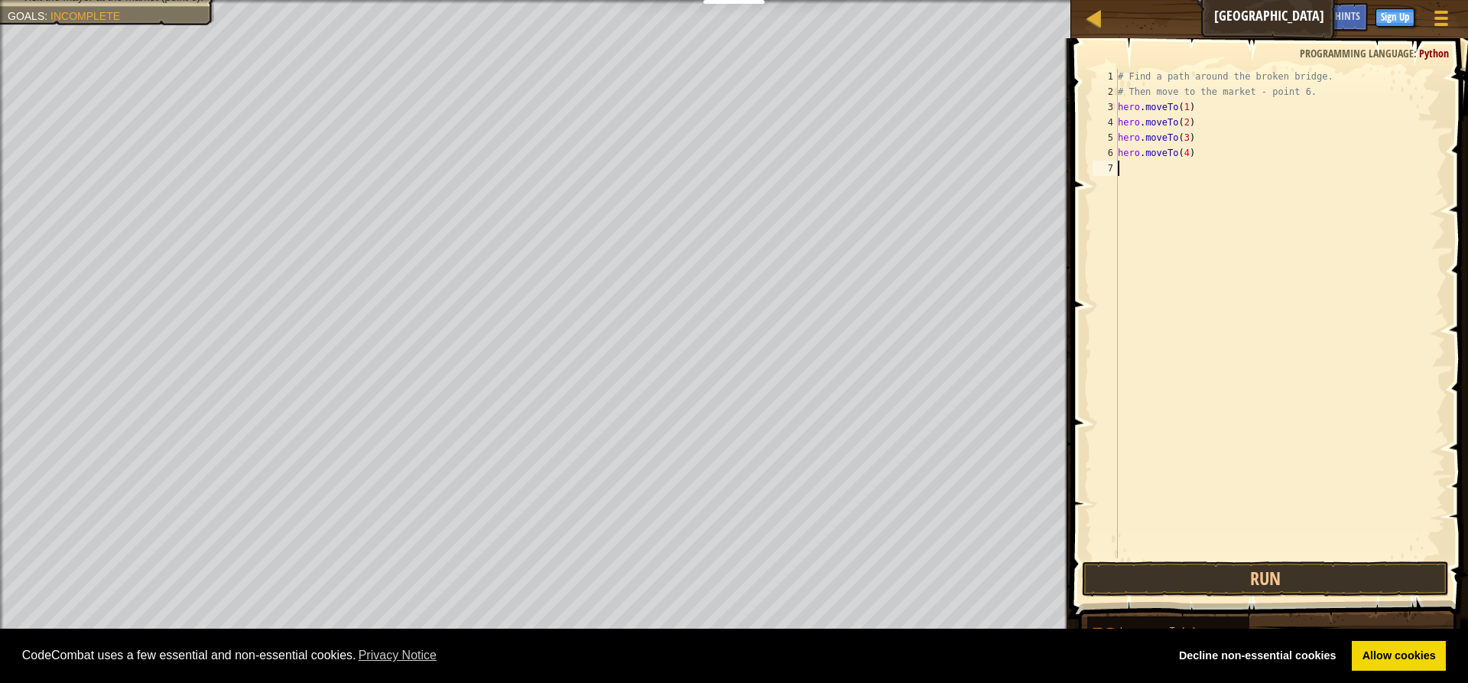
click at [1127, 167] on div "# Find a path around the broken bridge. # Then move to the market - point 6. he…" at bounding box center [1279, 329] width 330 height 520
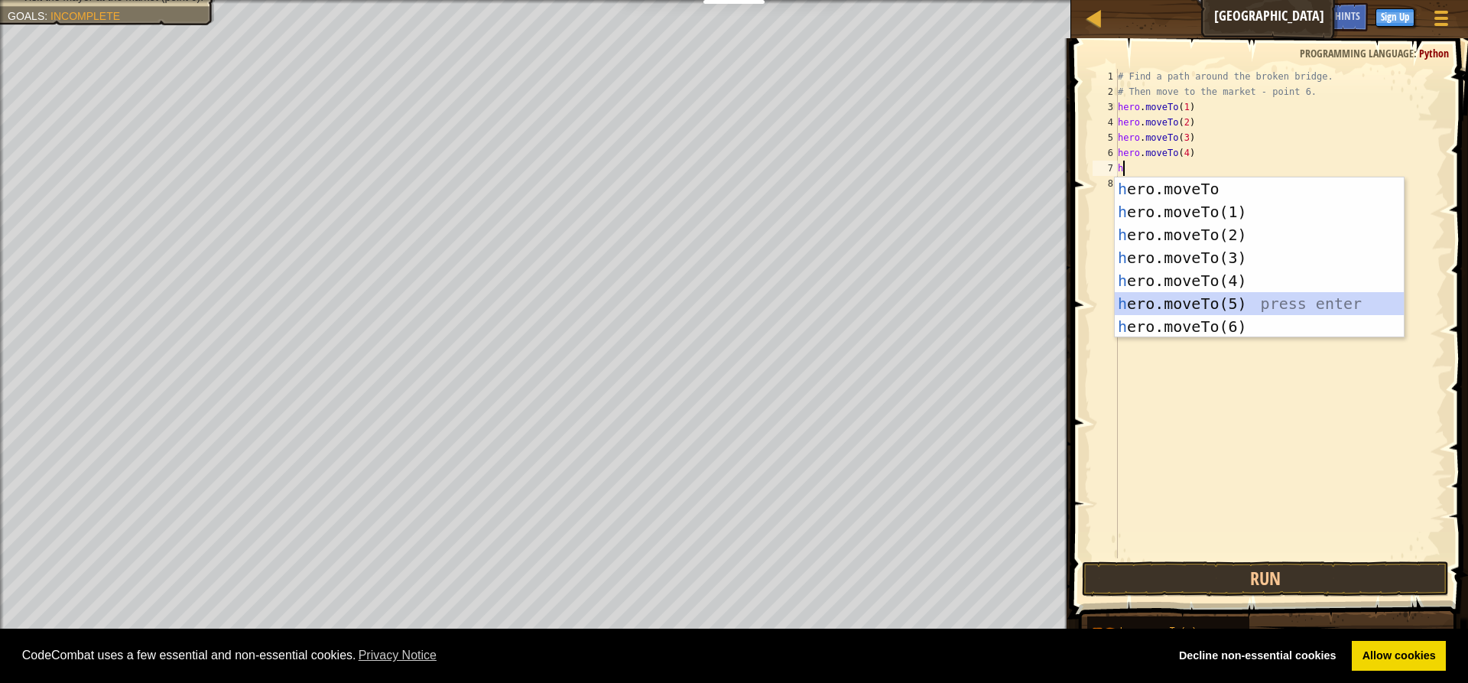
click at [1162, 302] on div "h ero.moveTo press enter h ero.moveTo(1) press enter h ero.moveTo(2) press ente…" at bounding box center [1258, 280] width 289 height 206
type textarea "hero.moveTo(5)"
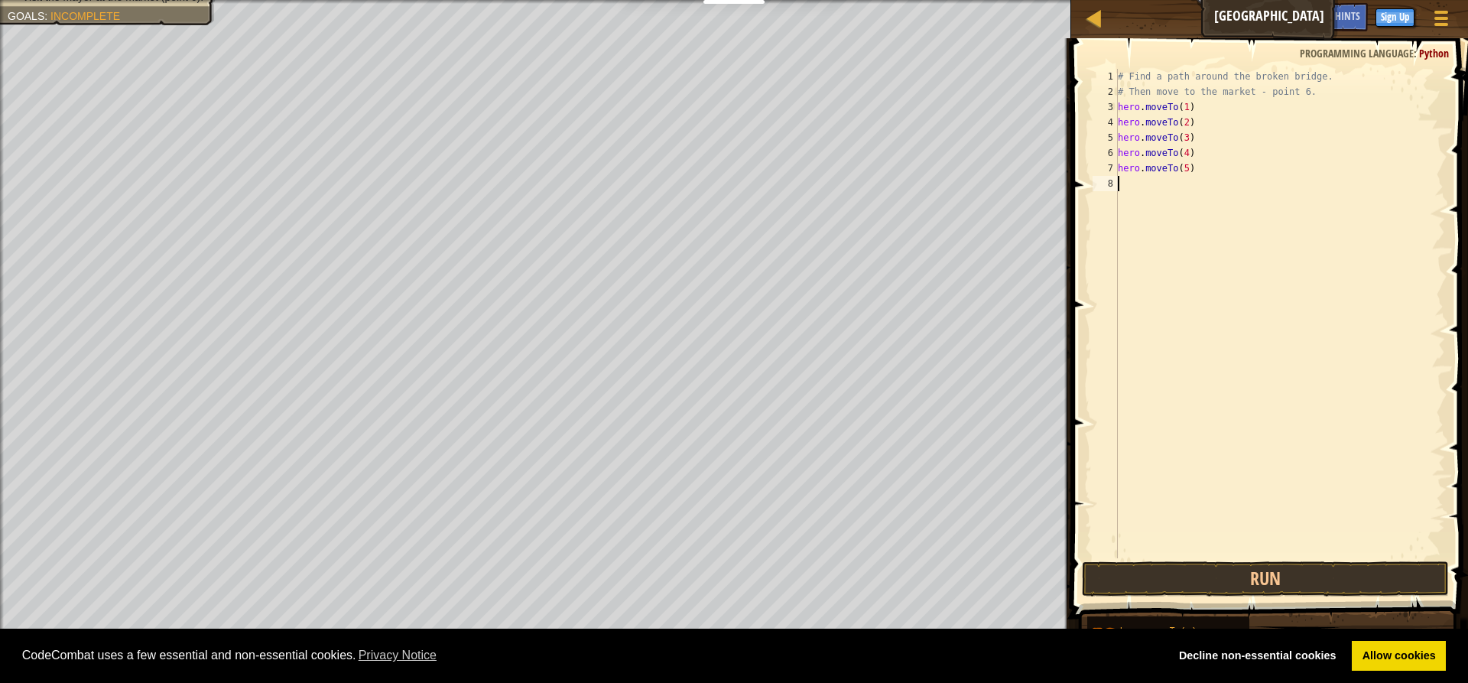
click at [1122, 189] on div "# Find a path around the broken bridge. # Then move to the market - point 6. he…" at bounding box center [1279, 329] width 330 height 520
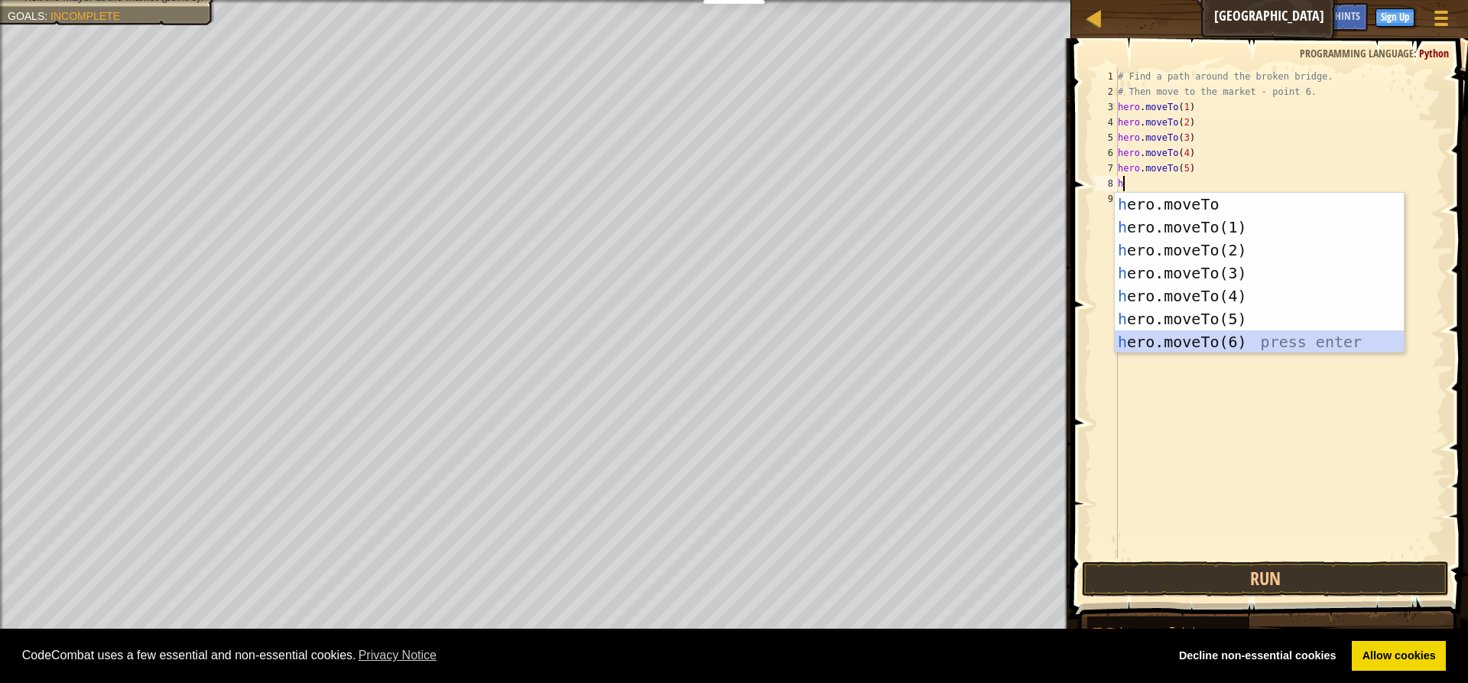
click at [1177, 346] on div "h ero.moveTo press enter h ero.moveTo(1) press enter h ero.moveTo(2) press ente…" at bounding box center [1258, 296] width 289 height 206
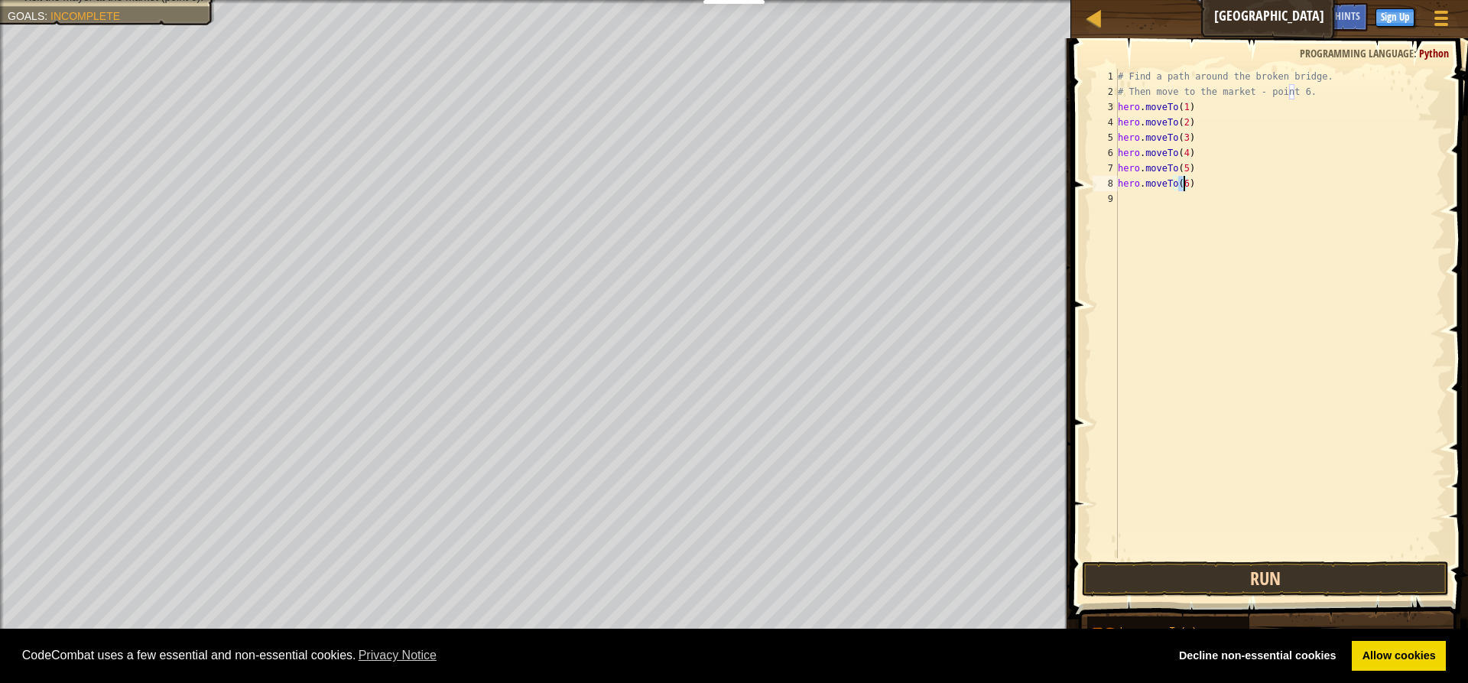
type textarea "hero.moveTo(6)"
click at [1187, 572] on button "Run" at bounding box center [1265, 578] width 367 height 35
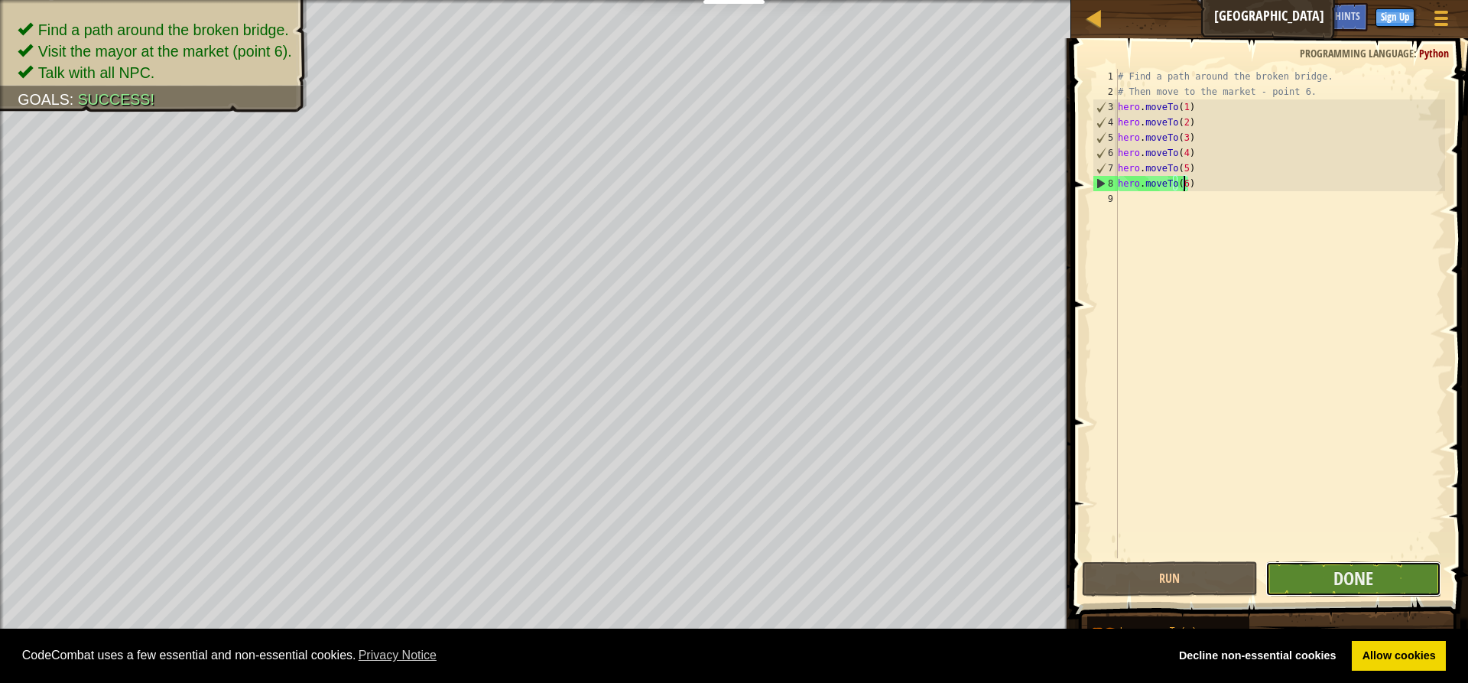
click at [1377, 566] on button "Done" at bounding box center [1353, 578] width 176 height 35
